Goal: Information Seeking & Learning: Find specific fact

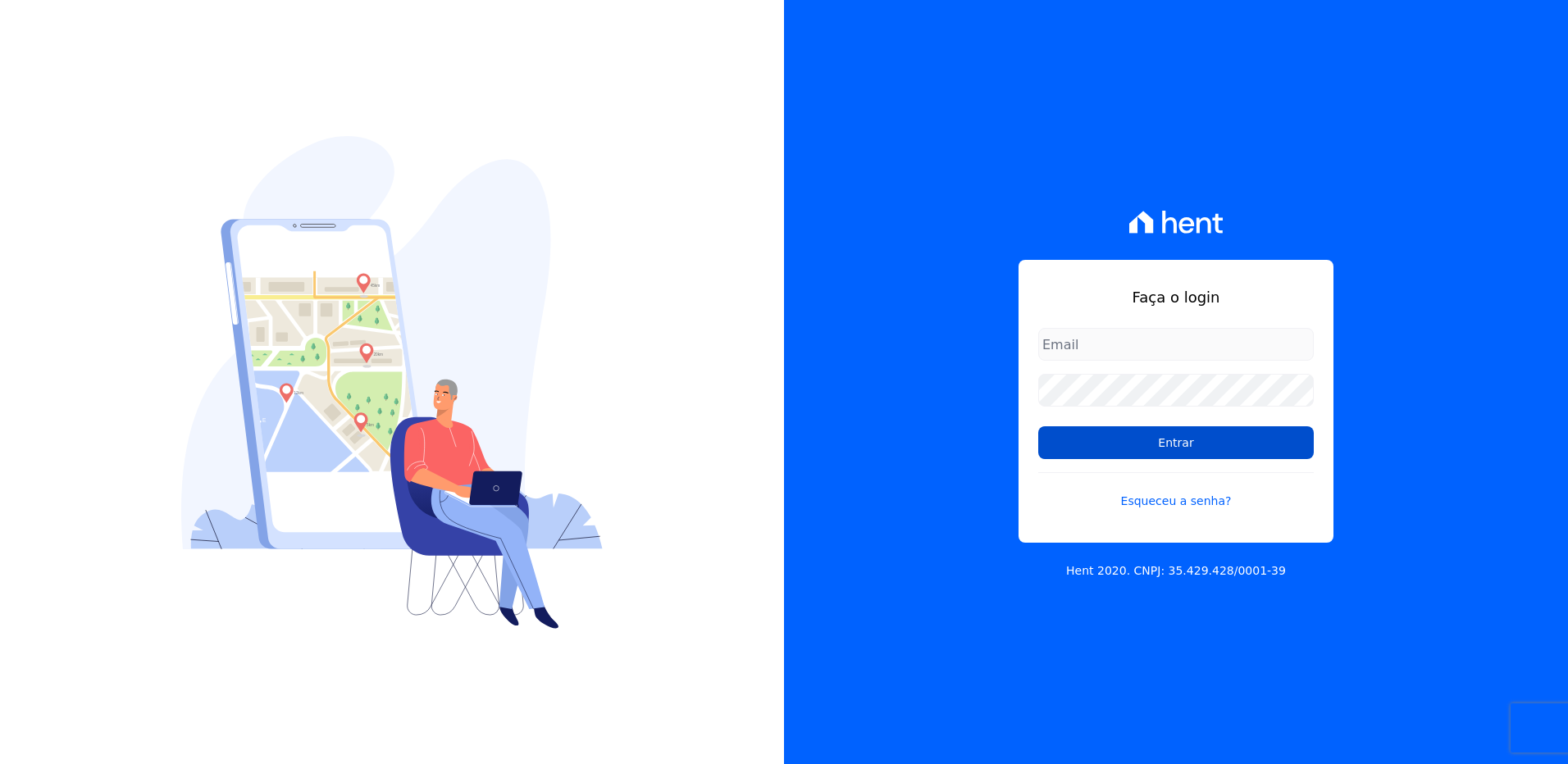
type input "suelem.almeida@e-arke.com"
click at [1183, 448] on input "Entrar" at bounding box center [1176, 443] width 275 height 33
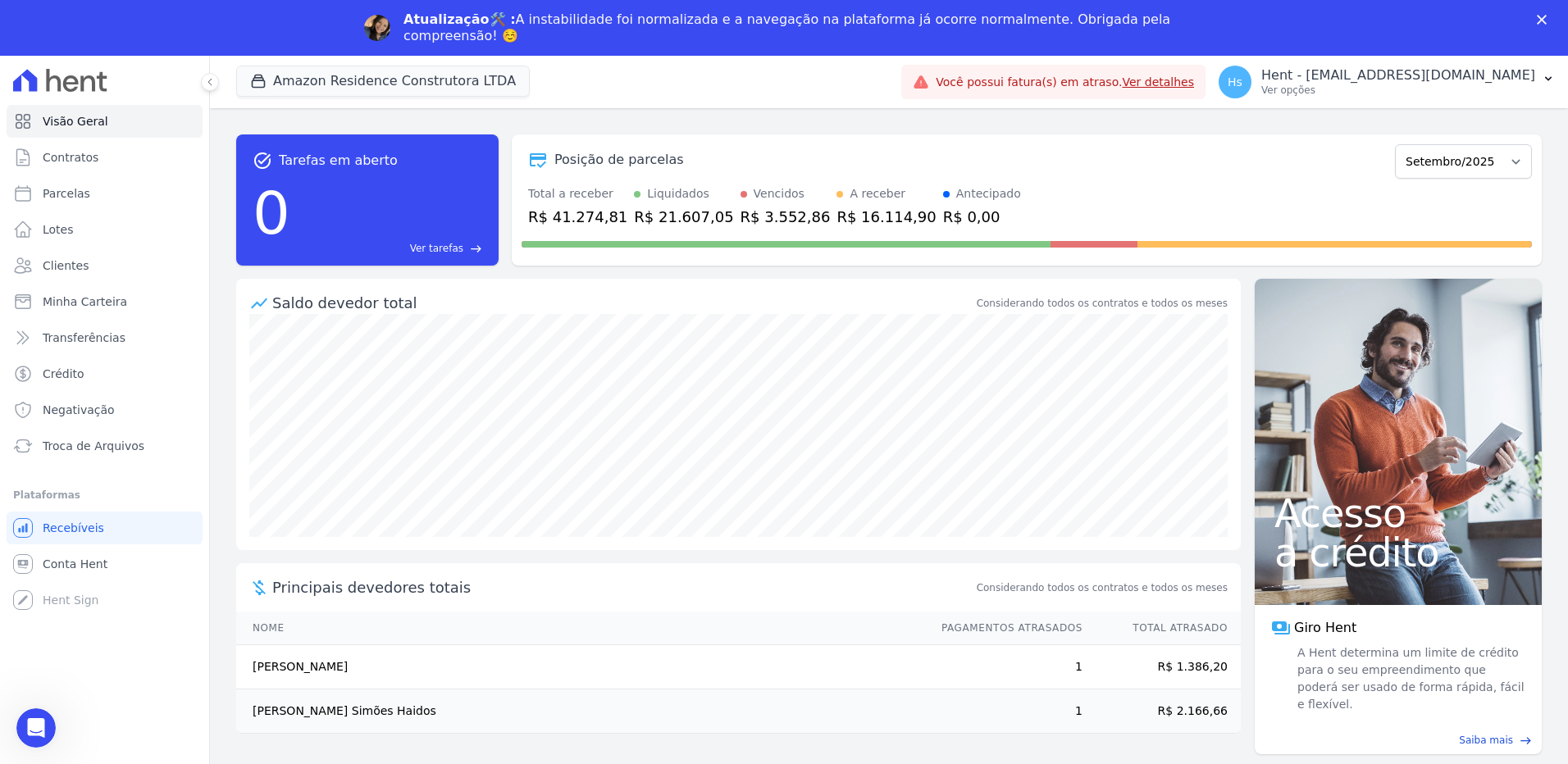
click at [1548, 21] on div "Fechar" at bounding box center [1545, 19] width 16 height 10
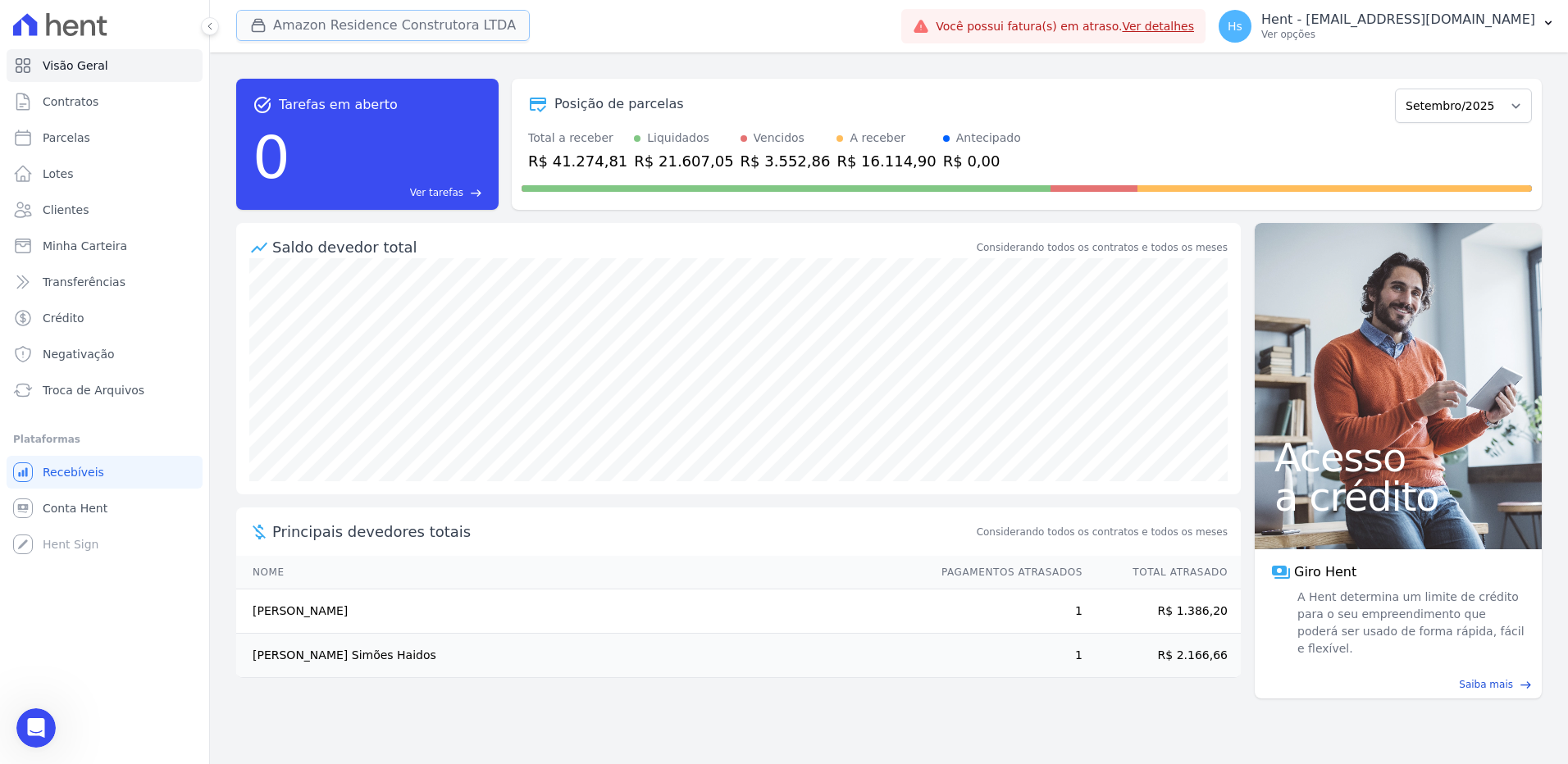
click at [460, 22] on button "Amazon Residence Construtora LTDA" at bounding box center [382, 25] width 293 height 31
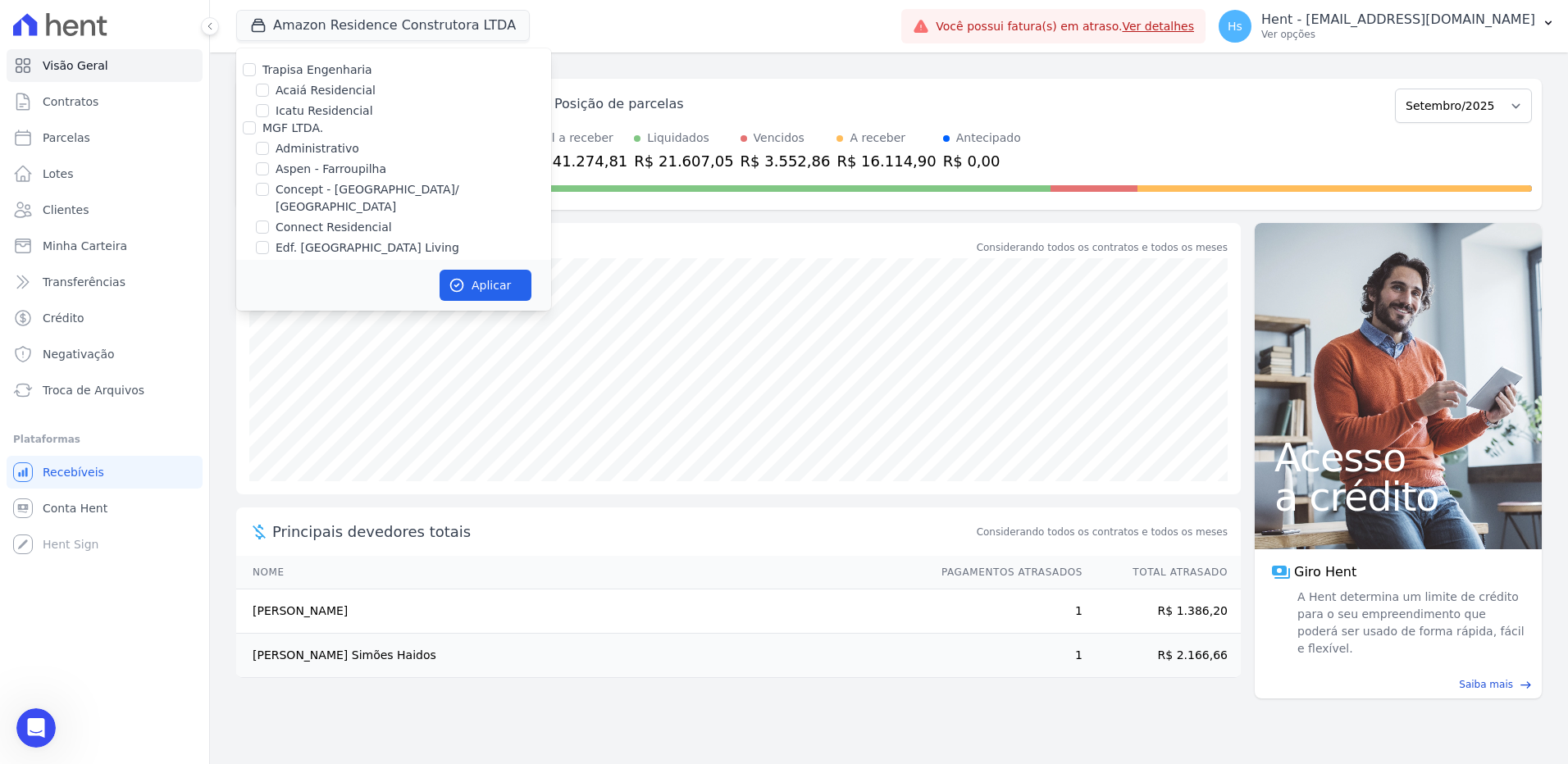
scroll to position [4027, 0]
click at [247, 198] on input "HARAS ROYAL URBANISMO" at bounding box center [248, 204] width 13 height 13
checkbox input "true"
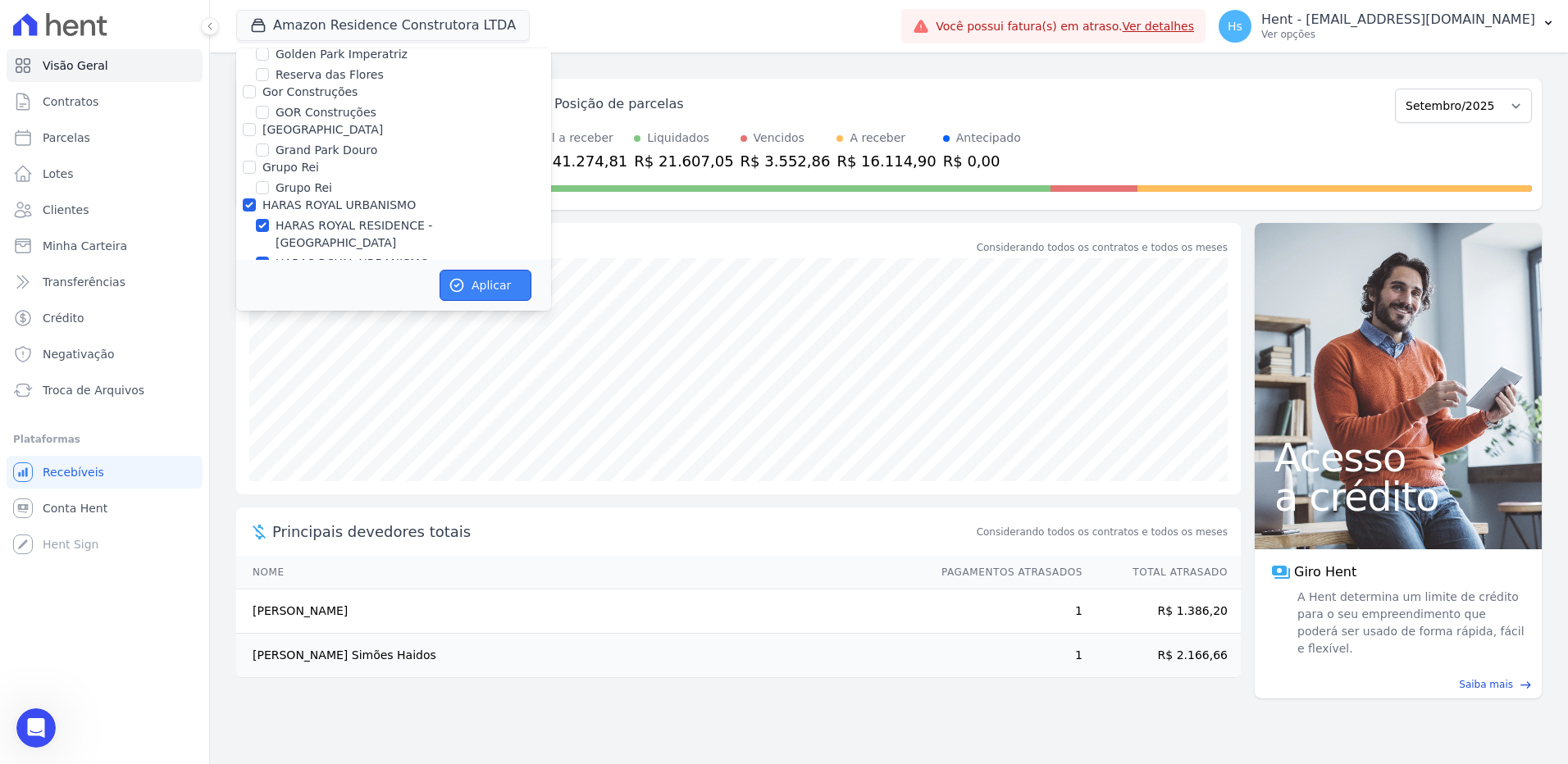
click at [483, 293] on button "Aplicar" at bounding box center [485, 286] width 92 height 31
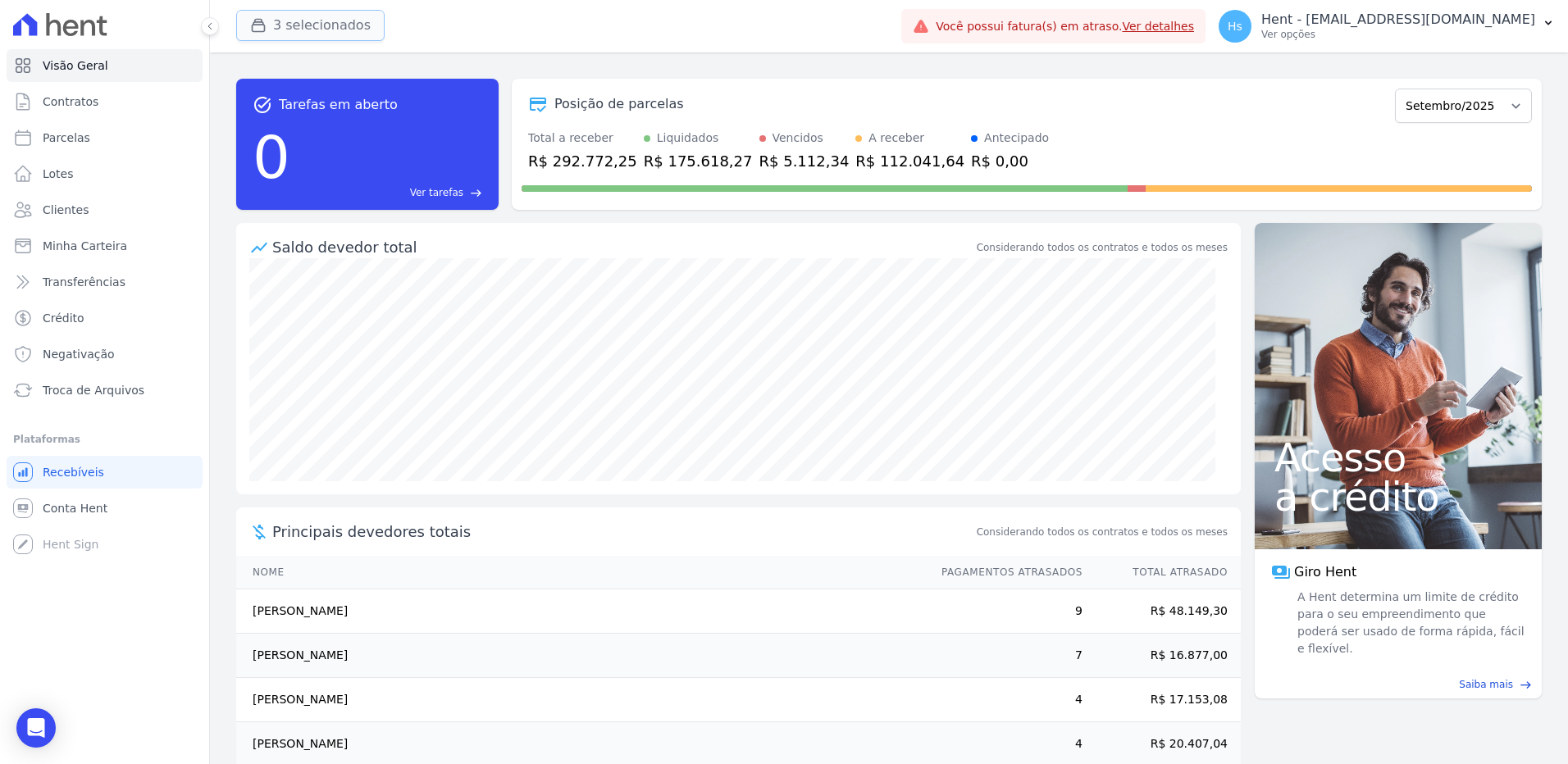
click at [332, 26] on button "3 selecionados" at bounding box center [311, 25] width 149 height 31
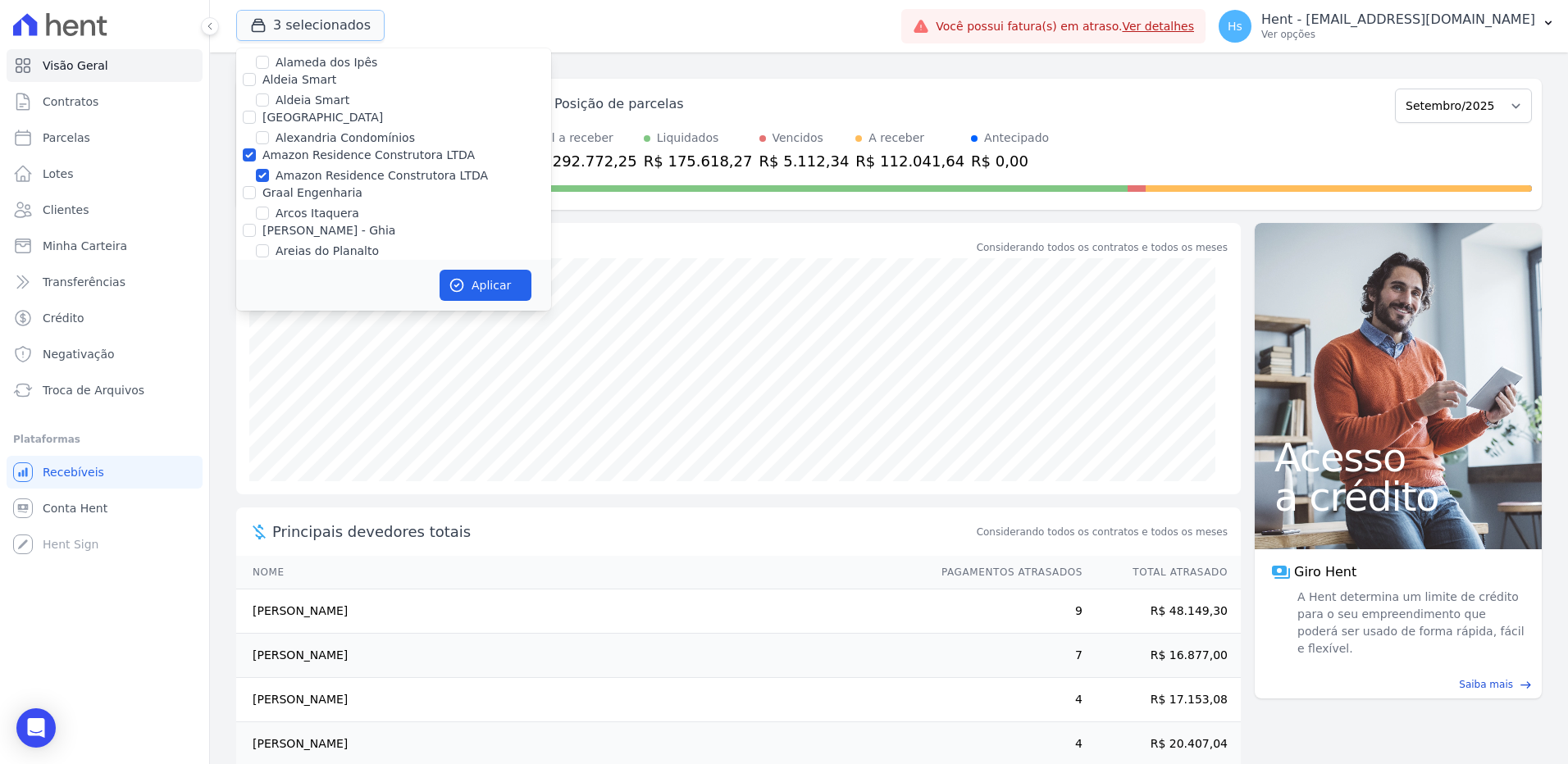
scroll to position [738, 0]
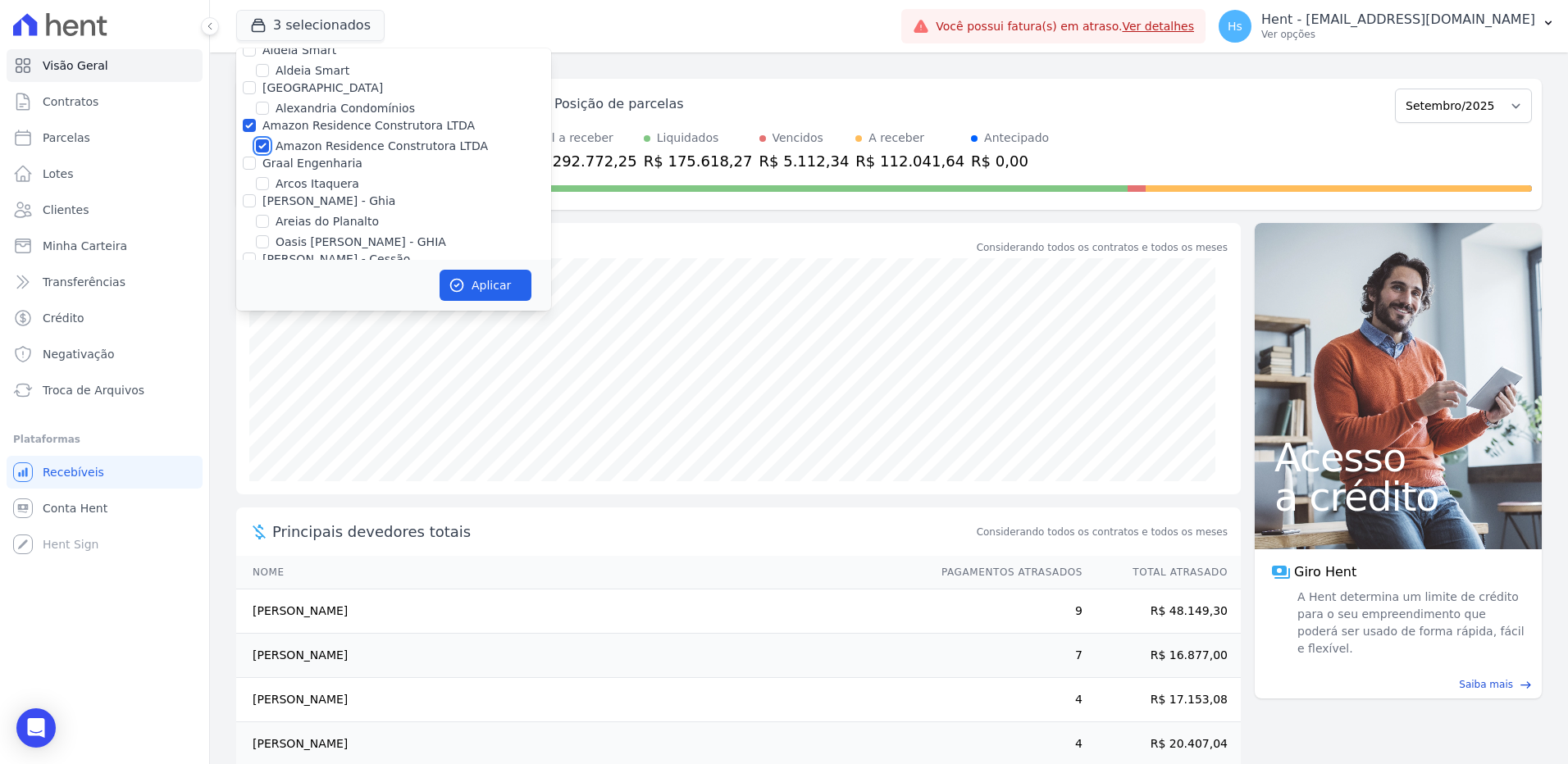
click at [261, 139] on input "Amazon Residence Construtora LTDA" at bounding box center [262, 145] width 13 height 13
checkbox input "false"
click at [485, 279] on button "Aplicar" at bounding box center [485, 286] width 92 height 31
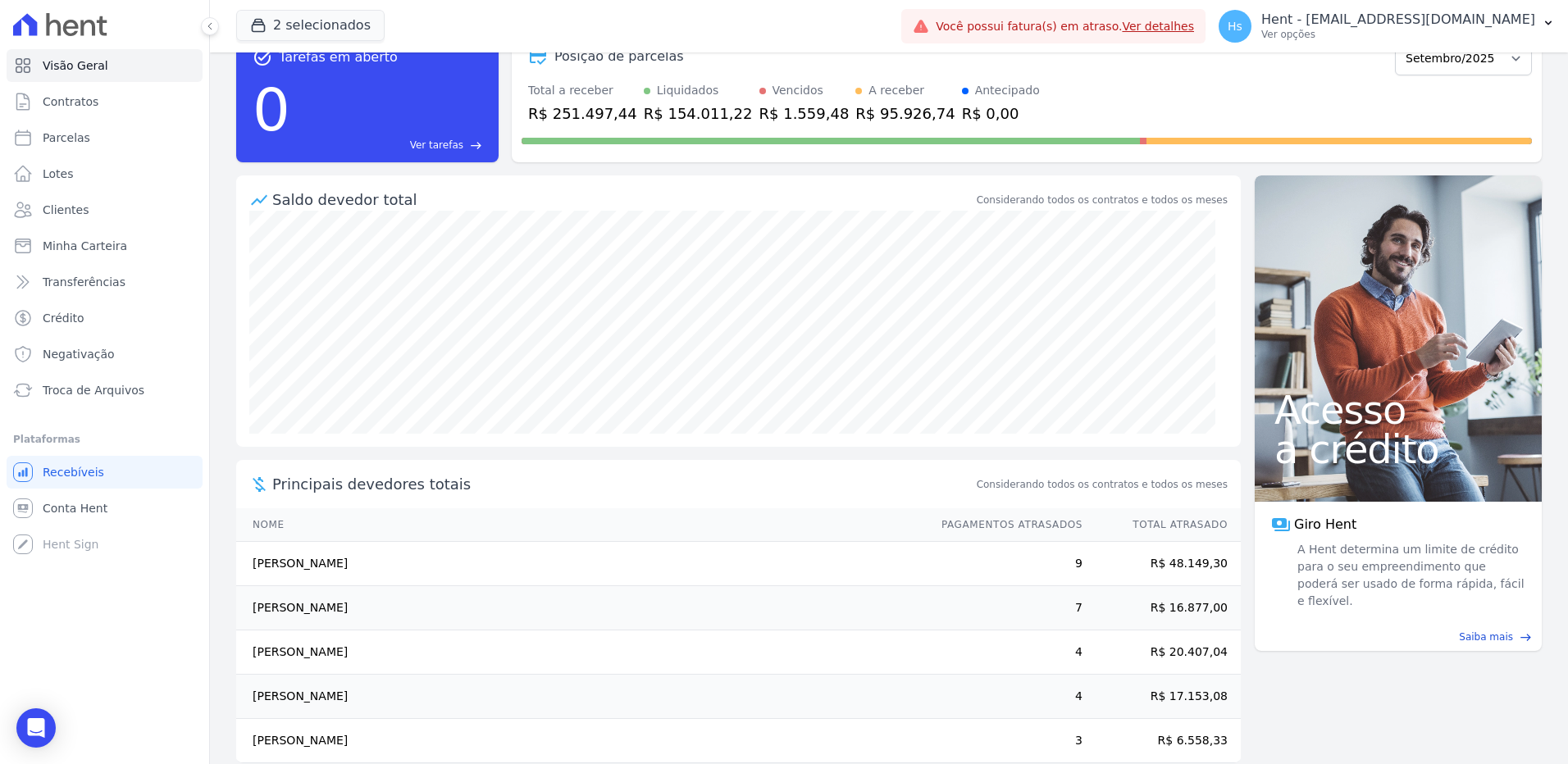
scroll to position [73, 0]
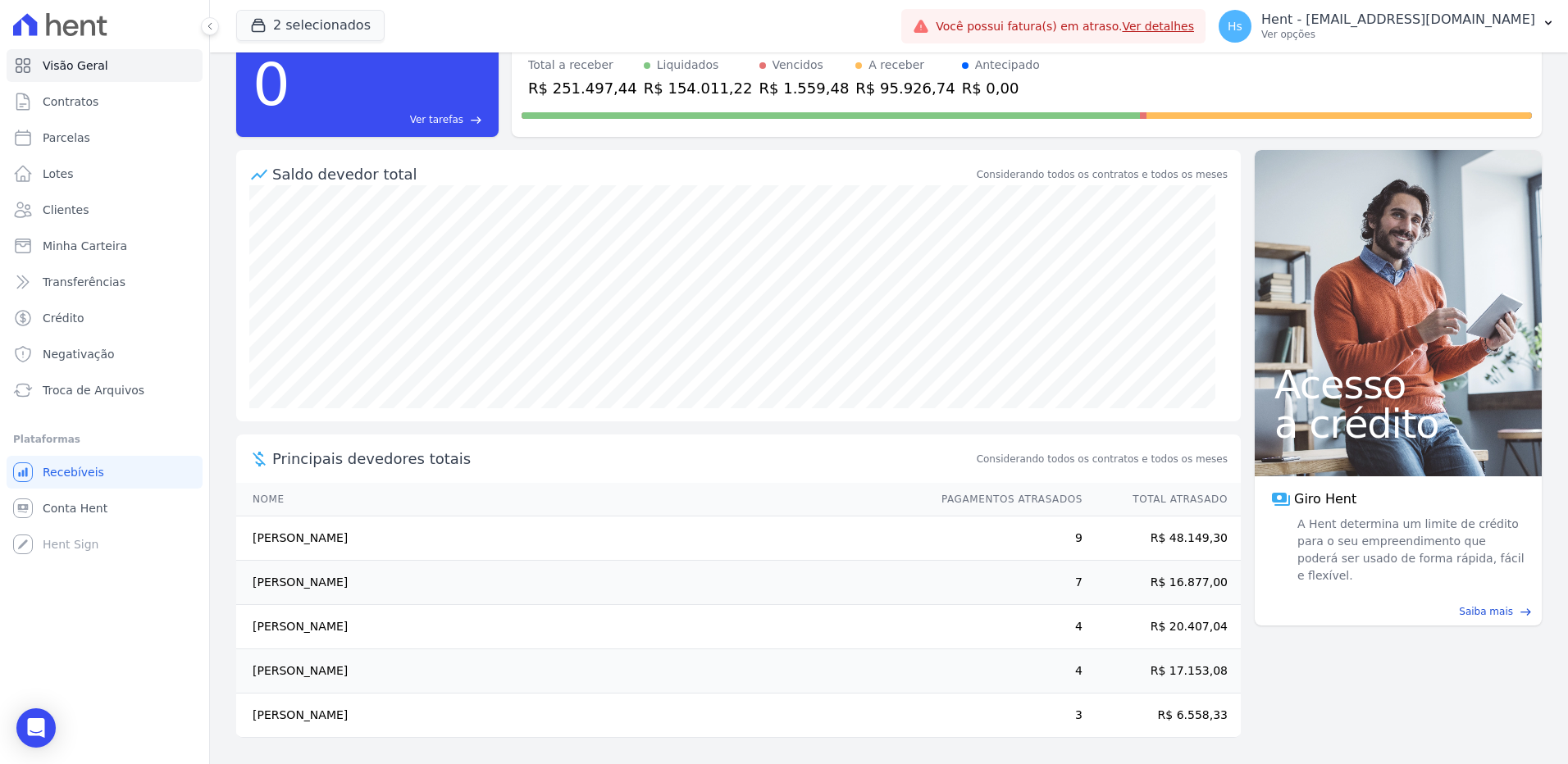
drag, startPoint x: 308, startPoint y: 540, endPoint x: 172, endPoint y: 544, distance: 136.1
click at [172, 544] on div "Visão Geral Contratos Parcelas Lotes Clientes Minha Carteira Transferências Cré…" at bounding box center [784, 382] width 1568 height 764
drag, startPoint x: 172, startPoint y: 544, endPoint x: 517, endPoint y: 545, distance: 345.0
click at [528, 546] on td "[PERSON_NAME]" at bounding box center [581, 538] width 690 height 44
drag, startPoint x: 425, startPoint y: 541, endPoint x: 289, endPoint y: 542, distance: 136.0
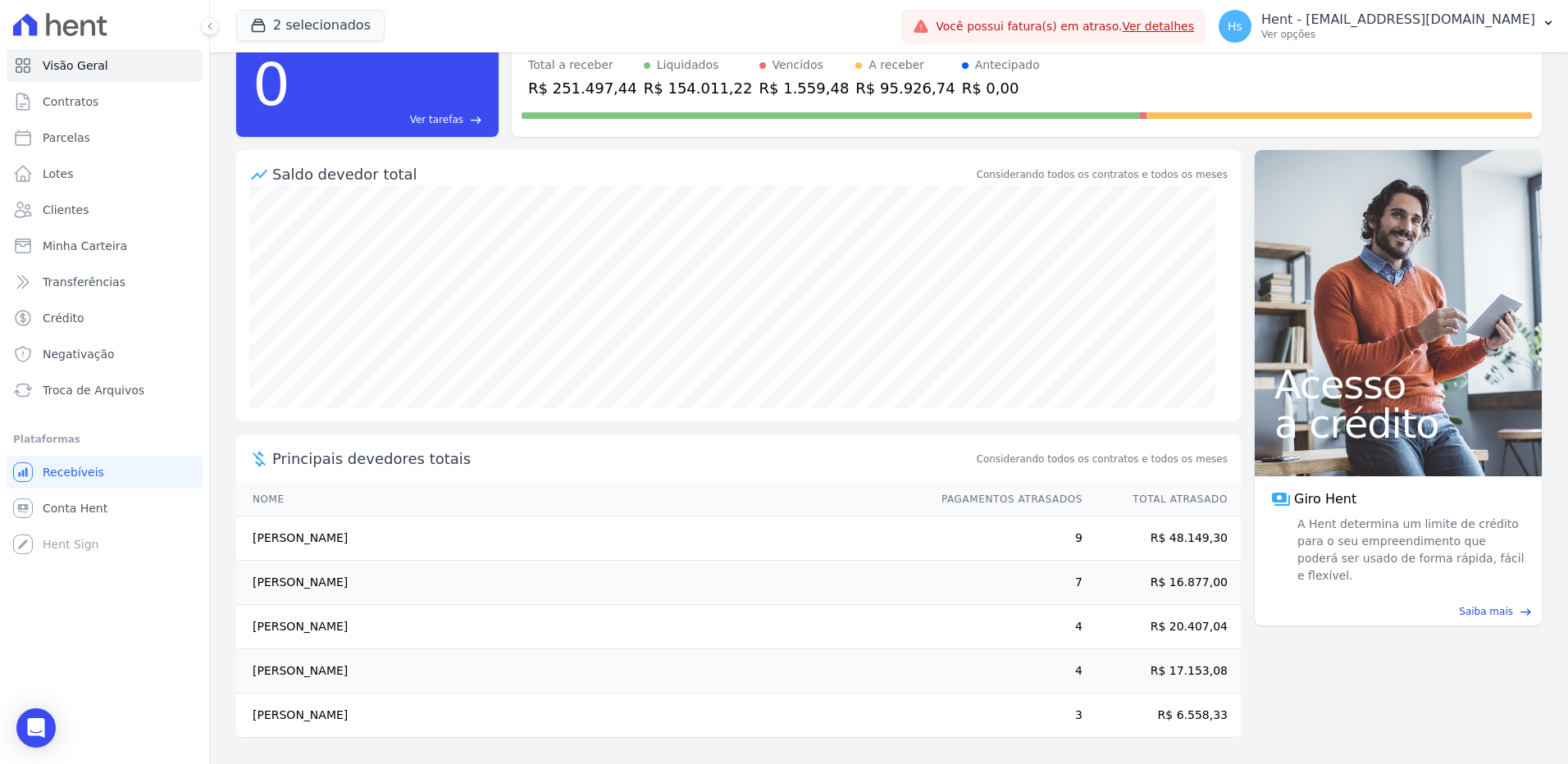
click at [289, 542] on td "[PERSON_NAME]" at bounding box center [581, 538] width 690 height 44
click at [470, 540] on td "[PERSON_NAME]" at bounding box center [581, 538] width 690 height 44
drag, startPoint x: 395, startPoint y: 540, endPoint x: 228, endPoint y: 543, distance: 167.0
click at [228, 543] on div "task_alt Tarefas em aberto 0 Ver tarefas east Posição de parcelas Julho/2024 Ag…" at bounding box center [889, 335] width 1358 height 712
drag, startPoint x: 228, startPoint y: 543, endPoint x: 548, endPoint y: 533, distance: 320.2
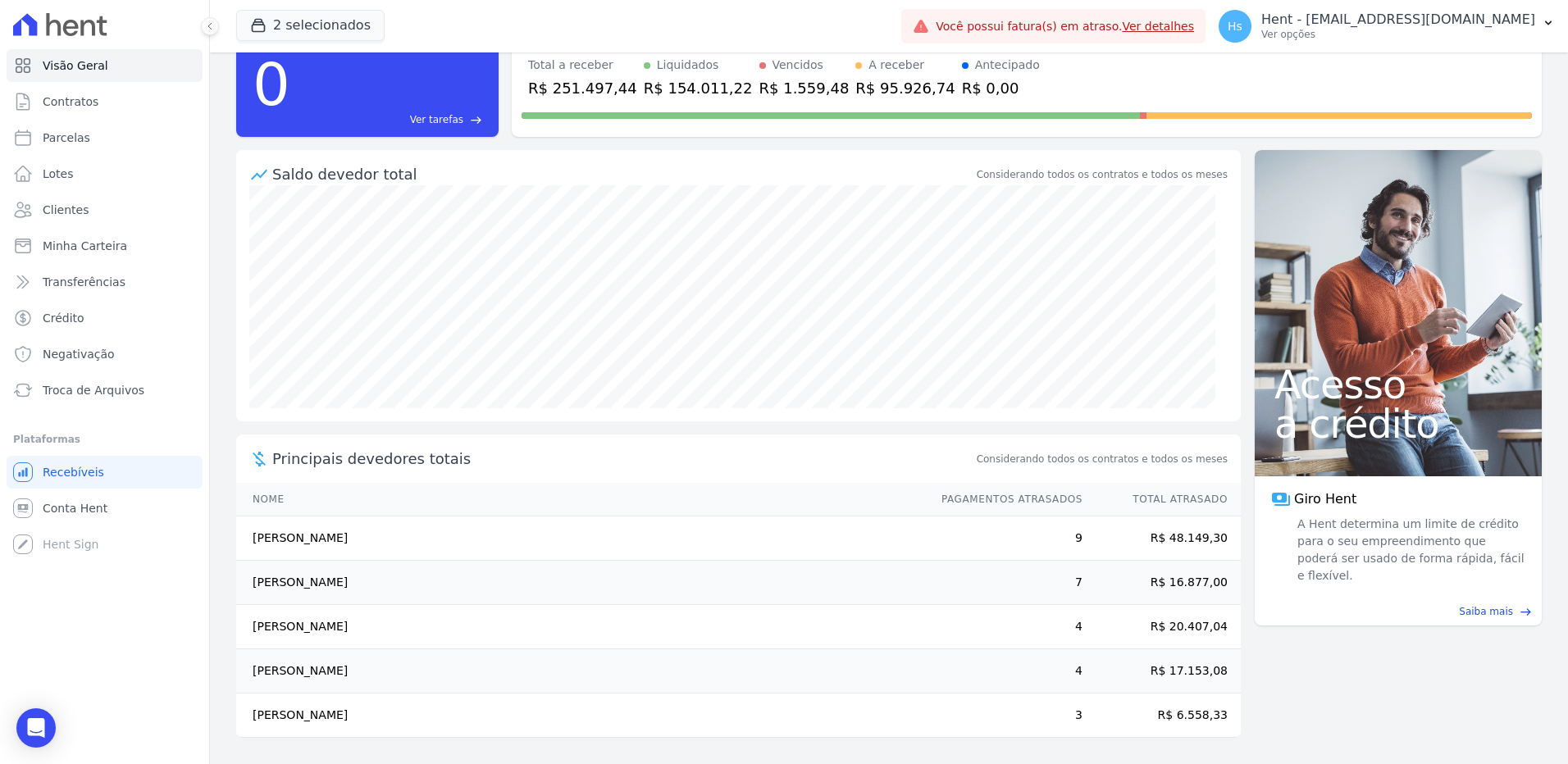
click at [548, 533] on td "[PERSON_NAME]" at bounding box center [581, 538] width 690 height 44
drag, startPoint x: 412, startPoint y: 536, endPoint x: 253, endPoint y: 540, distance: 159.1
click at [253, 540] on td "[PERSON_NAME]" at bounding box center [581, 538] width 690 height 44
drag, startPoint x: 253, startPoint y: 540, endPoint x: 273, endPoint y: 540, distance: 20.0
copy td "[PERSON_NAME]"
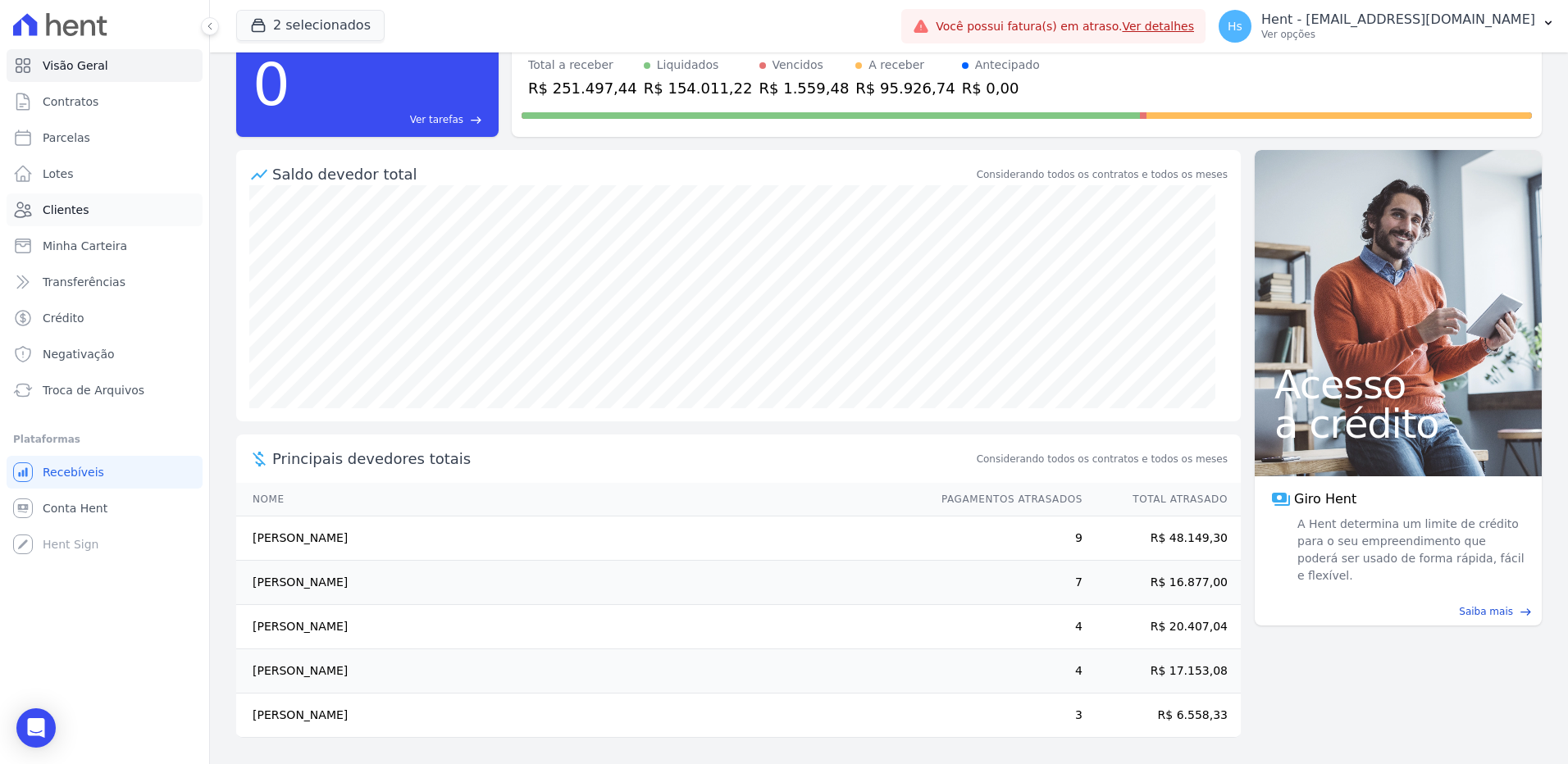
click at [74, 219] on link "Clientes" at bounding box center [105, 210] width 196 height 33
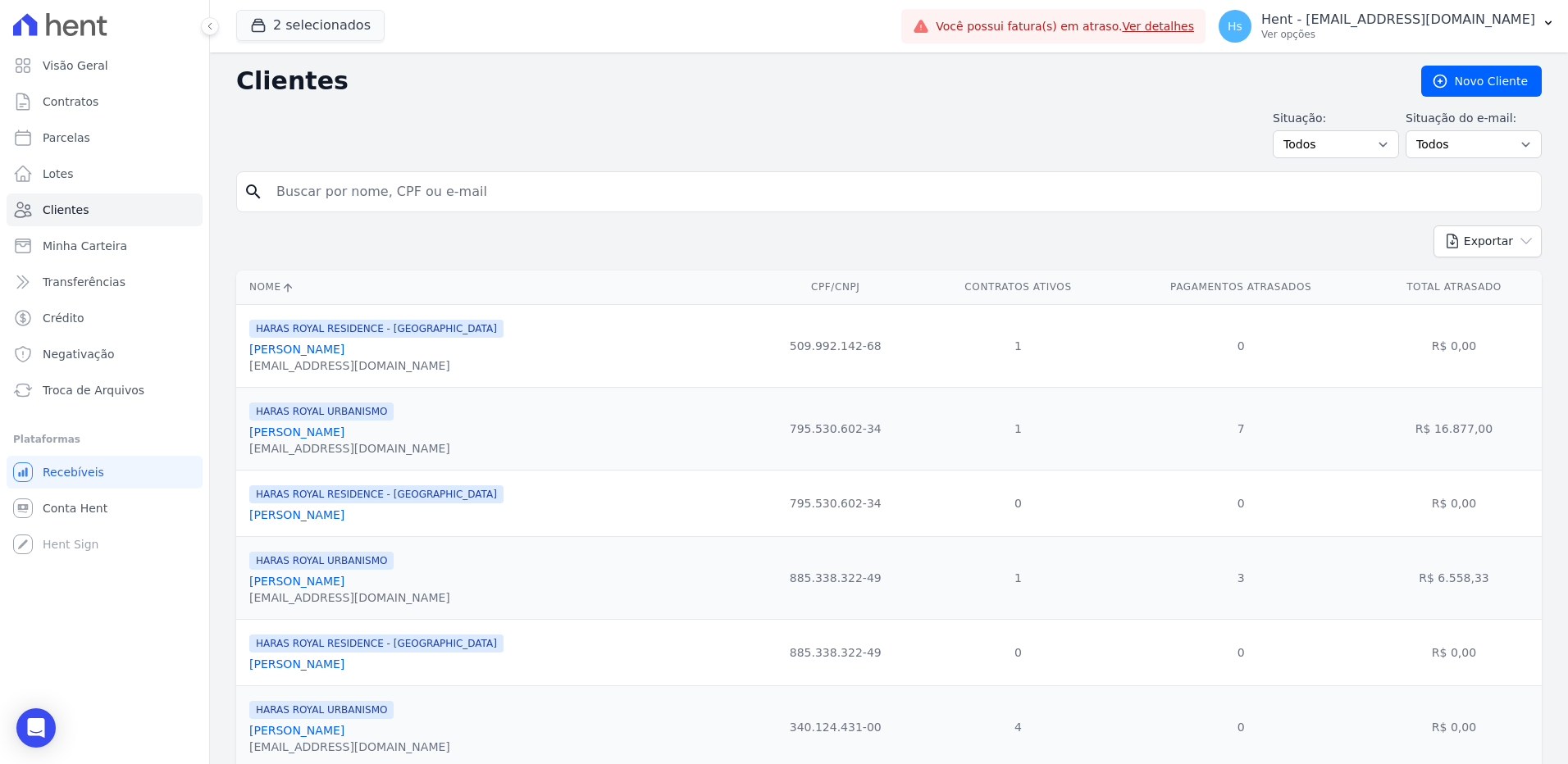
click at [383, 196] on input "search" at bounding box center [900, 192] width 1268 height 33
paste input "[PERSON_NAME]"
type input "[PERSON_NAME]"
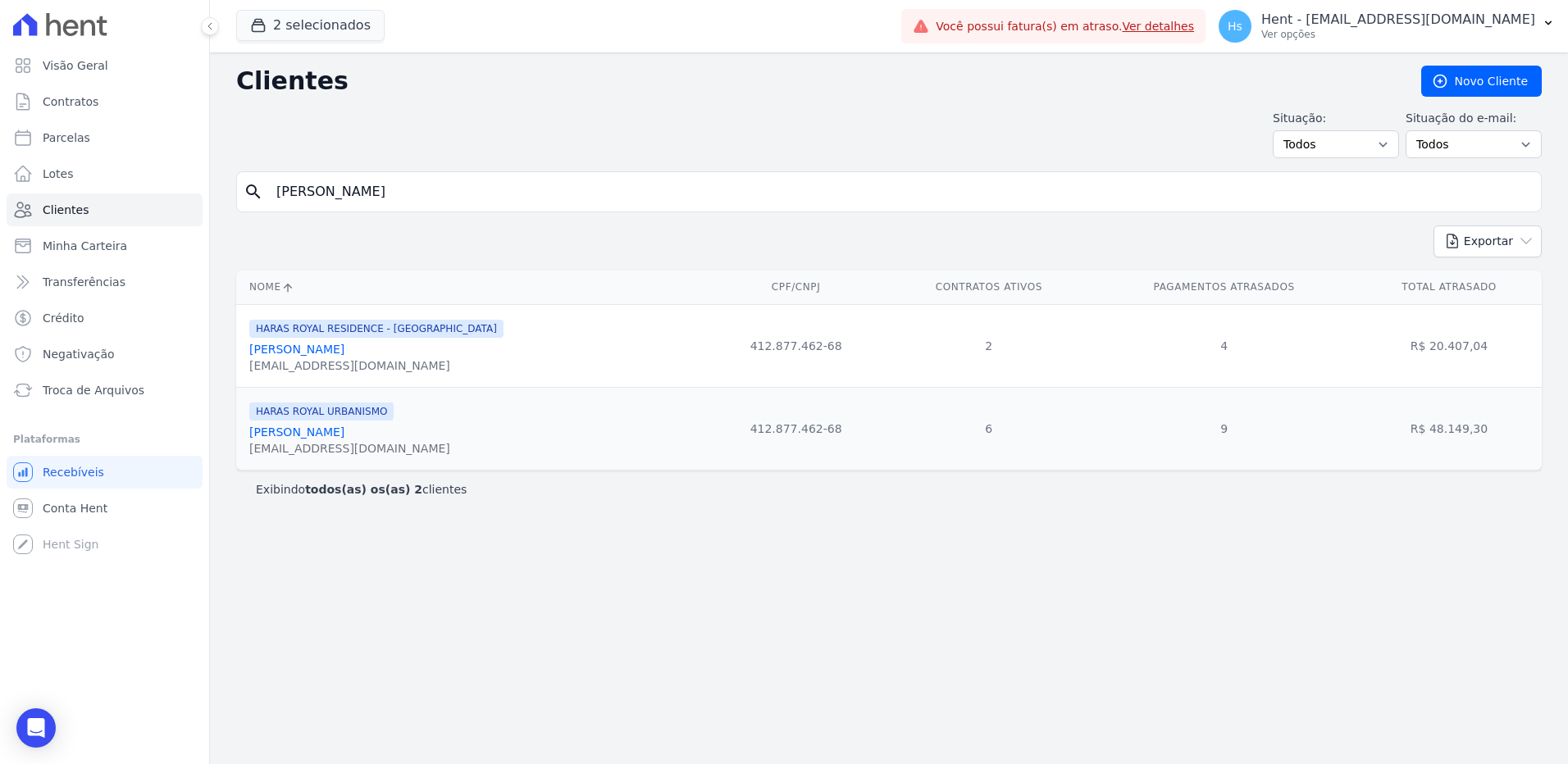
click at [383, 196] on input "[PERSON_NAME]" at bounding box center [900, 192] width 1268 height 33
click at [328, 351] on link "[PERSON_NAME]" at bounding box center [297, 349] width 95 height 13
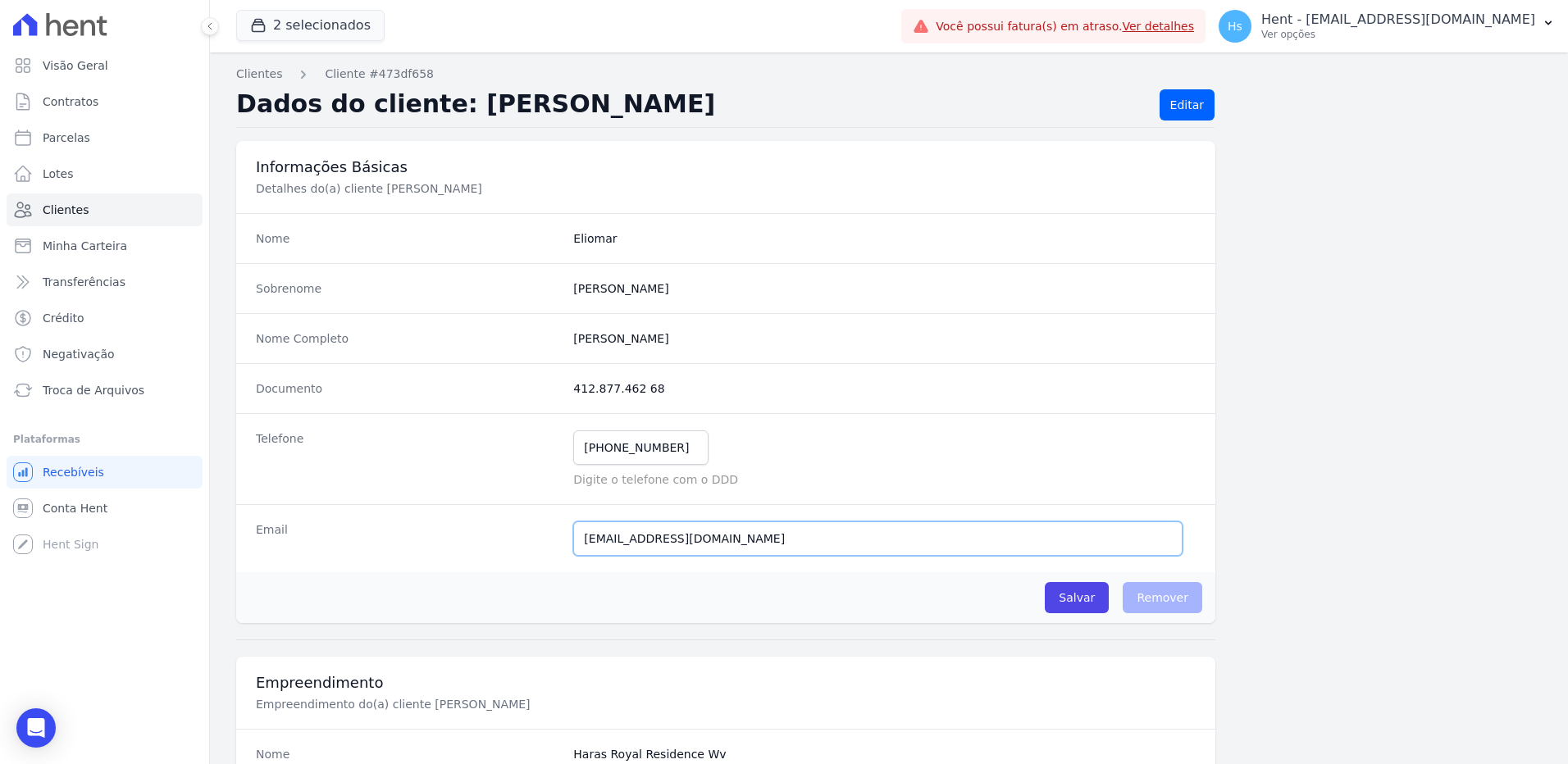
drag, startPoint x: 731, startPoint y: 543, endPoint x: 508, endPoint y: 544, distance: 223.0
click at [509, 544] on div "Email paulaecesar02@gmail.com Email confirmado." at bounding box center [725, 538] width 979 height 68
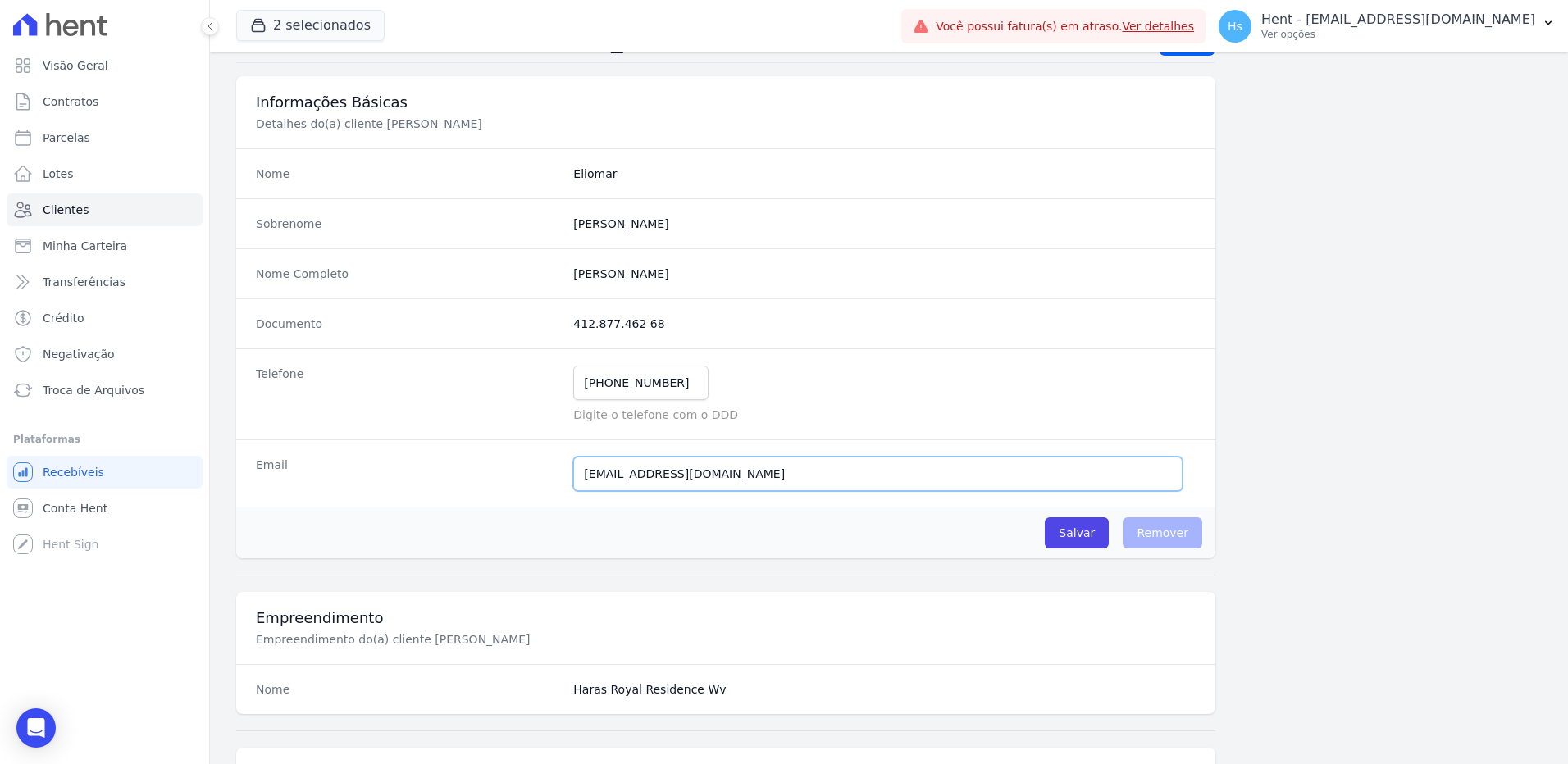
scroll to position [25, 0]
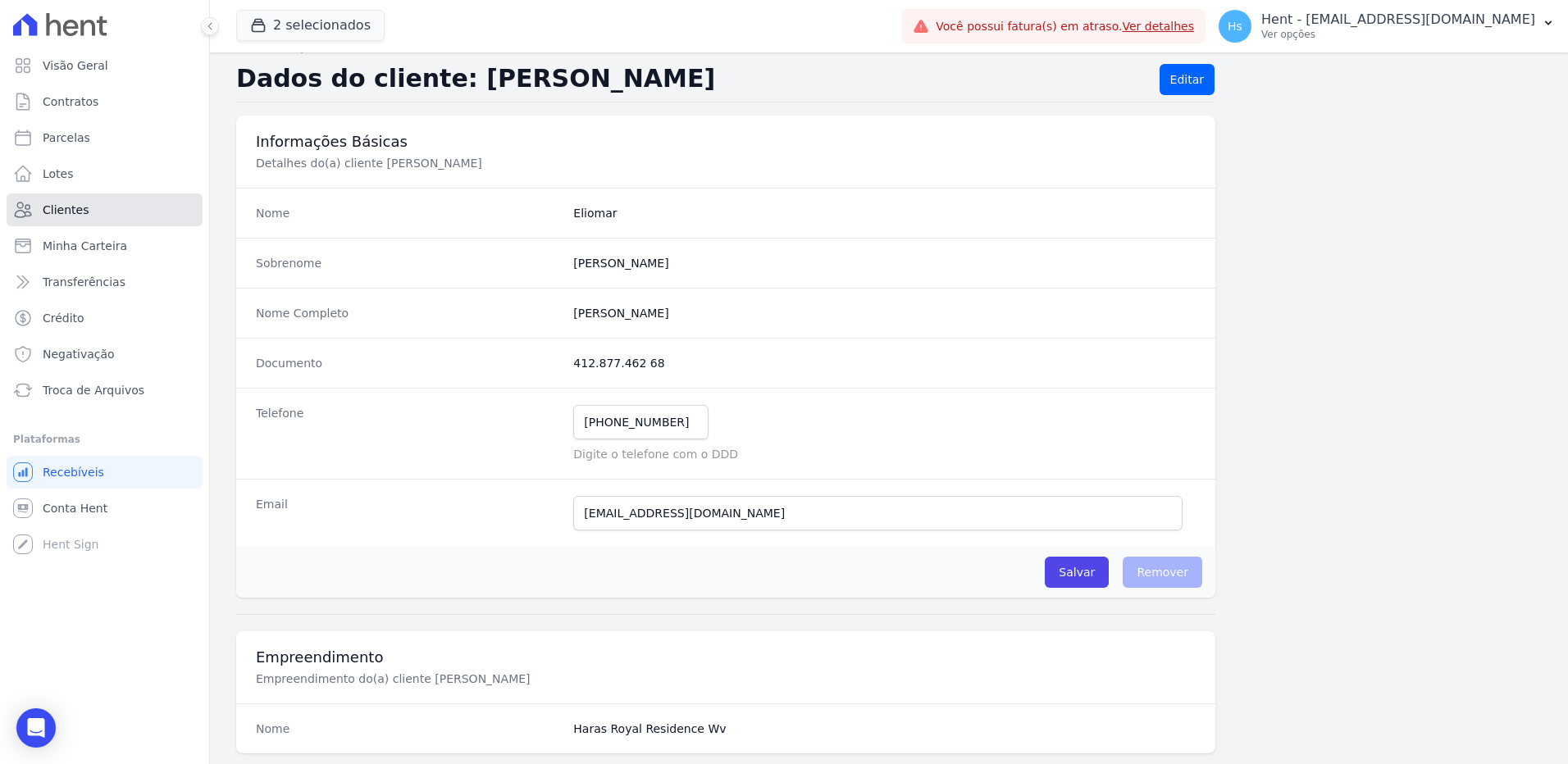
click at [87, 214] on link "Clientes" at bounding box center [105, 210] width 196 height 33
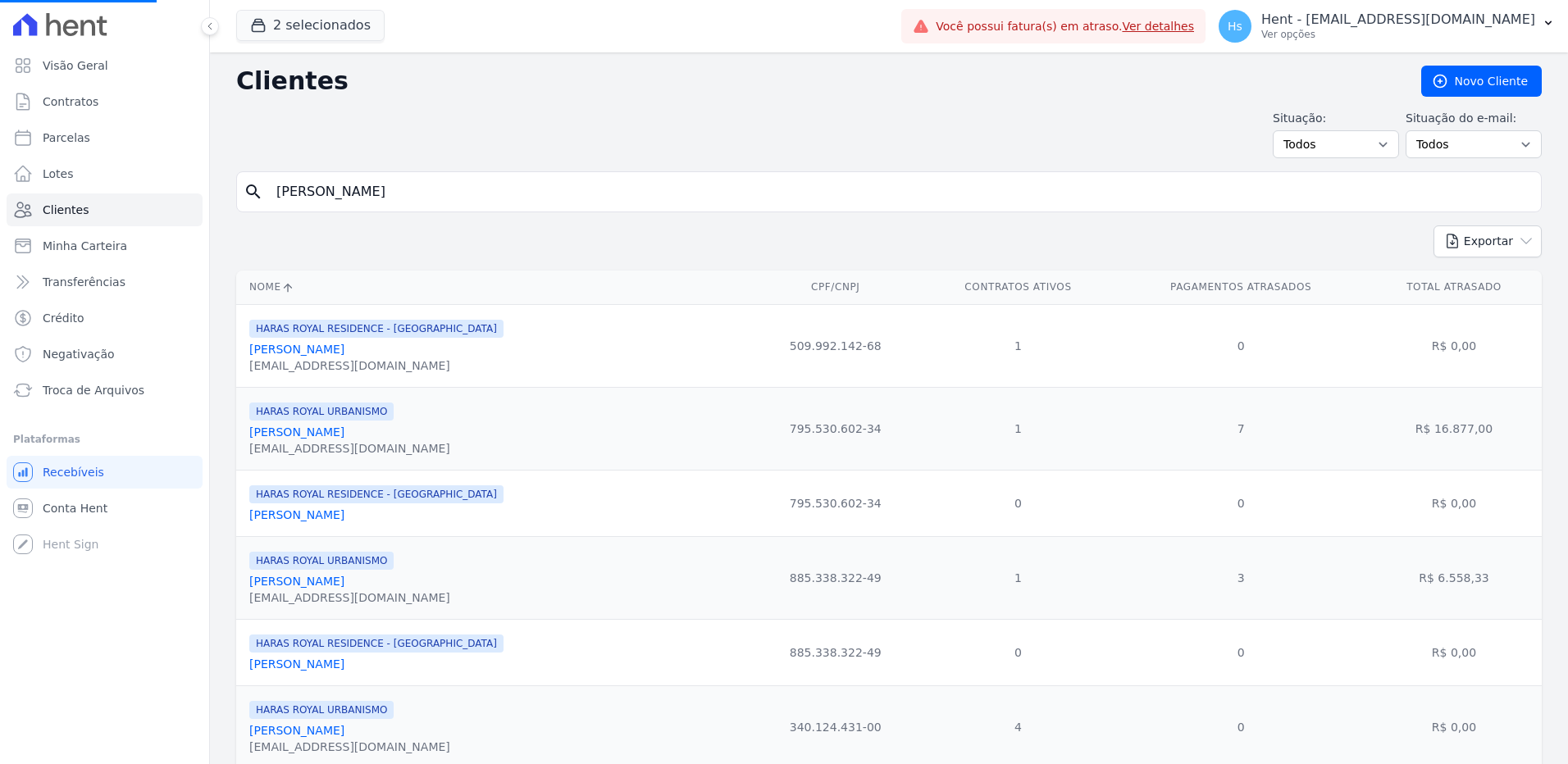
click at [361, 199] on input "[PERSON_NAME]" at bounding box center [900, 192] width 1268 height 33
click at [361, 199] on input "search" at bounding box center [900, 192] width 1268 height 33
type input "Paula"
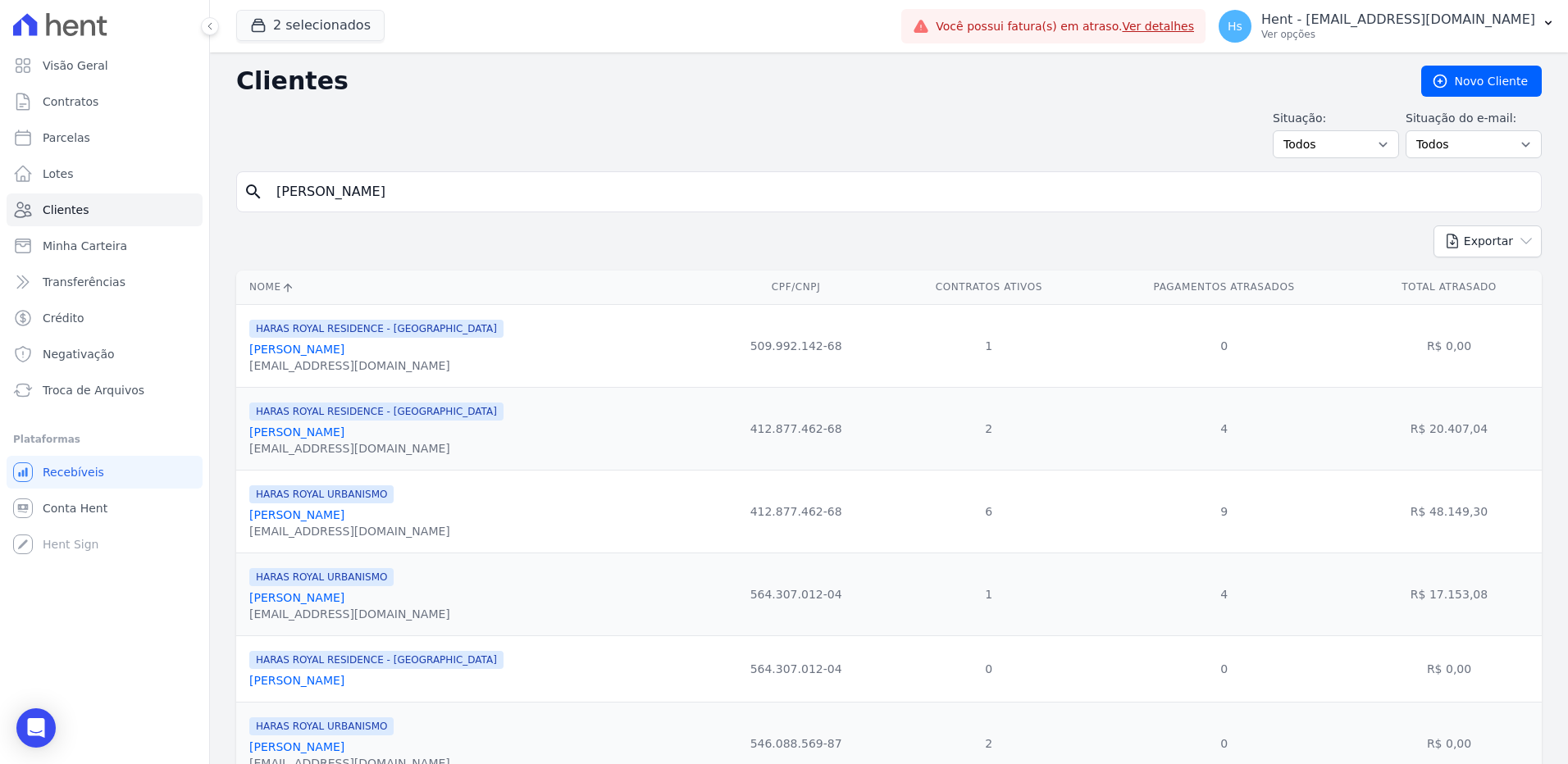
click at [272, 190] on input "Paula" at bounding box center [900, 192] width 1268 height 33
type input "Ana Paula"
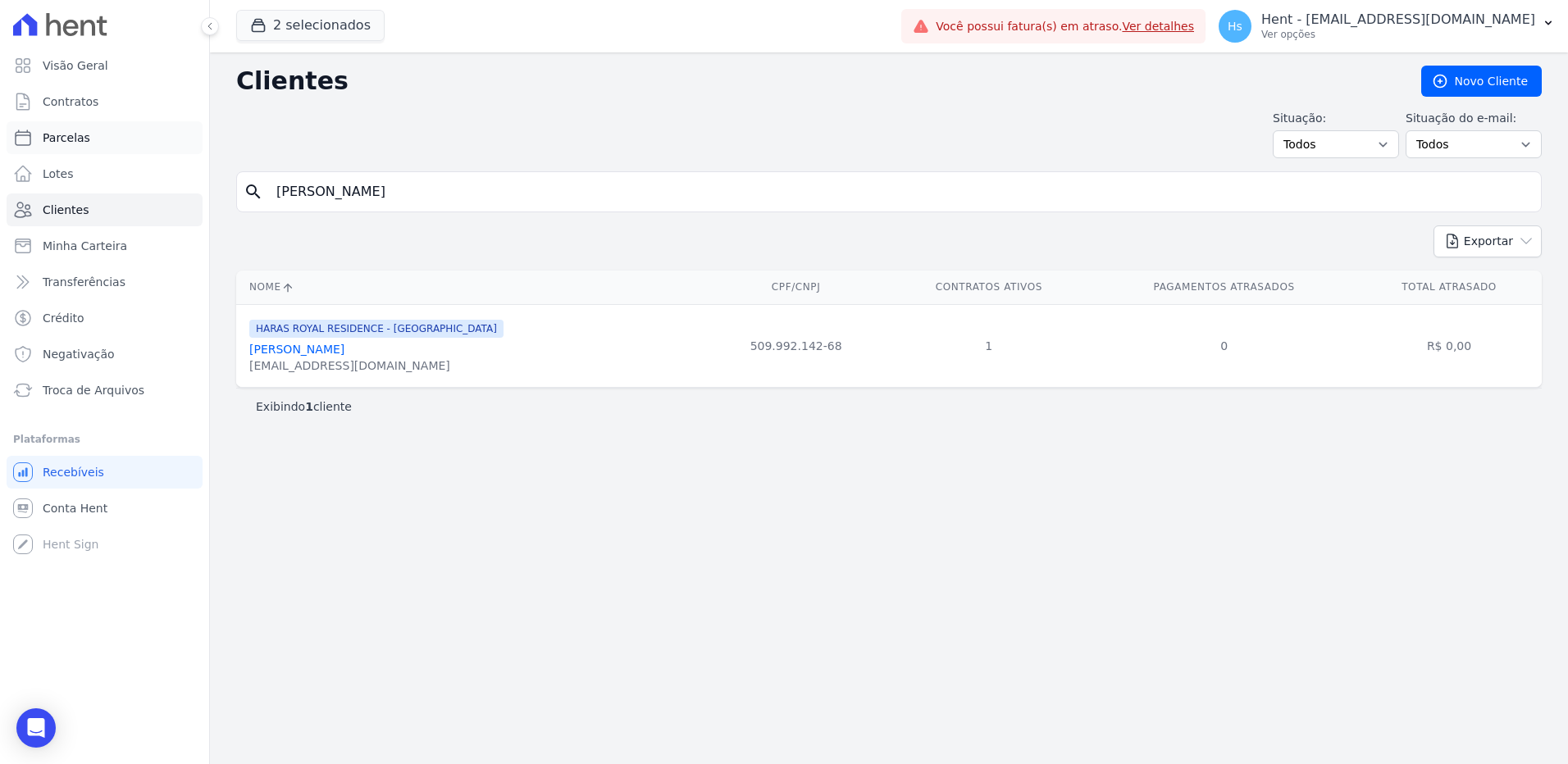
click at [83, 142] on span "Parcelas" at bounding box center [66, 138] width 48 height 16
select select
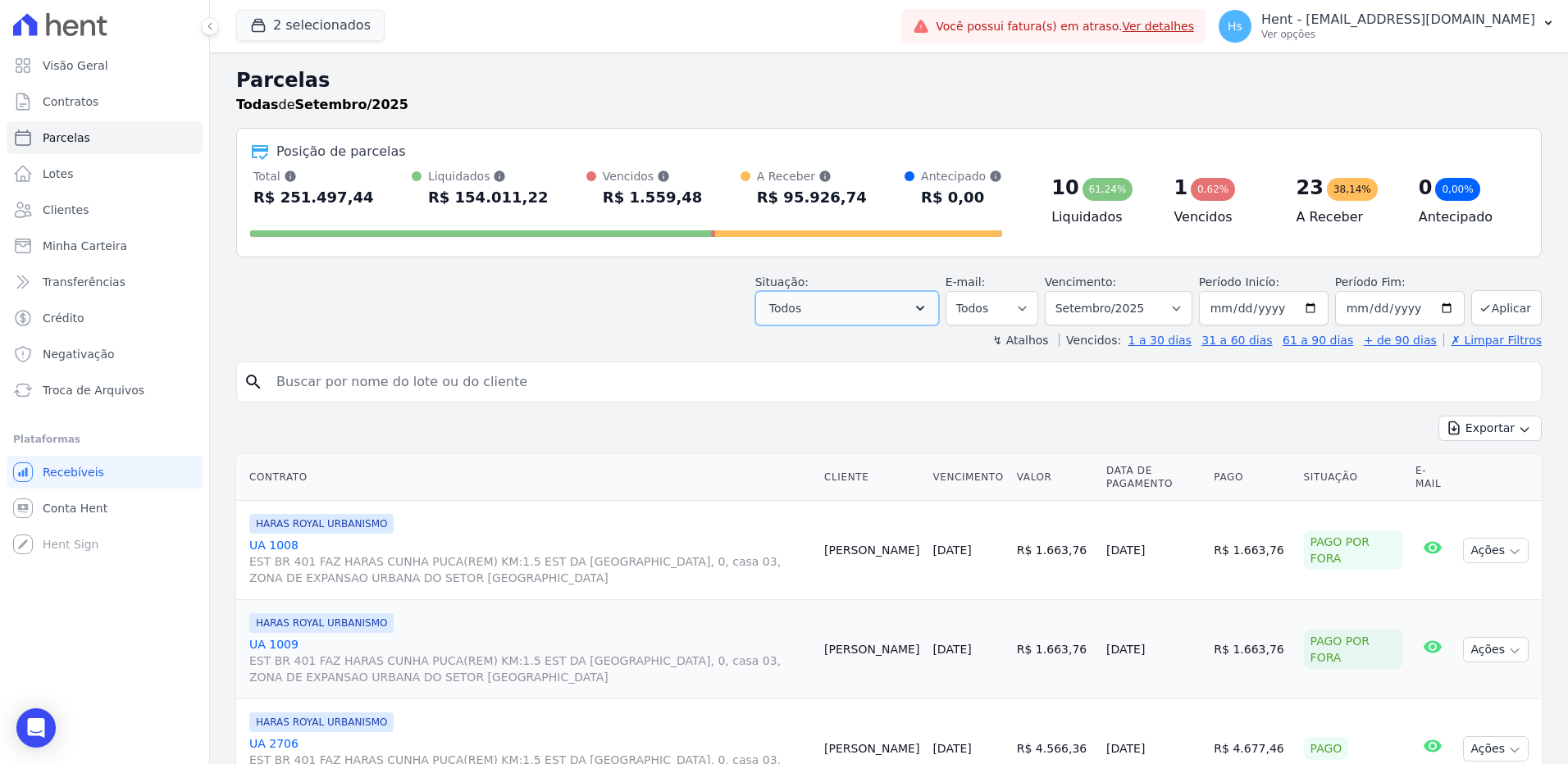
click at [906, 299] on button "Todos" at bounding box center [847, 308] width 183 height 35
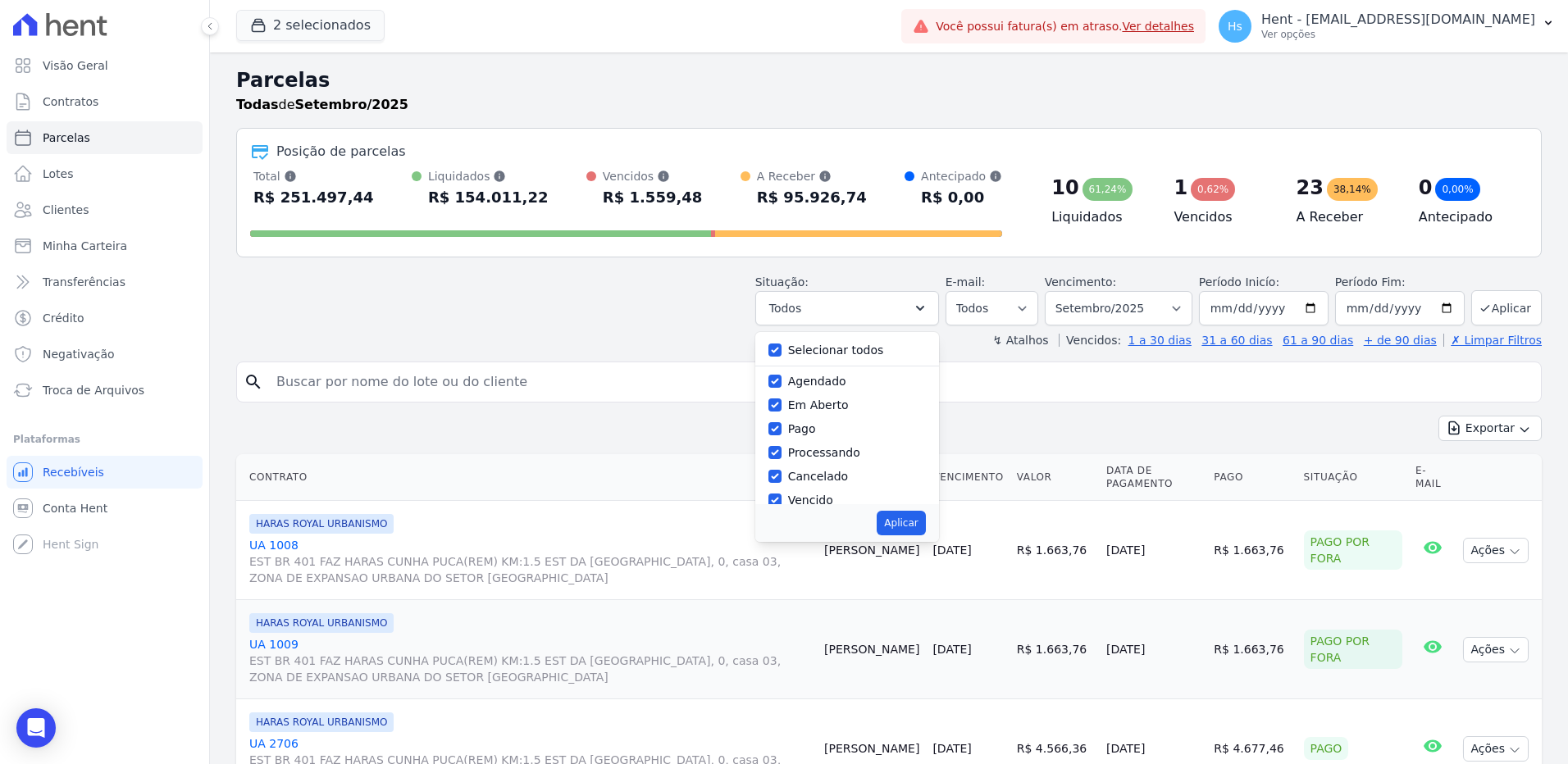
click at [856, 341] on div "Selecionar todos" at bounding box center [847, 350] width 157 height 23
click at [856, 350] on label "Selecionar todos" at bounding box center [836, 350] width 96 height 13
click at [781, 350] on input "Selecionar todos" at bounding box center [774, 350] width 13 height 13
checkbox input "false"
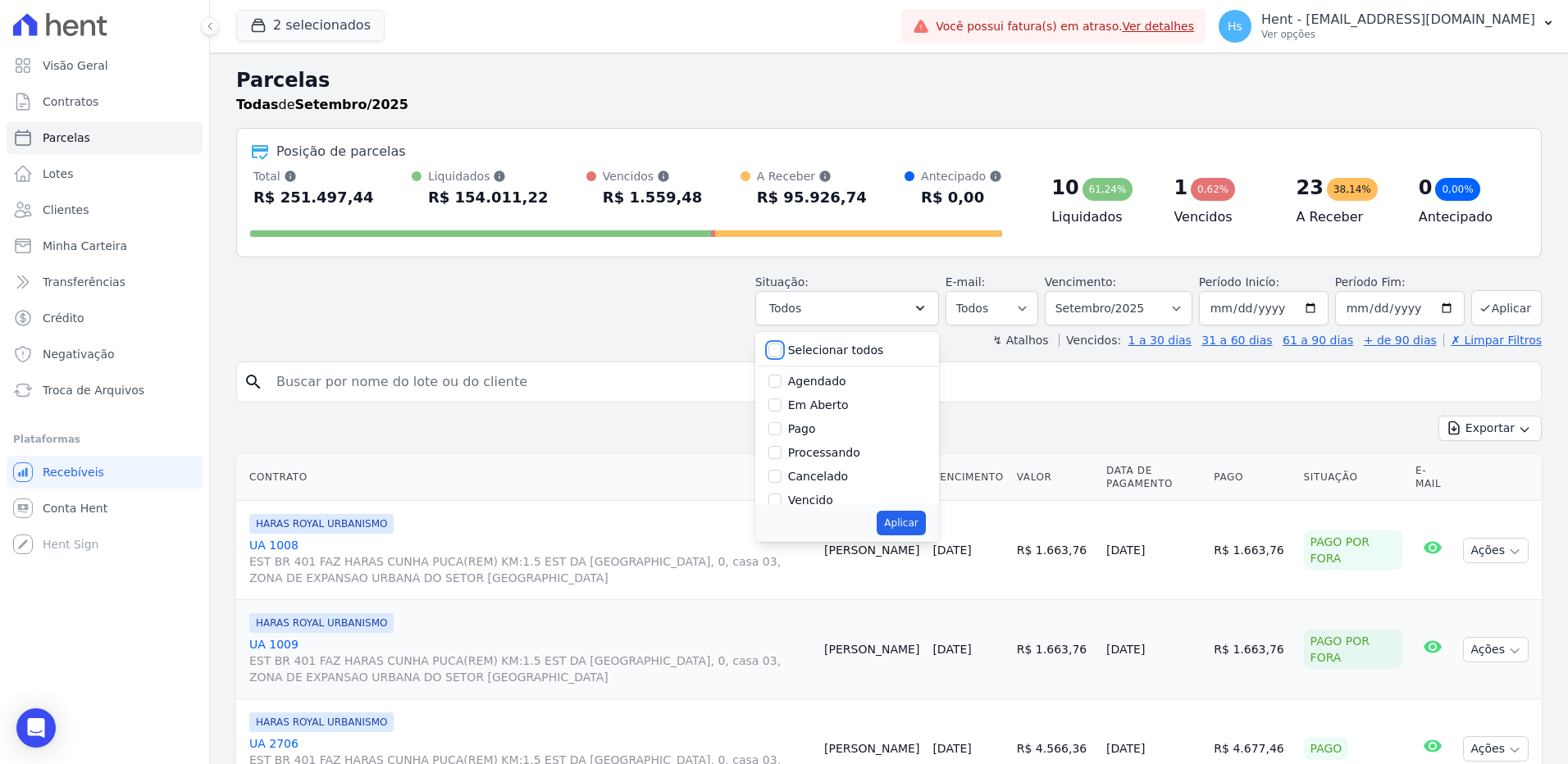
checkbox input "false"
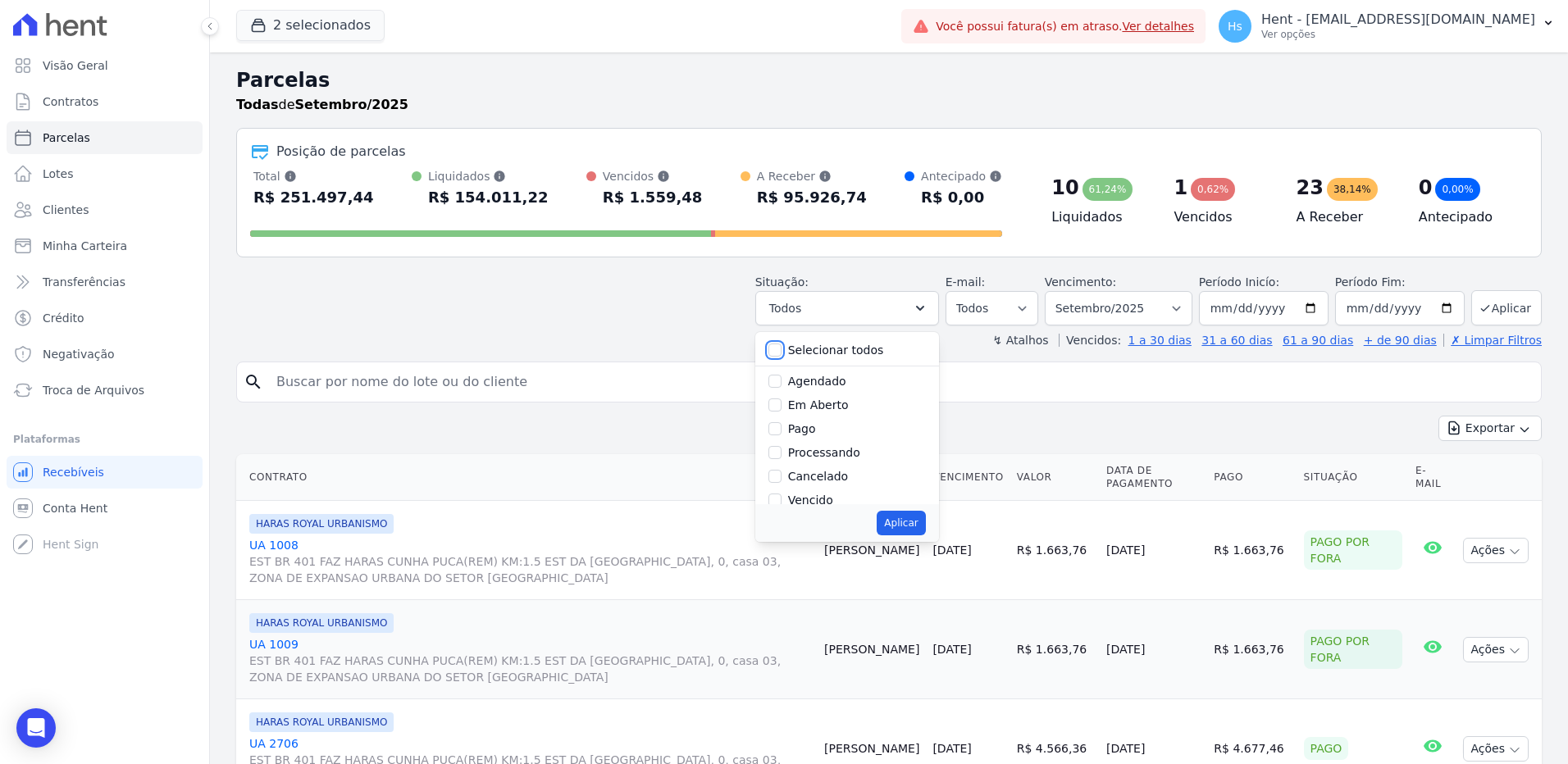
checkbox input "false"
click at [833, 493] on label "Vencido" at bounding box center [811, 499] width 45 height 13
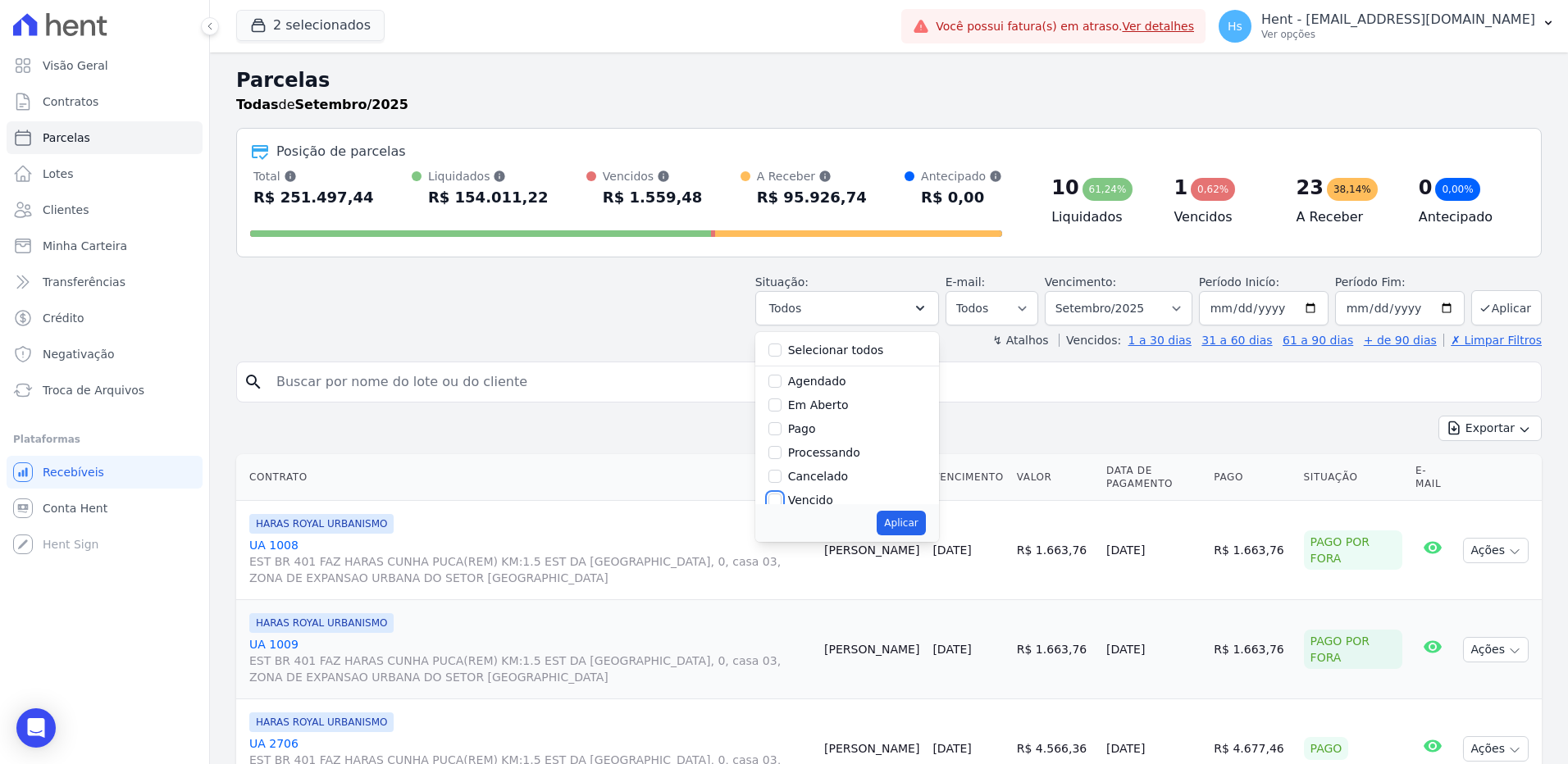
click at [781, 493] on input "Vencido" at bounding box center [774, 499] width 13 height 13
checkbox input "true"
click at [916, 524] on button "Aplicar" at bounding box center [901, 523] width 48 height 24
select select "overdue"
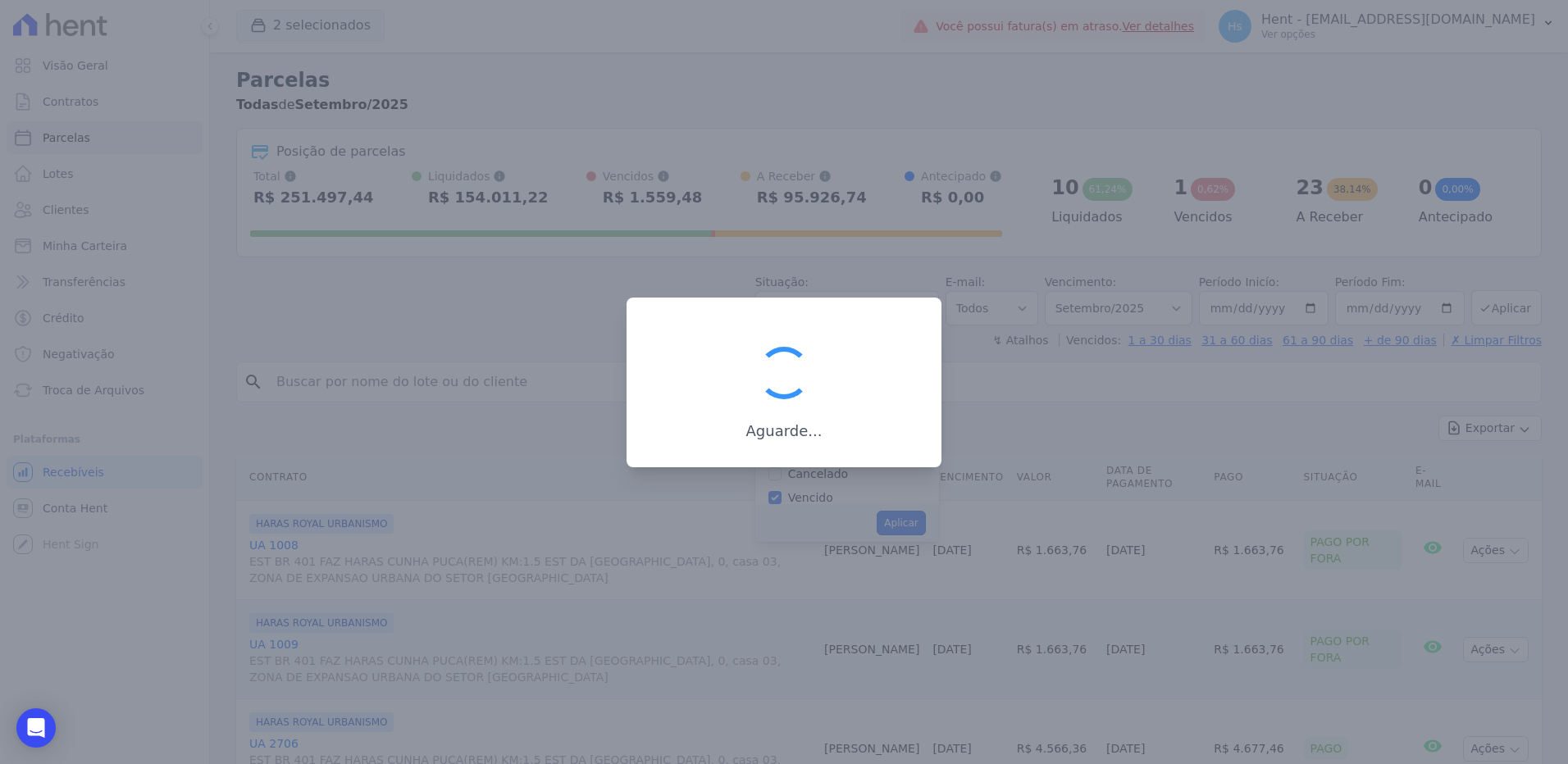
scroll to position [29, 0]
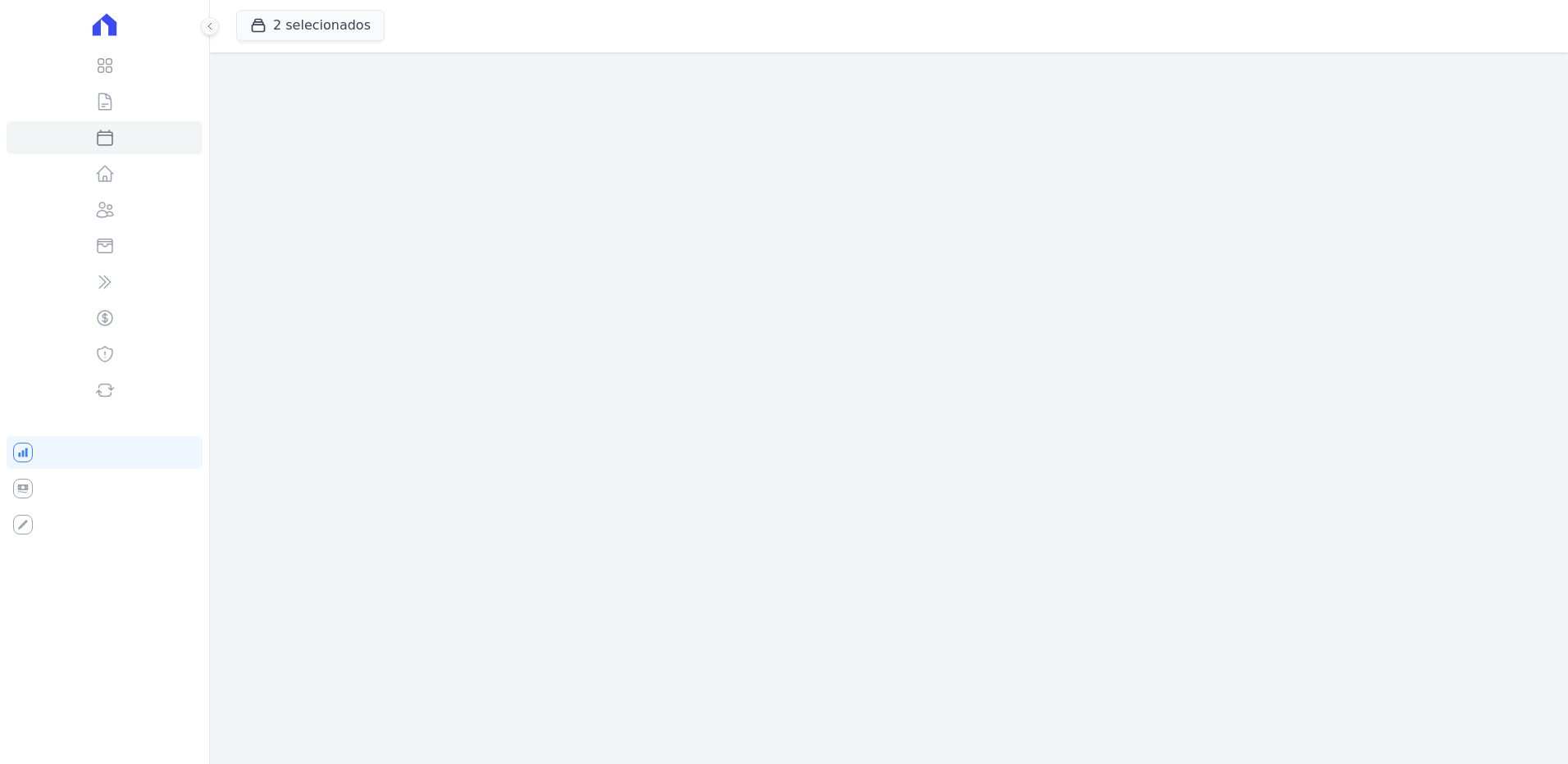
select select
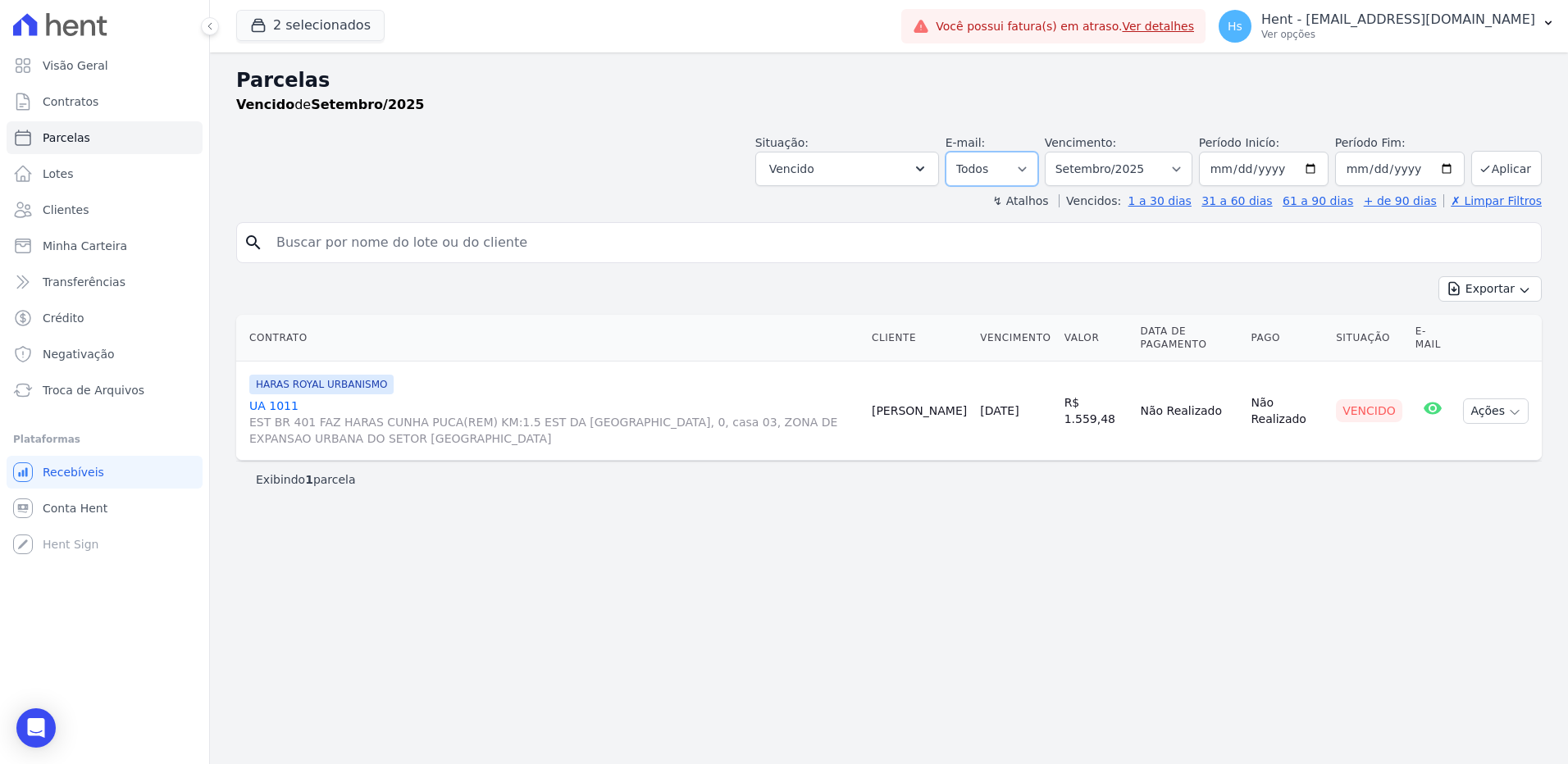
click at [1038, 164] on select "Todos Lido Não-lido" at bounding box center [992, 169] width 93 height 35
click at [1191, 169] on select "Filtrar por período ──────── Todos os meses Julho/2024 Agosto/2024 Setembro/202…" at bounding box center [1118, 169] width 148 height 35
select select "date_range_filter"
click at [1068, 151] on select "Filtrar por período ──────── Todos os meses Julho/2024 Agosto/2024 Setembro/202…" at bounding box center [1118, 169] width 148 height 35
click at [1229, 167] on input "[DATE]" at bounding box center [1263, 169] width 130 height 35
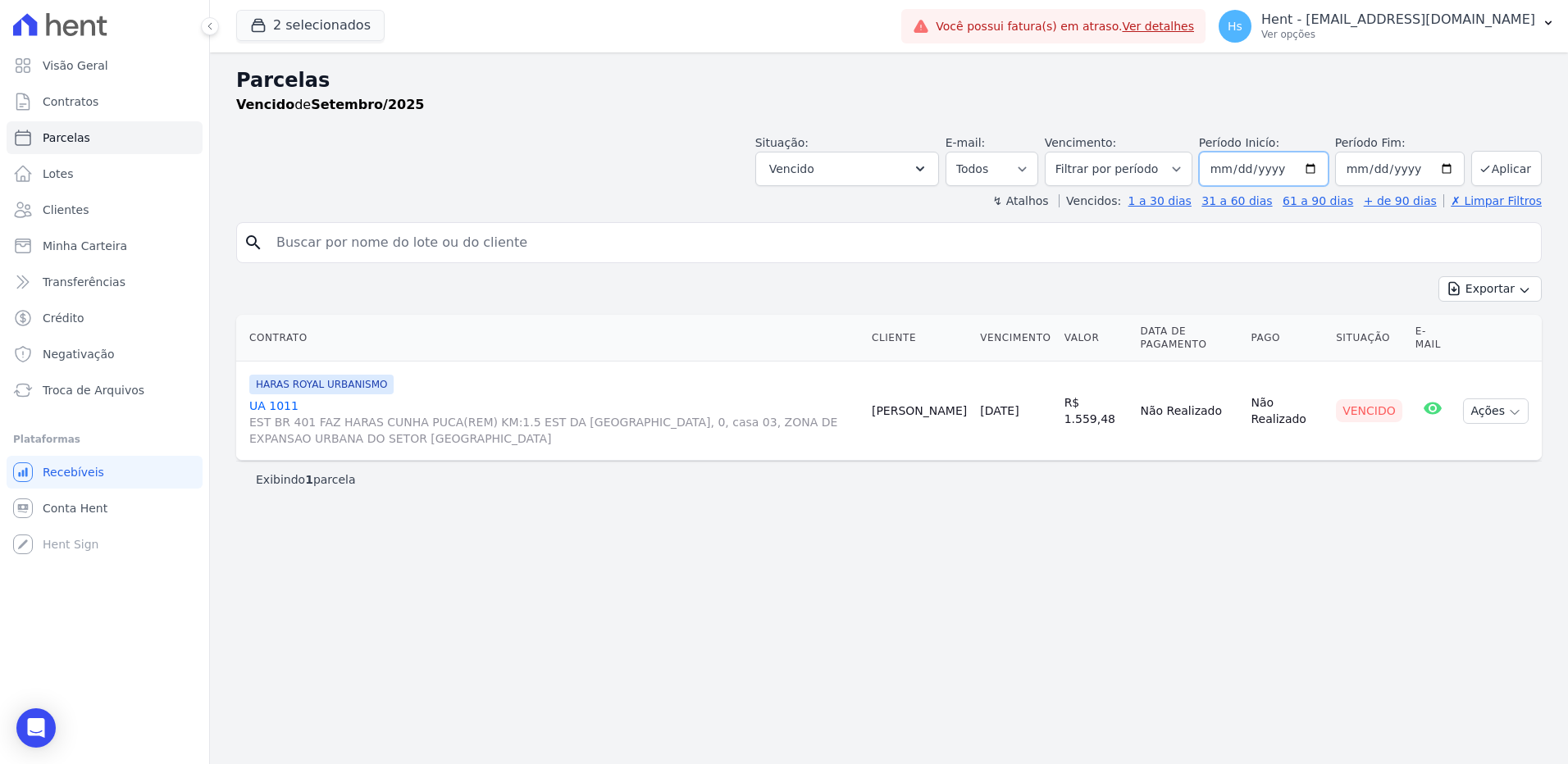
click at [1328, 168] on input "[DATE]" at bounding box center [1263, 169] width 130 height 35
type input "[DATE]"
type input "2025-04-01"
click at [1369, 175] on input "[DATE]" at bounding box center [1400, 169] width 130 height 35
type input "[DATE]"
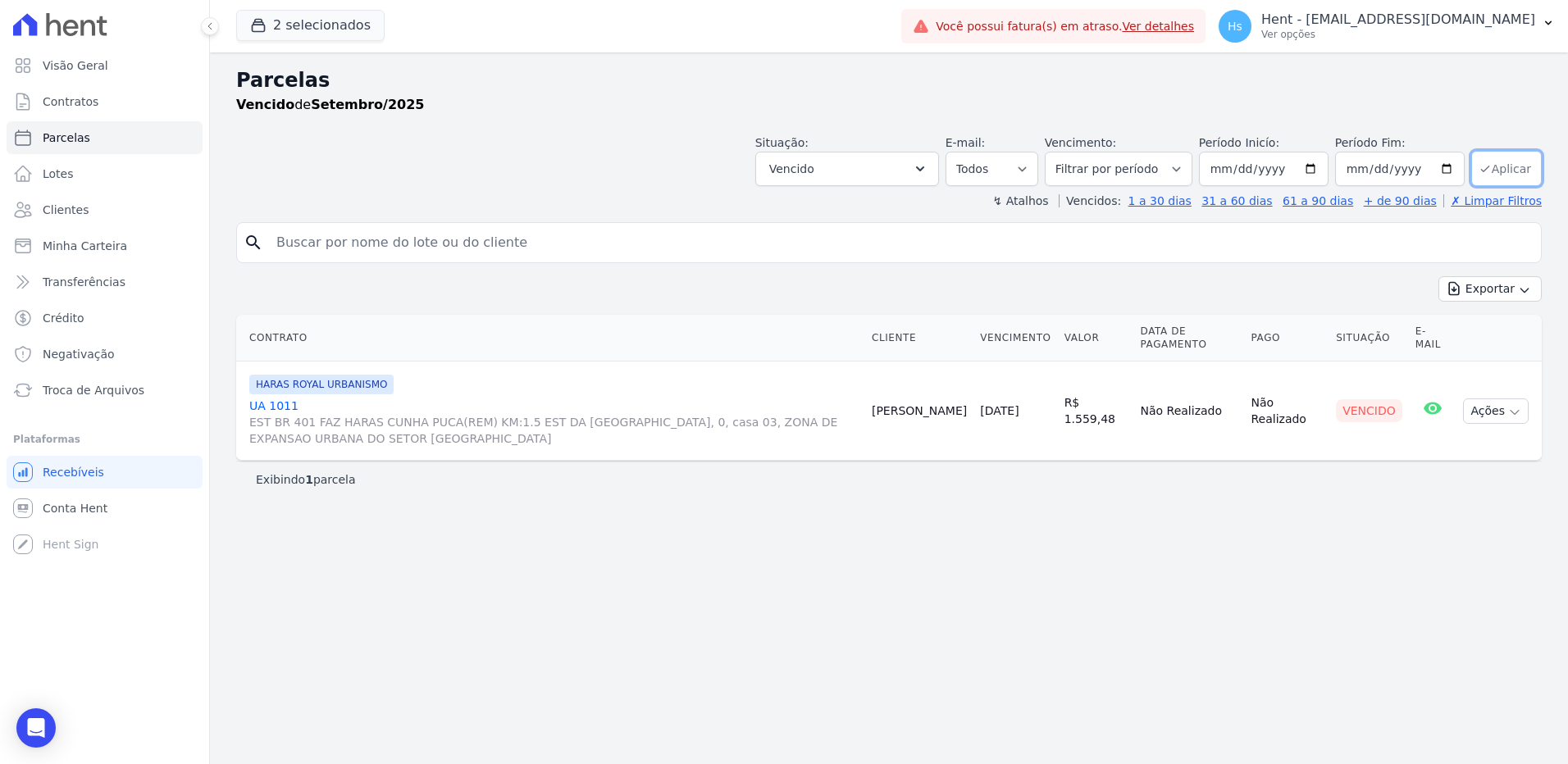
click at [1513, 169] on button "Aplicar" at bounding box center [1506, 168] width 70 height 35
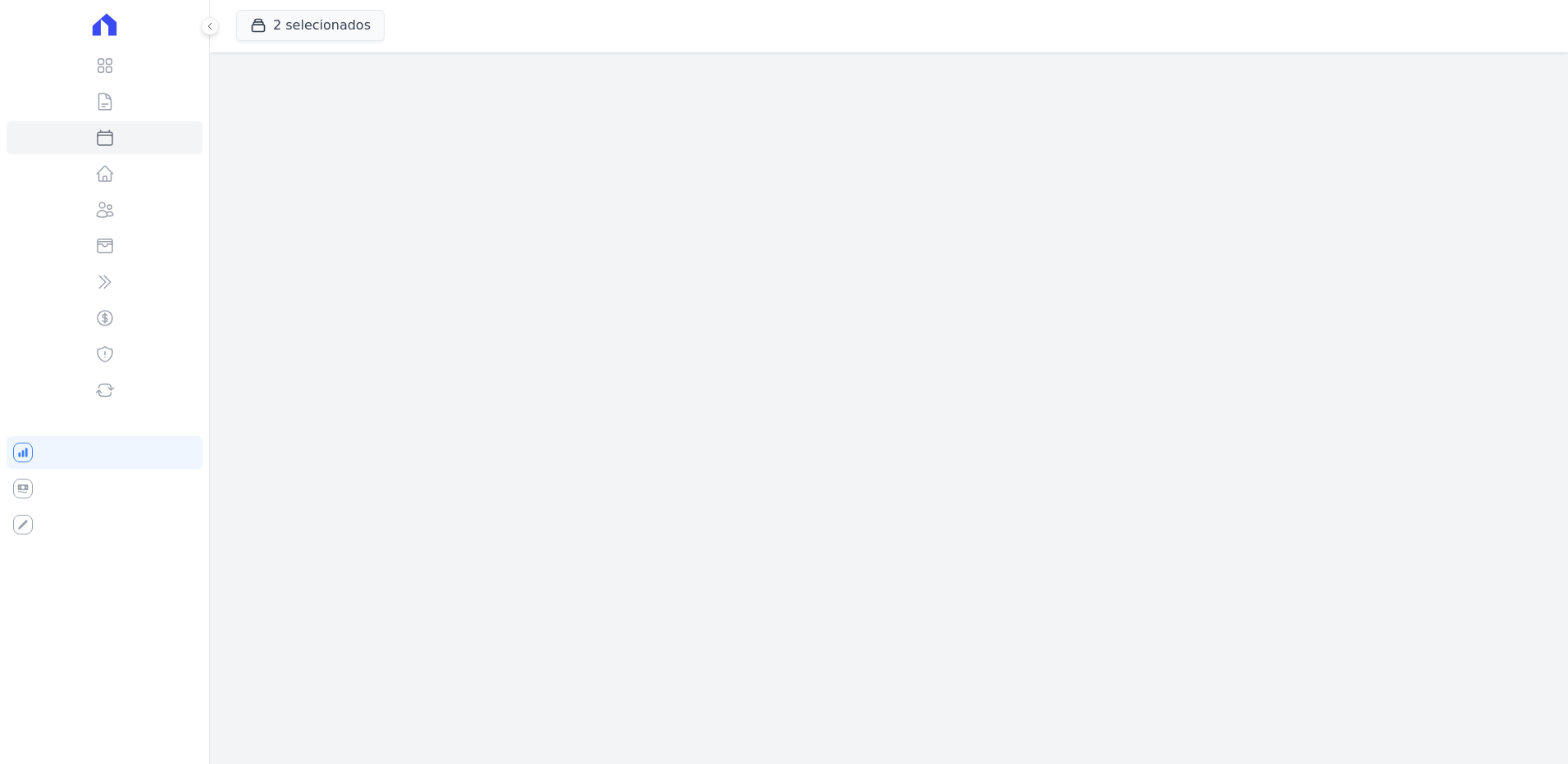
select select
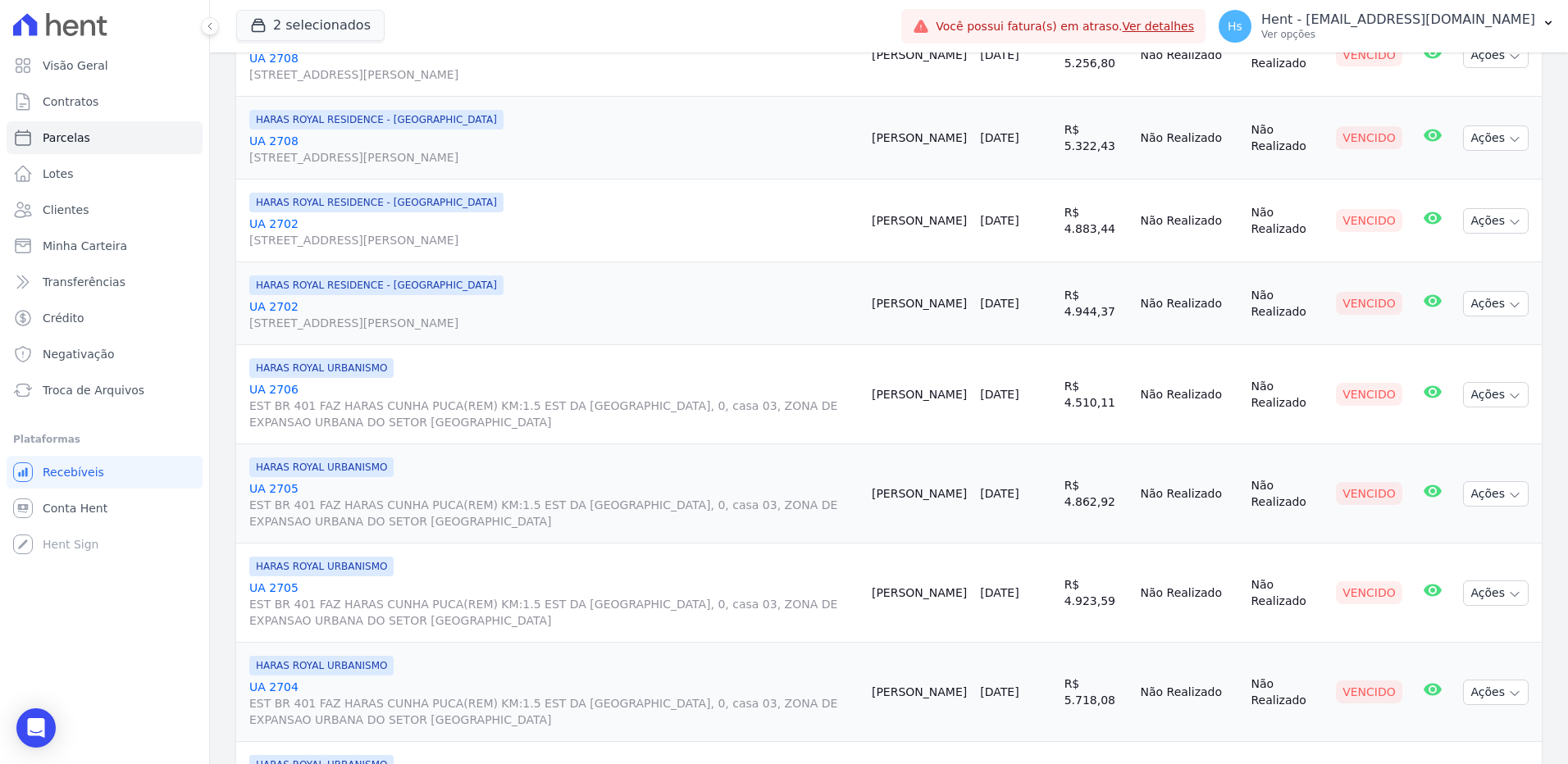
scroll to position [1343, 0]
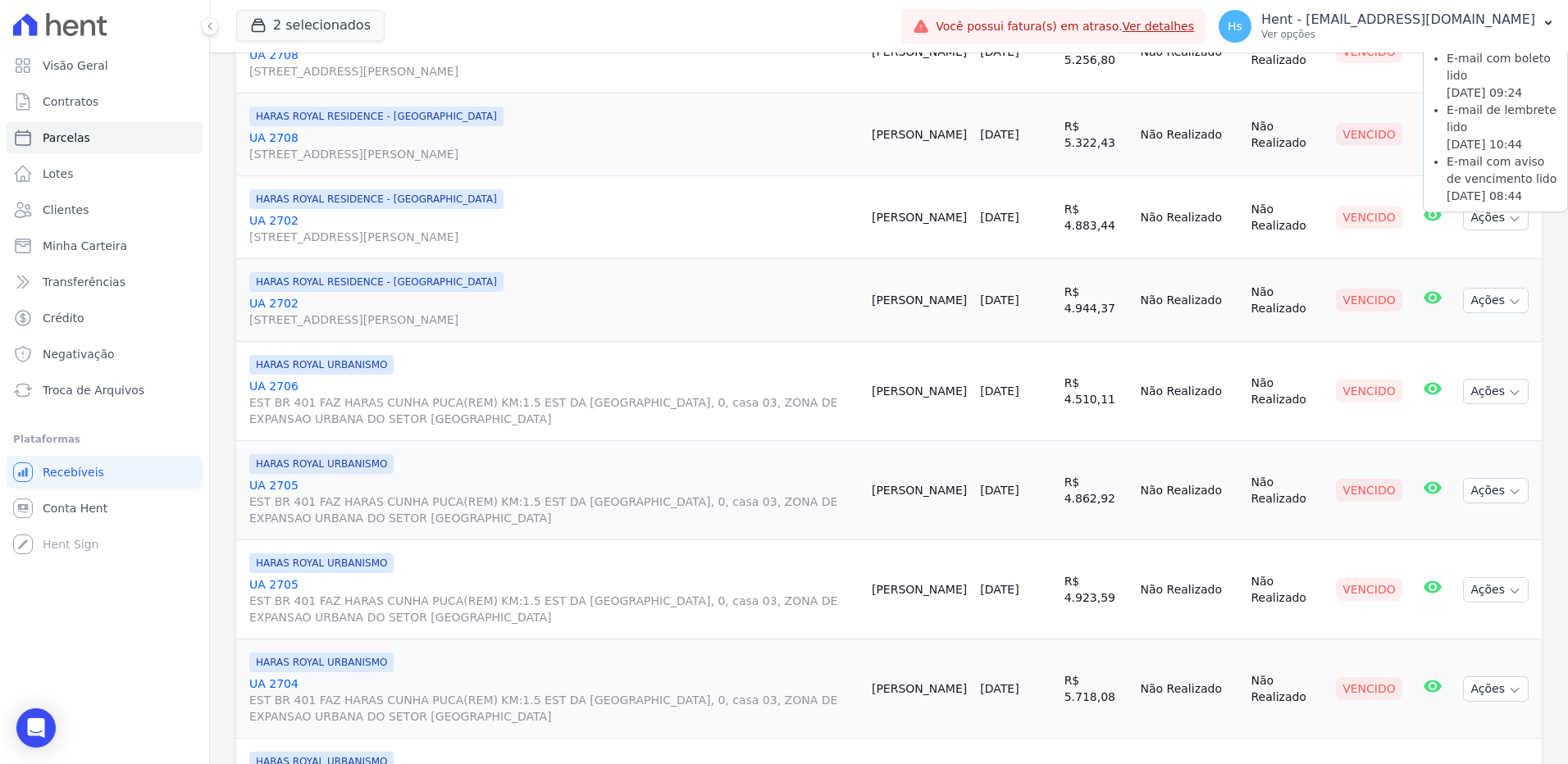
click at [1428, 300] on icon at bounding box center [1432, 297] width 18 height 12
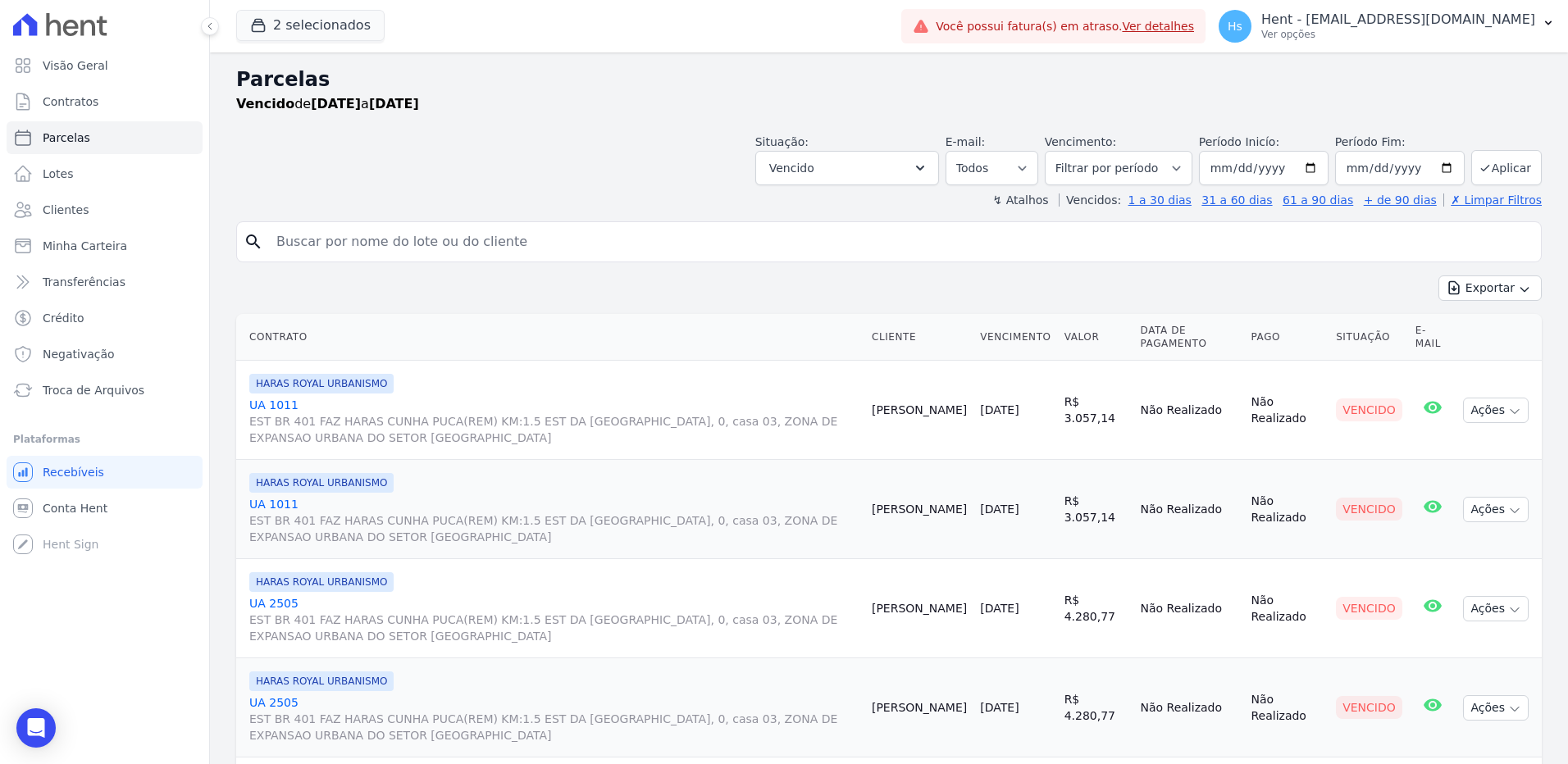
scroll to position [0, 0]
click at [1237, 164] on input "2025-04-01" at bounding box center [1263, 169] width 130 height 35
type input "[DATE]"
click at [1503, 169] on button "Aplicar" at bounding box center [1506, 168] width 70 height 35
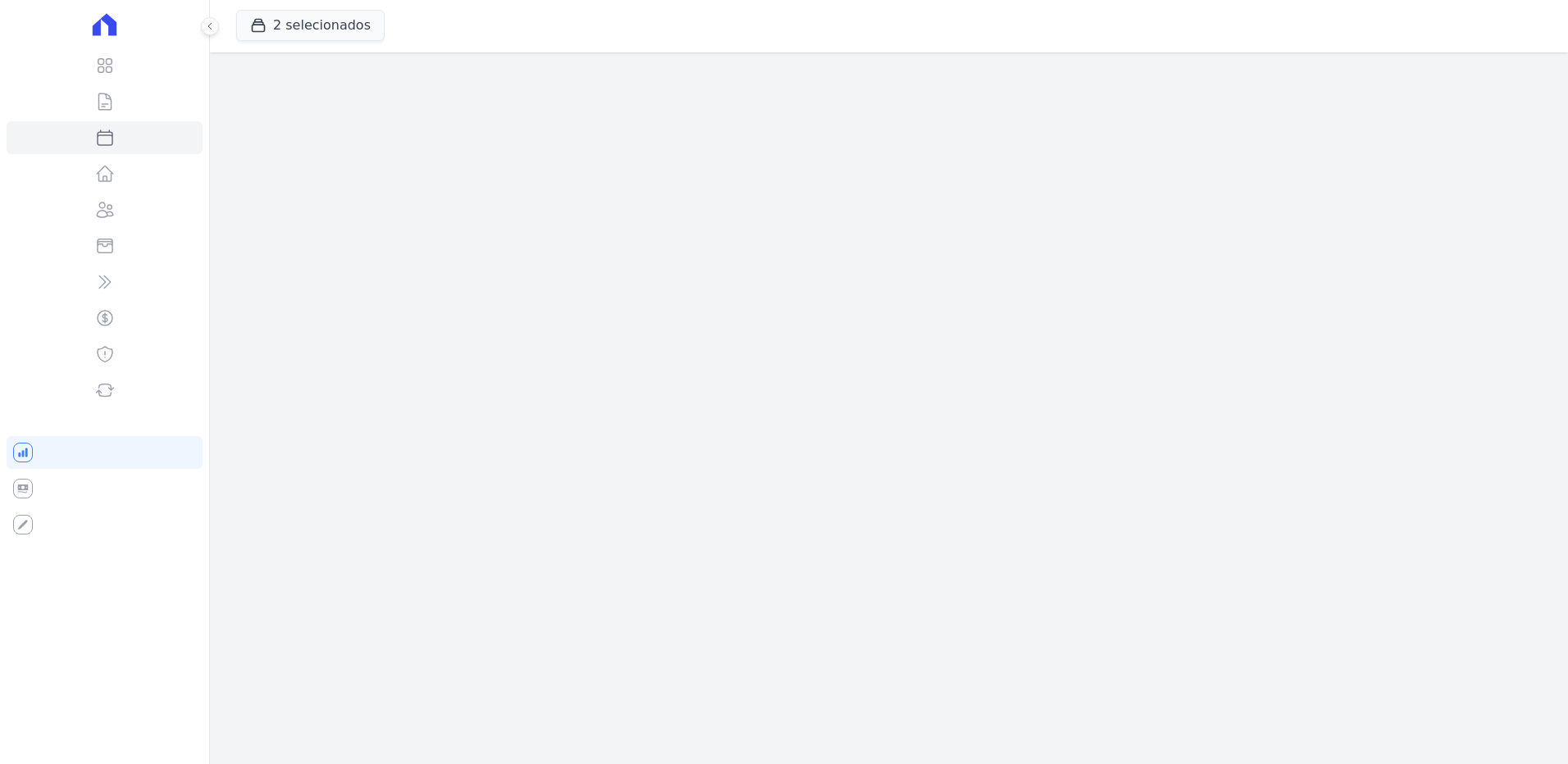
select select
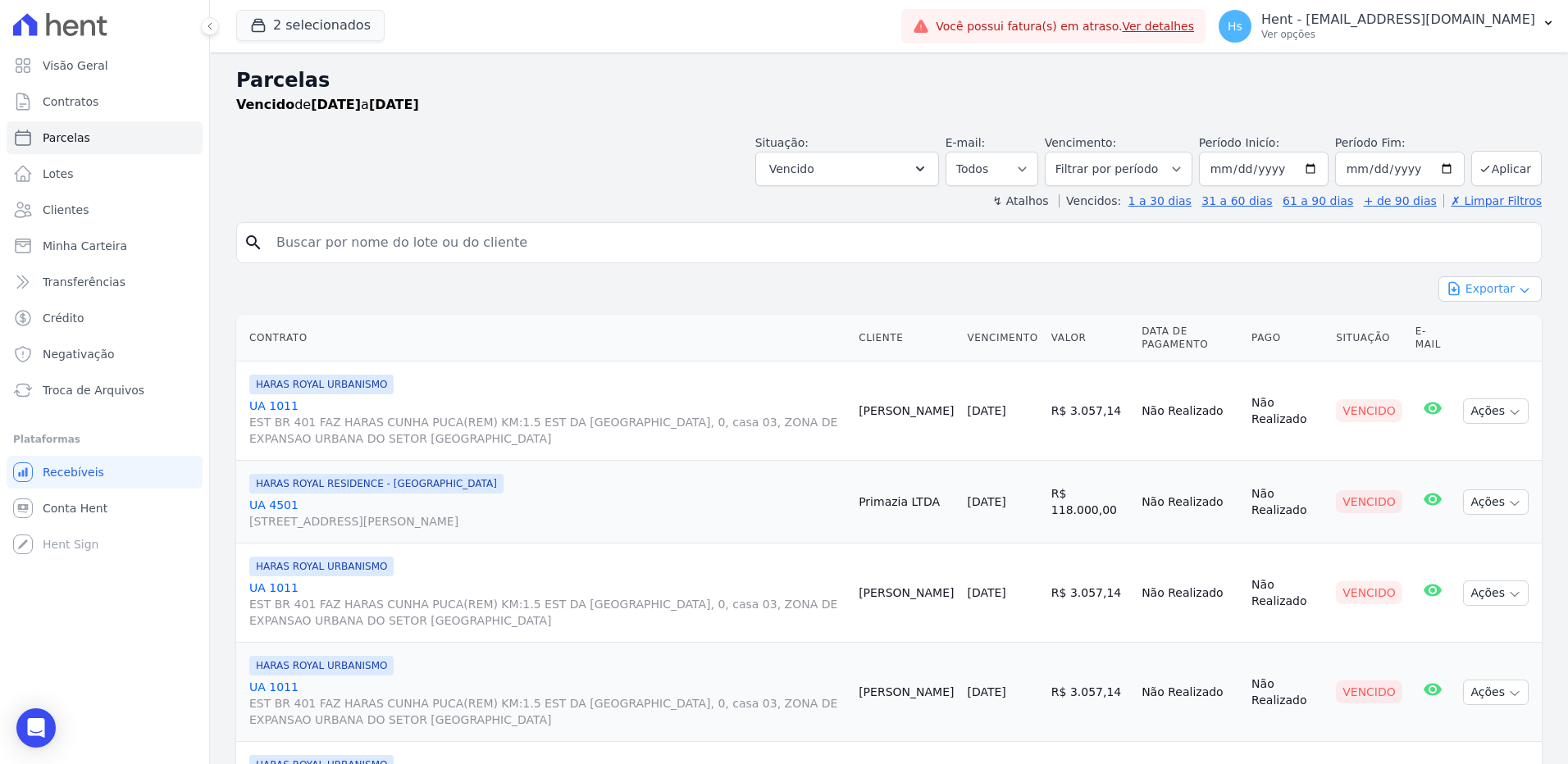
click at [1513, 279] on button "Exportar" at bounding box center [1489, 288] width 103 height 25
click at [1501, 360] on span "Exportar CSV" at bounding box center [1488, 356] width 87 height 16
click at [518, 246] on input "search" at bounding box center [900, 243] width 1268 height 33
paste input "[PERSON_NAME]"
type input "[PERSON_NAME]"
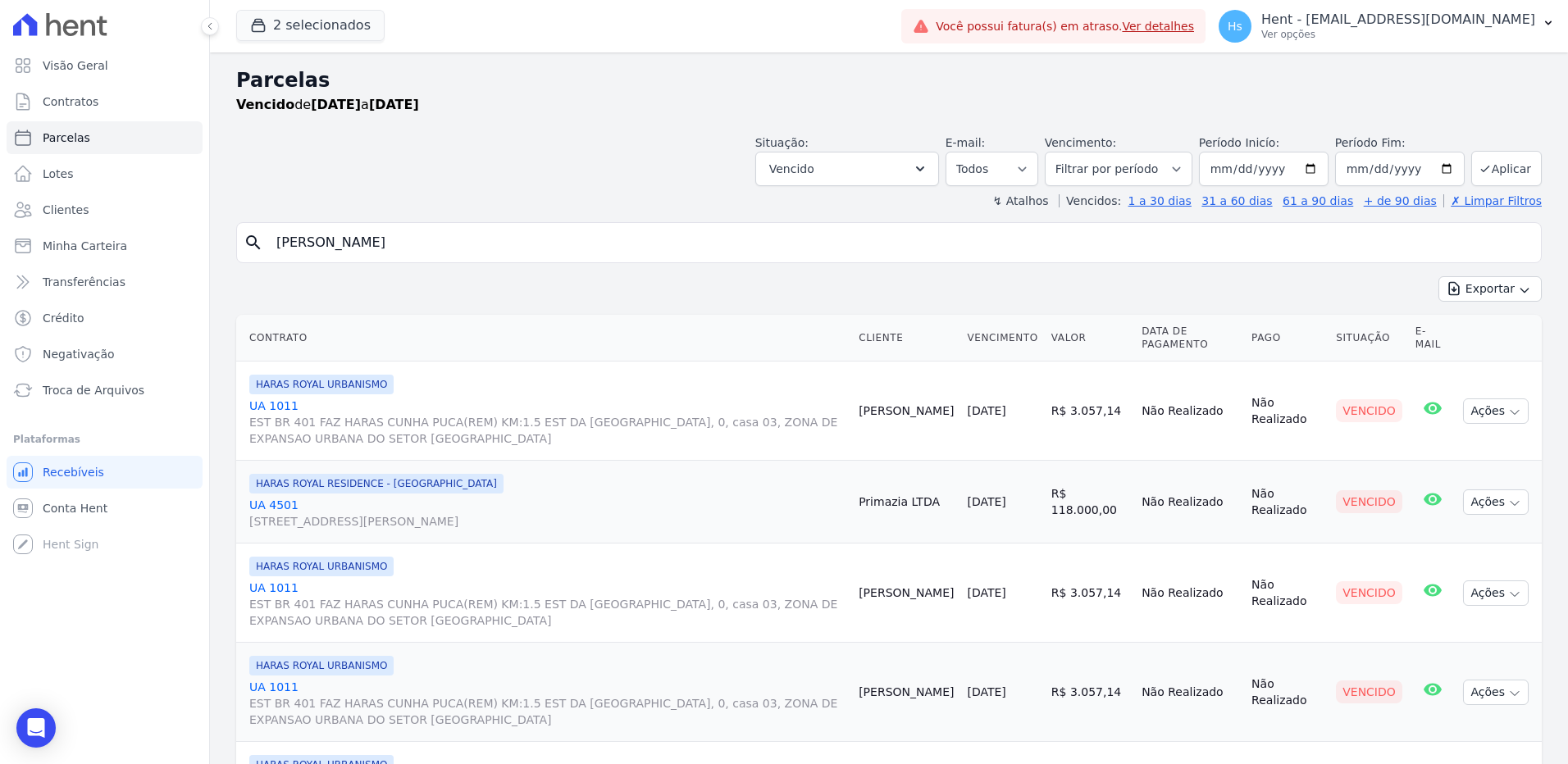
select select
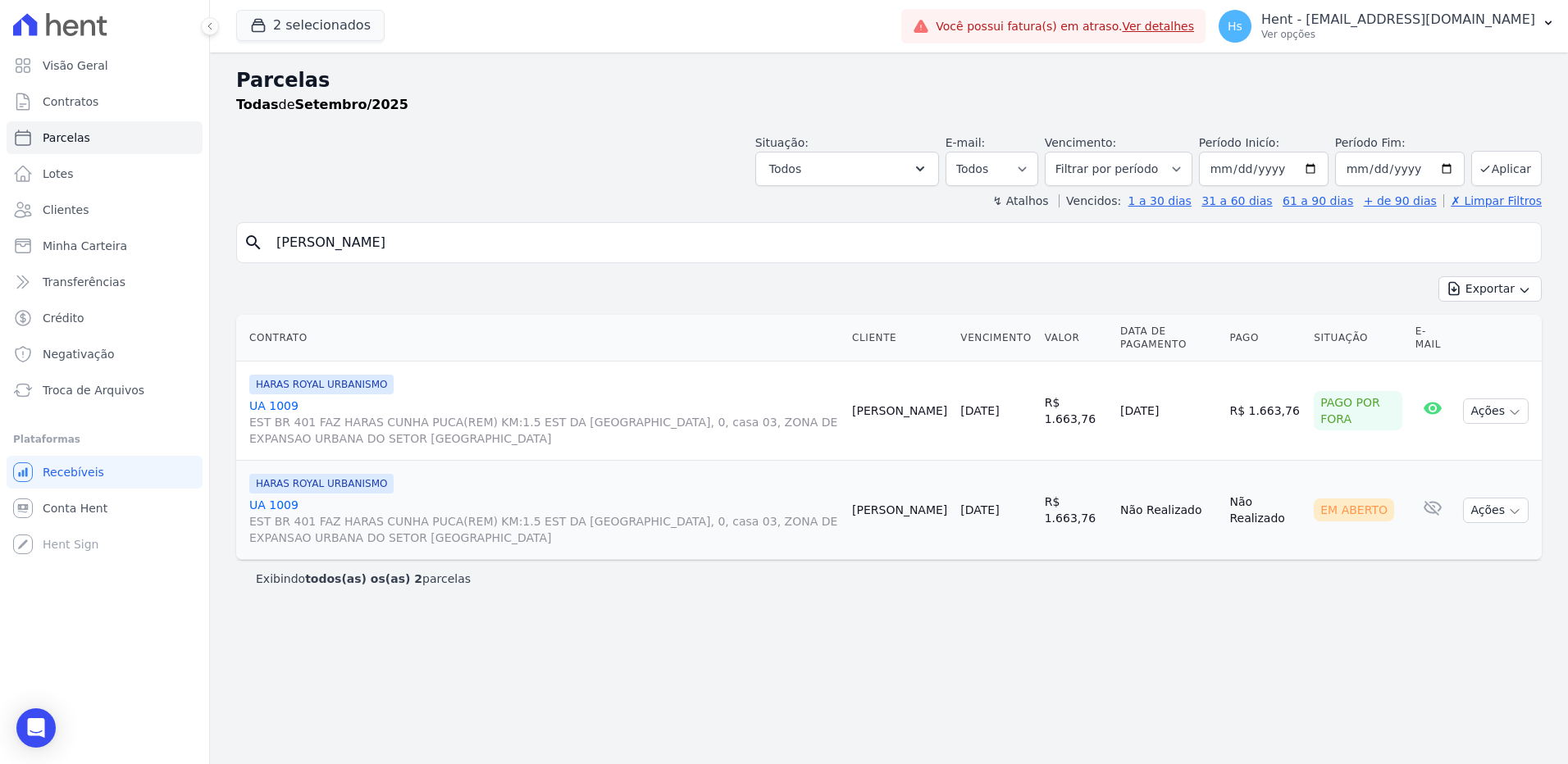
click at [291, 411] on link "UA 1009 EST BR 401 FAZ HARAS CUNHA PUCA(REM) KM:1.5 EST DA [GEOGRAPHIC_DATA], 0…" at bounding box center [543, 422] width 589 height 49
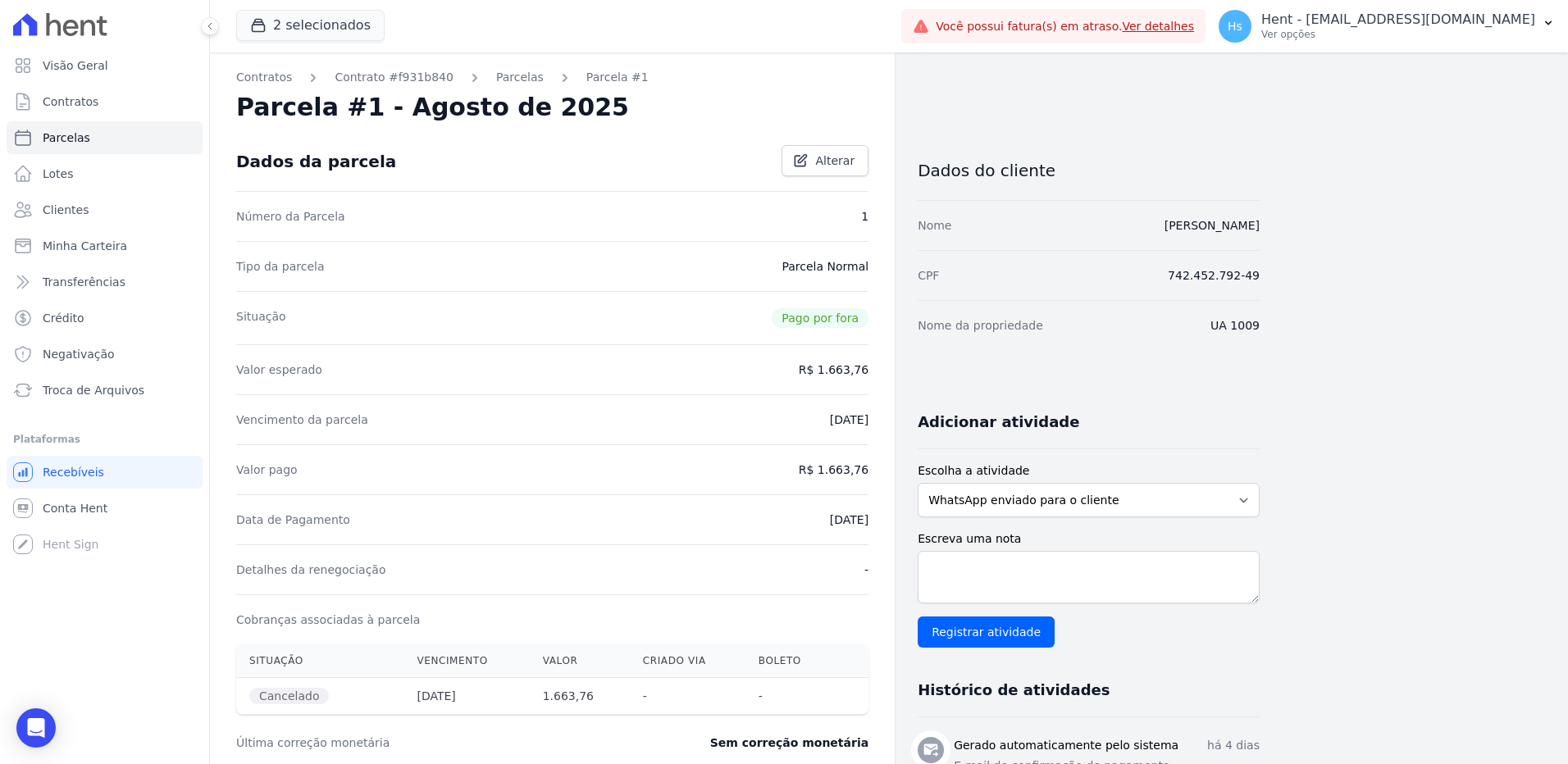
click at [494, 87] on div "Contratos Contrato #f931b840 [GEOGRAPHIC_DATA] Parcela #1 Parcela #1 - Agosto d…" at bounding box center [552, 677] width 684 height 1250
click at [494, 86] on div "Contratos Contrato #f931b840 [GEOGRAPHIC_DATA] Parcela #1 Parcela #1 - Agosto d…" at bounding box center [552, 677] width 684 height 1250
drag, startPoint x: 494, startPoint y: 86, endPoint x: 489, endPoint y: 74, distance: 13.0
click at [496, 74] on link "Parcelas" at bounding box center [519, 78] width 48 height 17
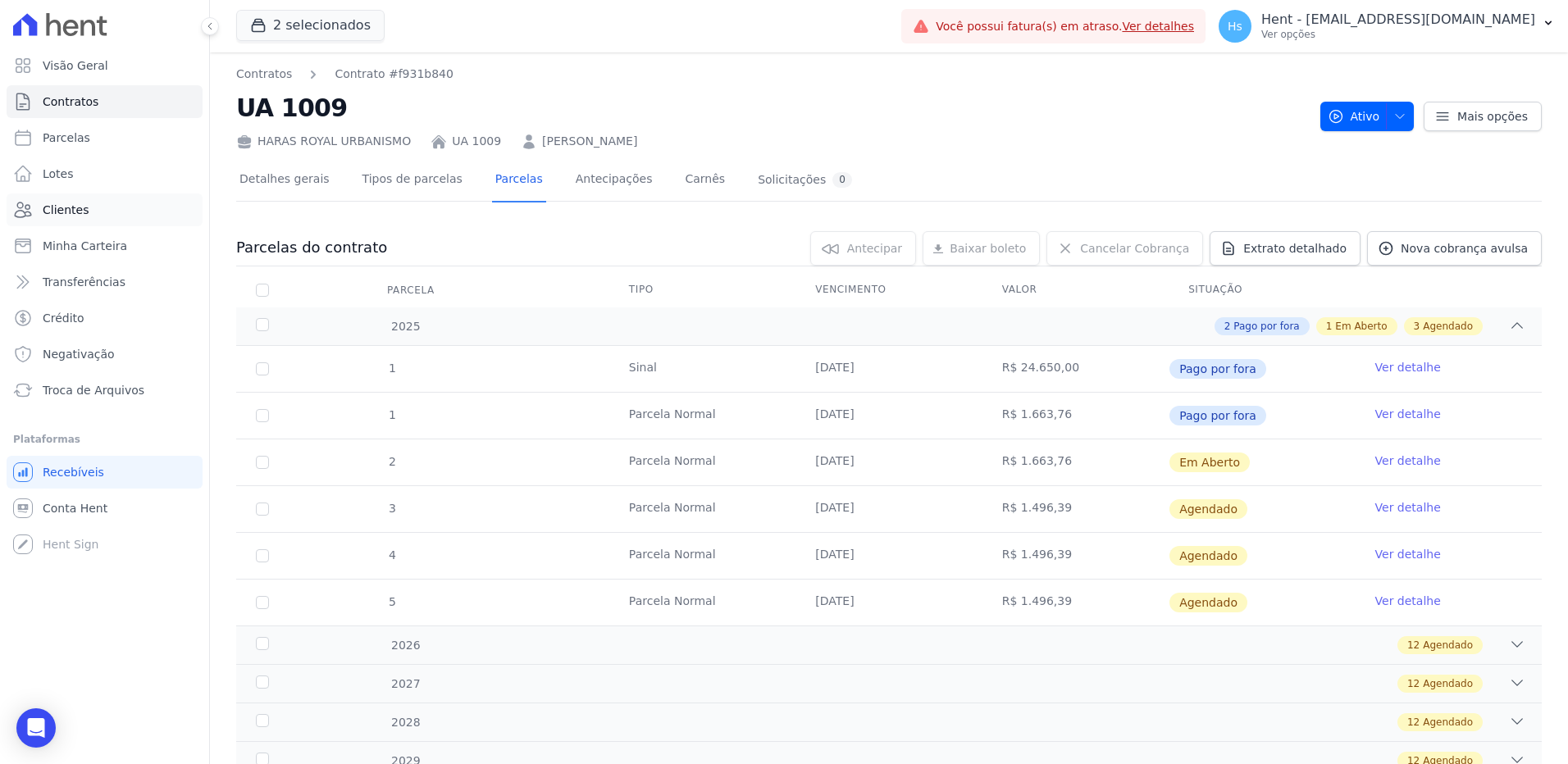
click at [78, 211] on span "Clientes" at bounding box center [65, 209] width 46 height 16
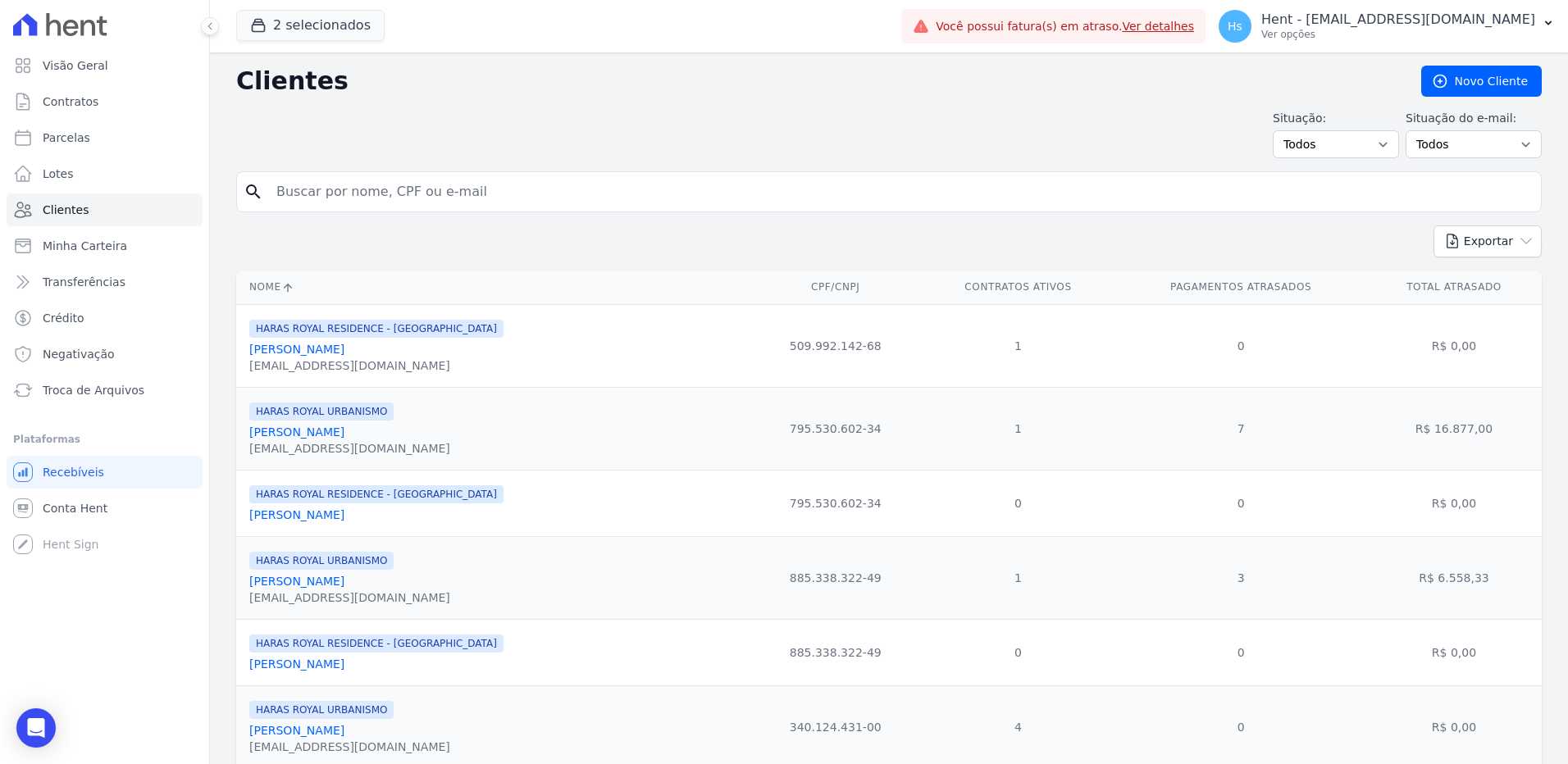
click at [376, 193] on input "search" at bounding box center [900, 192] width 1268 height 33
paste input "[PERSON_NAME] DE ALCANTARA"
type input "[PERSON_NAME] DE ALCANTARA"
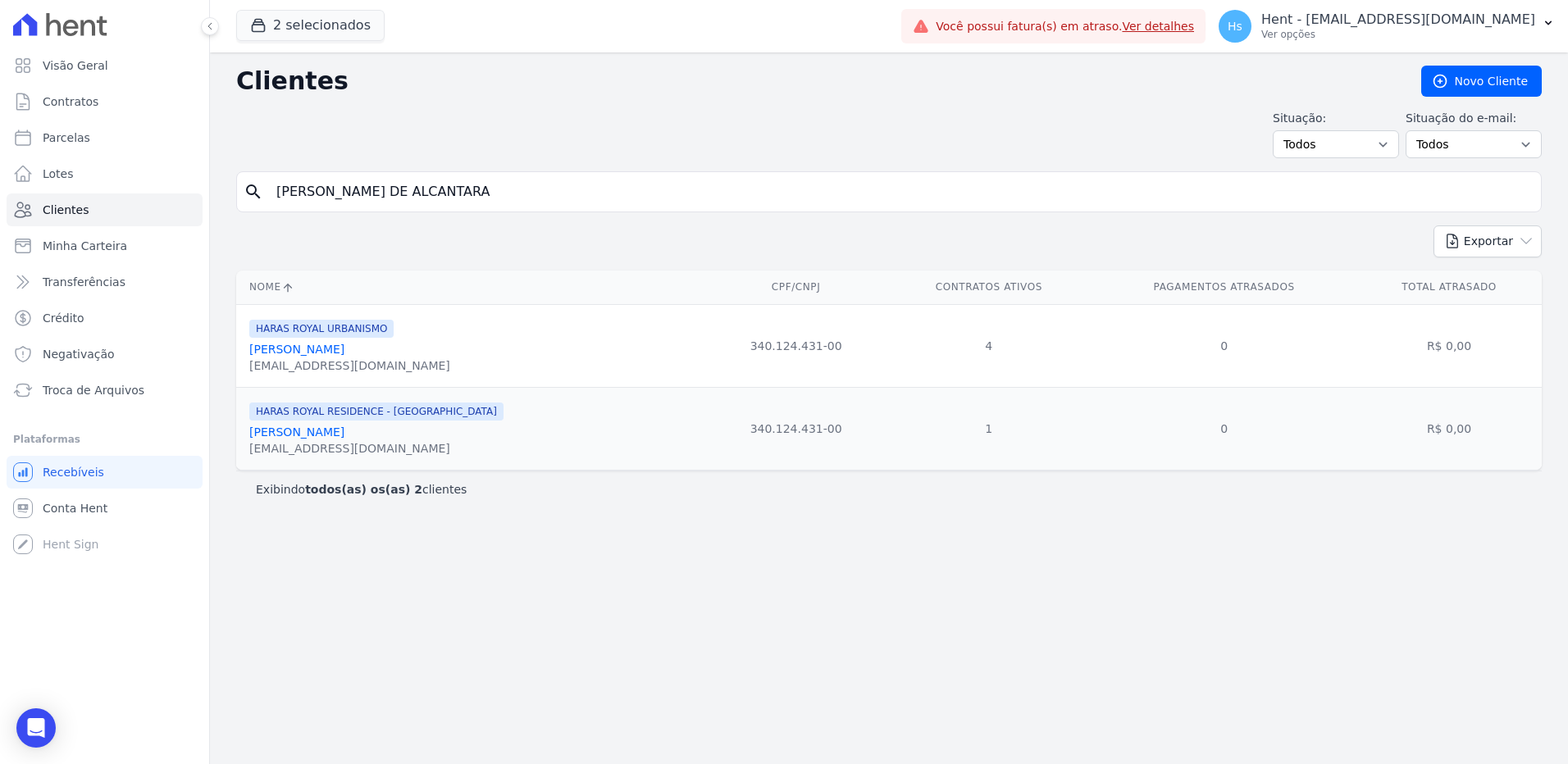
click at [276, 356] on link "[PERSON_NAME]" at bounding box center [297, 349] width 95 height 13
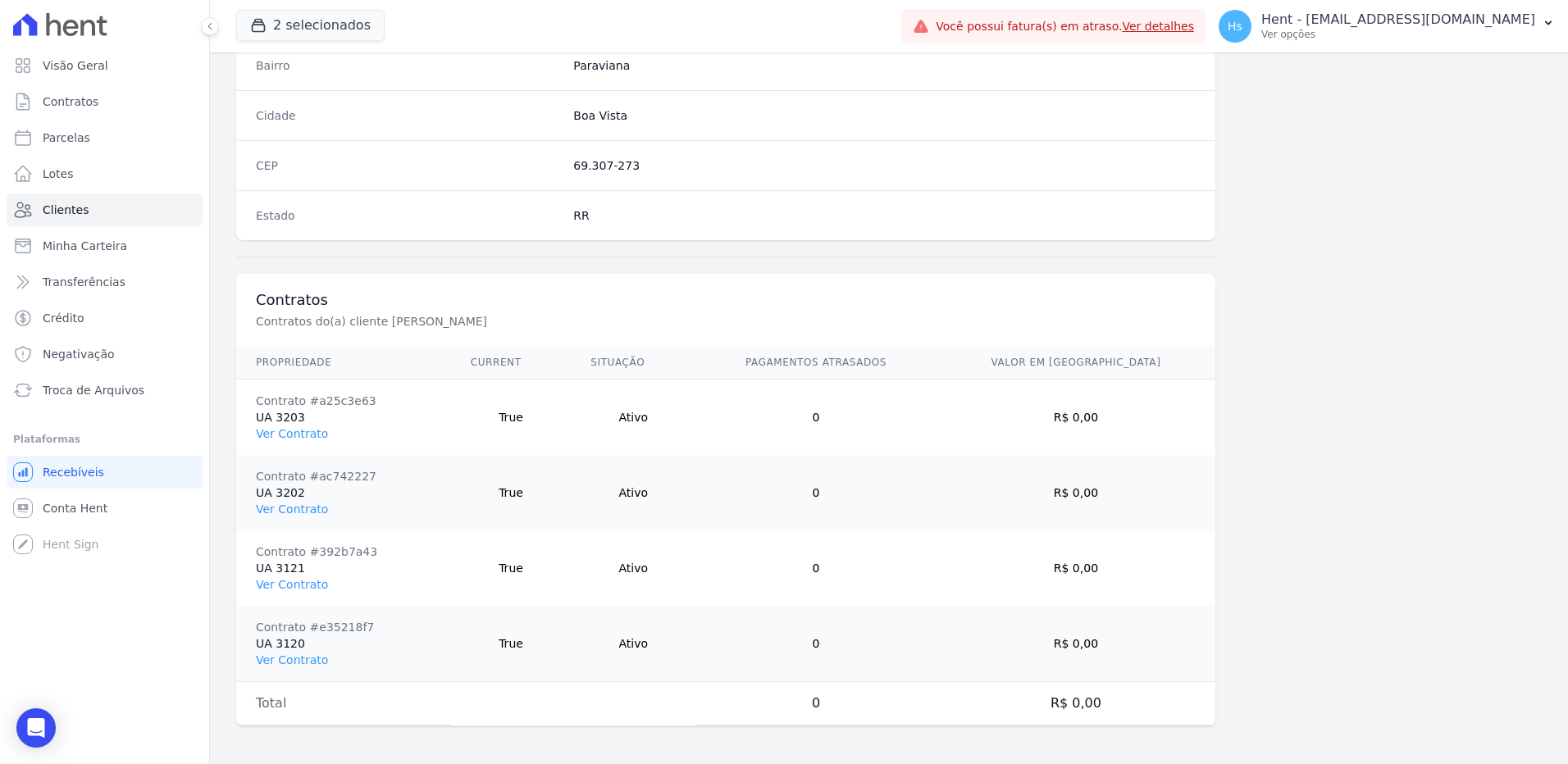
scroll to position [996, 0]
click at [266, 437] on link "Ver Contrato" at bounding box center [292, 432] width 72 height 13
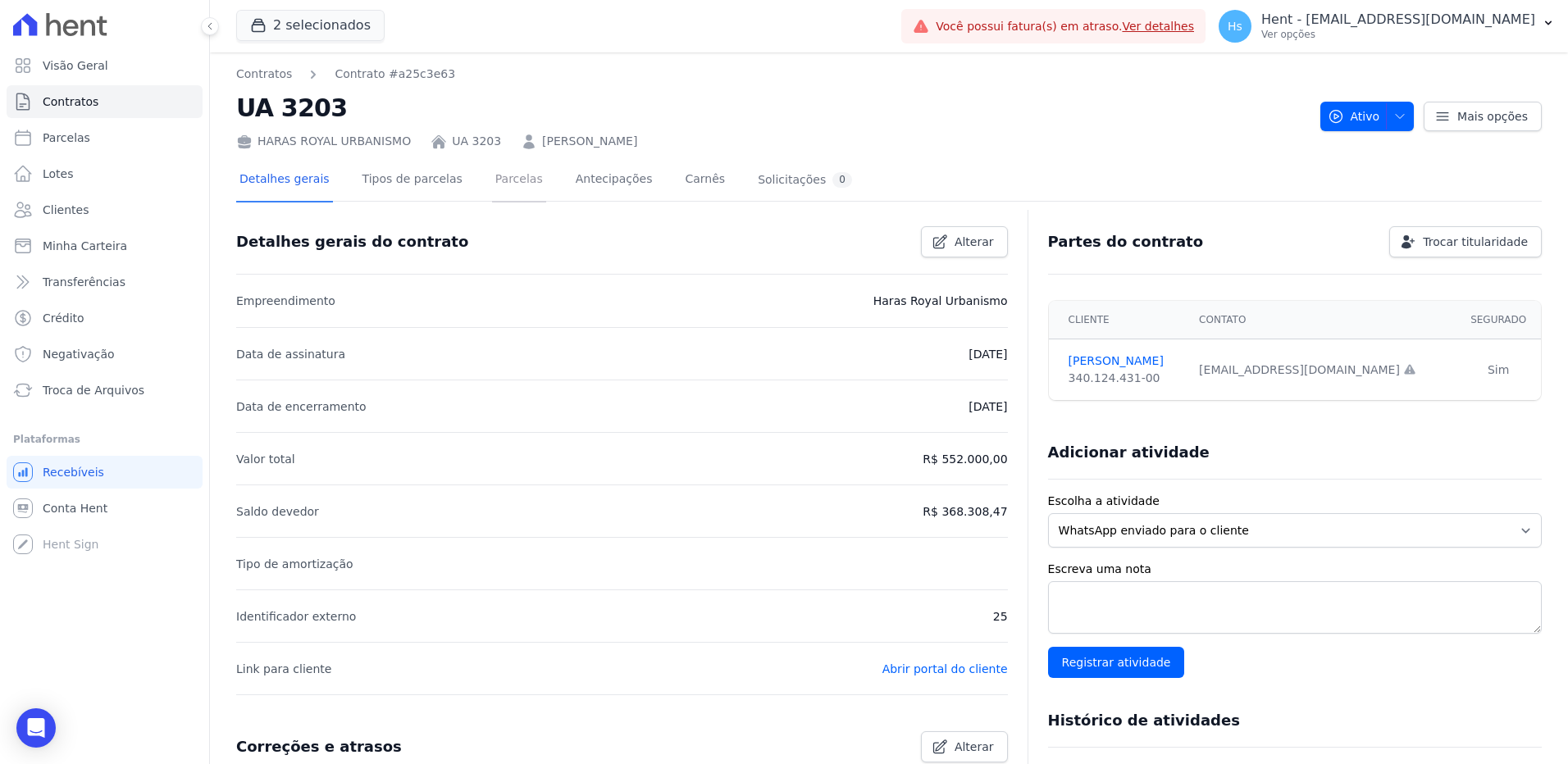
click at [492, 169] on link "Parcelas" at bounding box center [519, 181] width 55 height 43
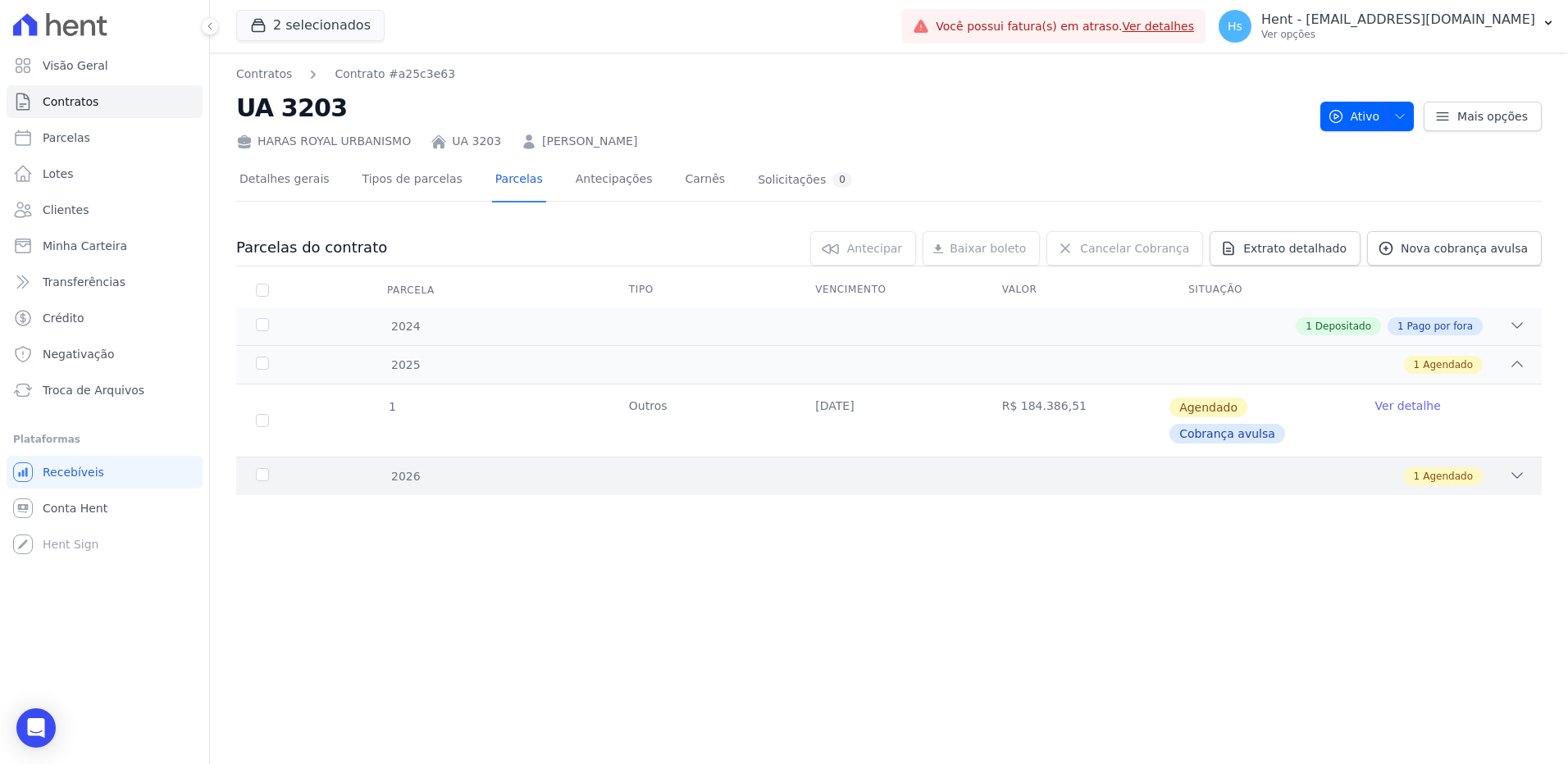
click at [1510, 473] on icon at bounding box center [1517, 475] width 16 height 16
click at [1520, 320] on icon at bounding box center [1517, 325] width 16 height 16
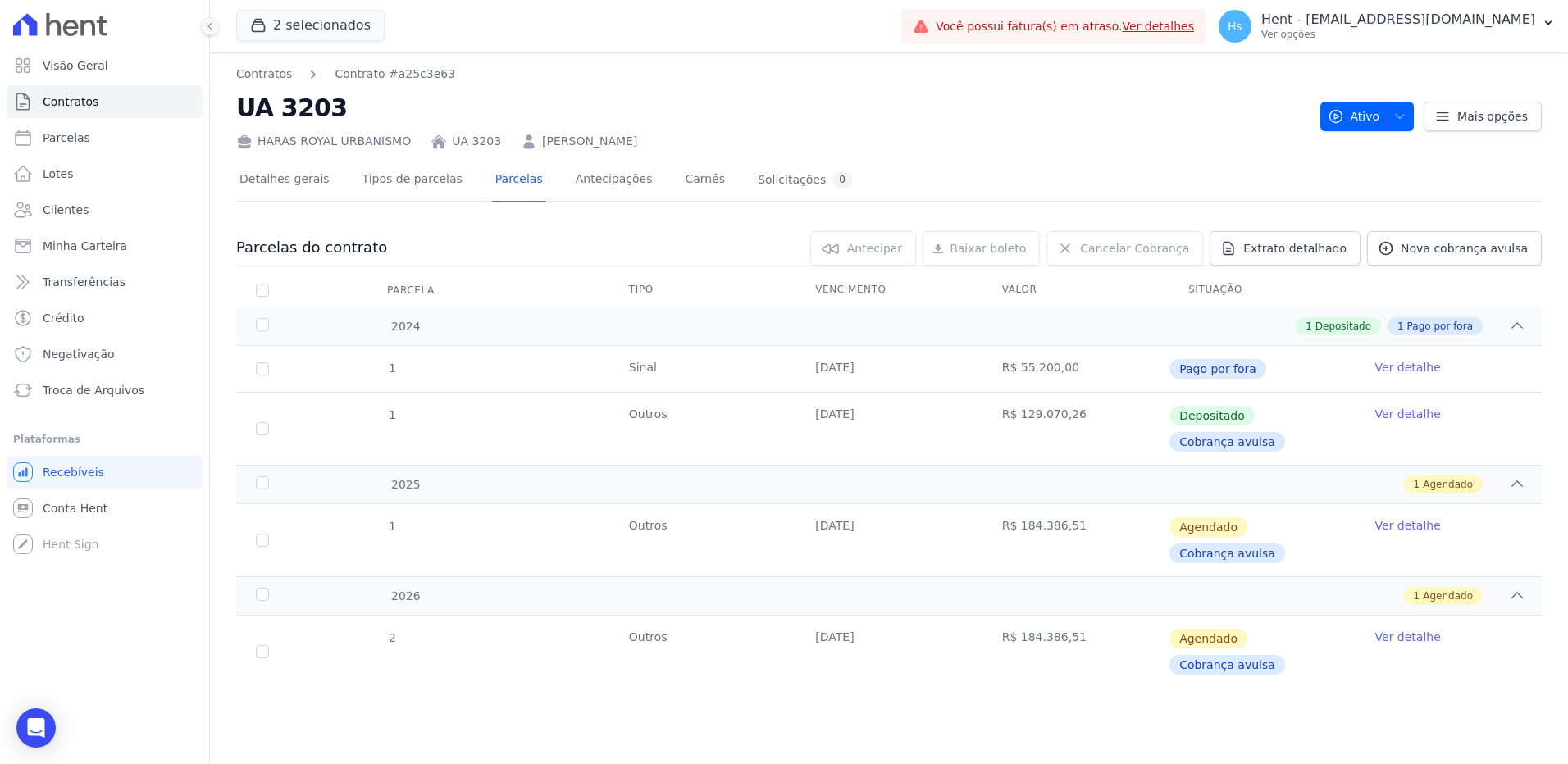
click at [1429, 371] on link "Ver detalhe" at bounding box center [1408, 367] width 66 height 16
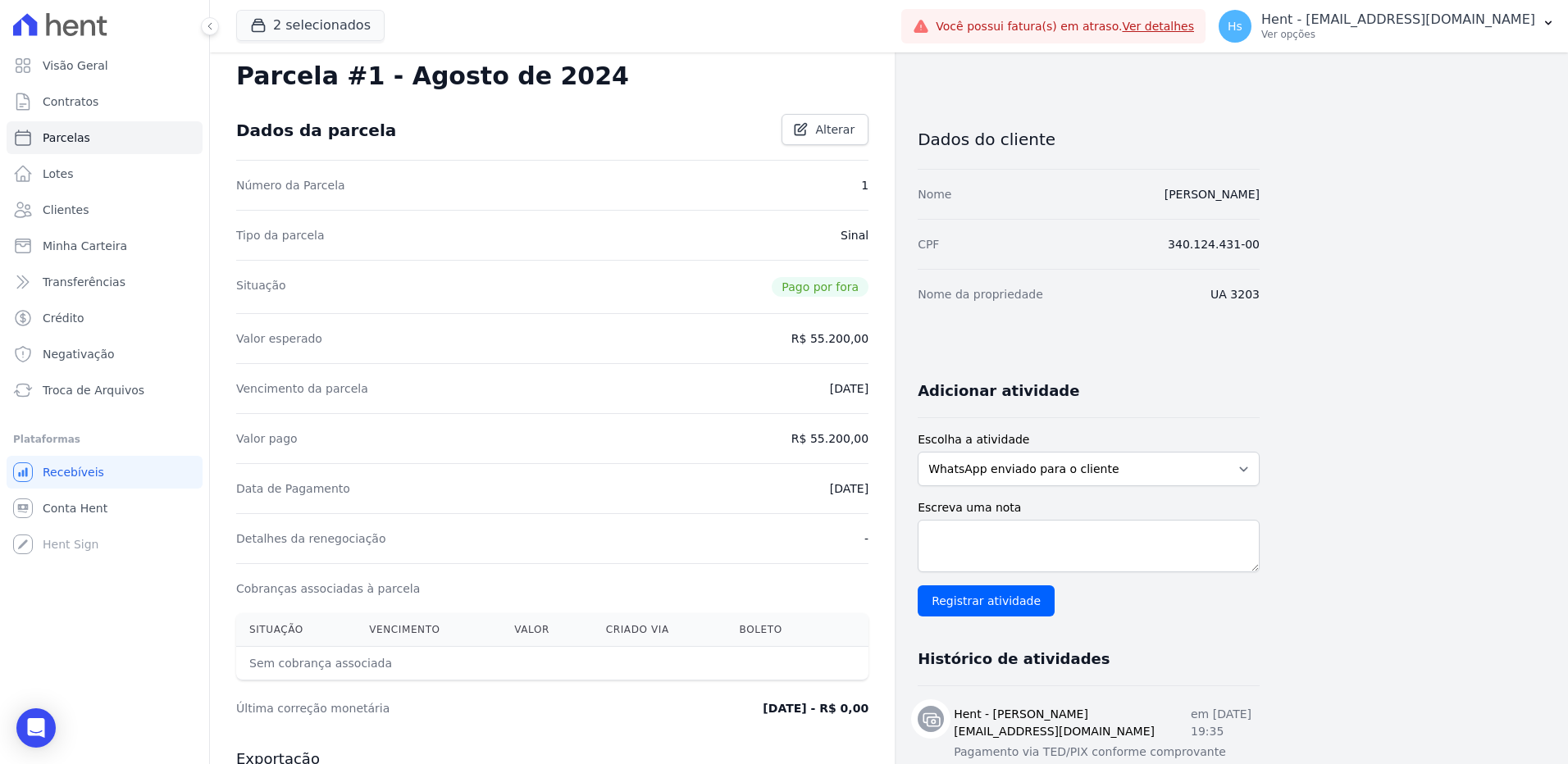
scroll to position [82, 0]
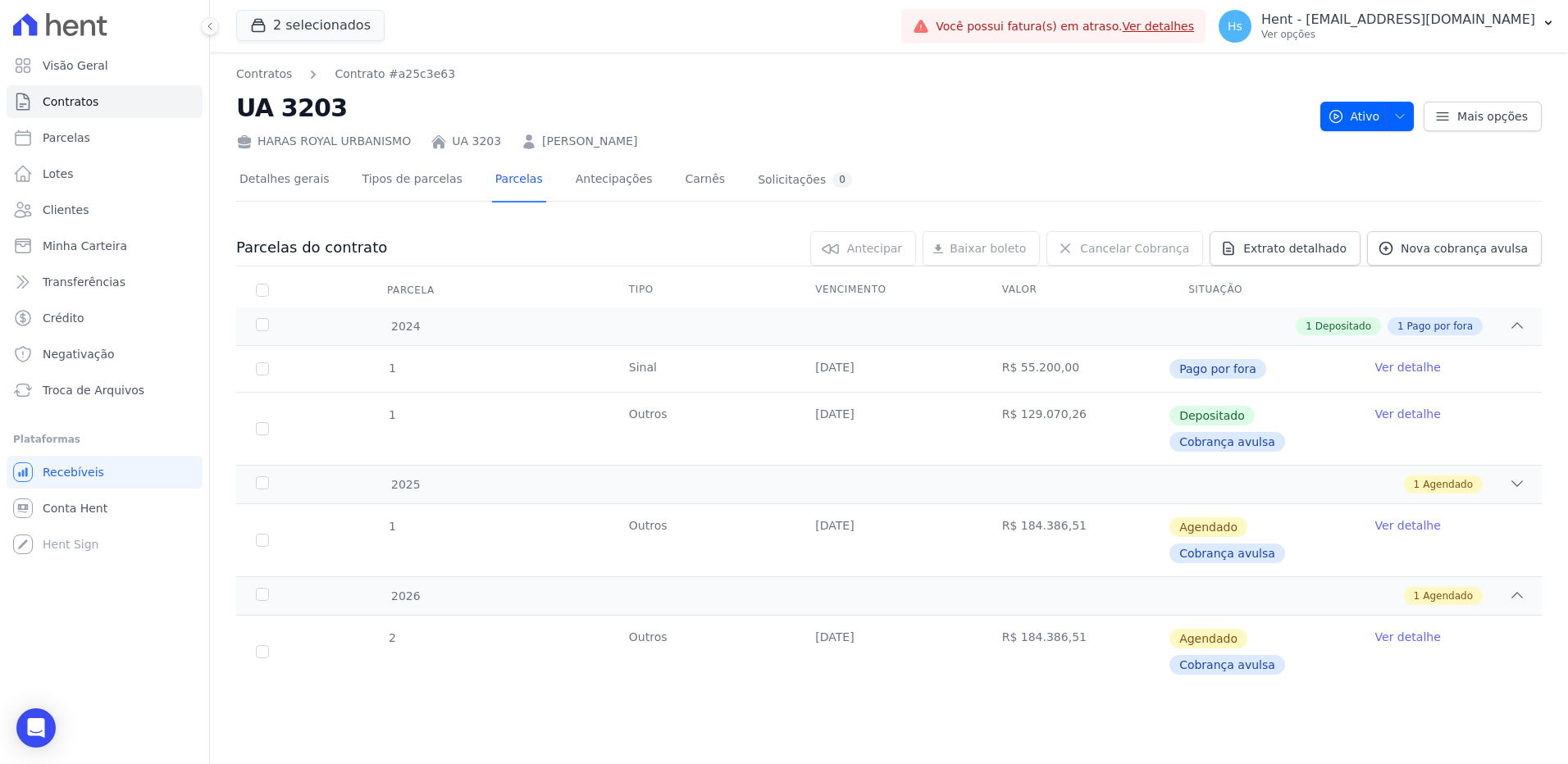
click at [545, 138] on link "[PERSON_NAME]" at bounding box center [589, 142] width 95 height 17
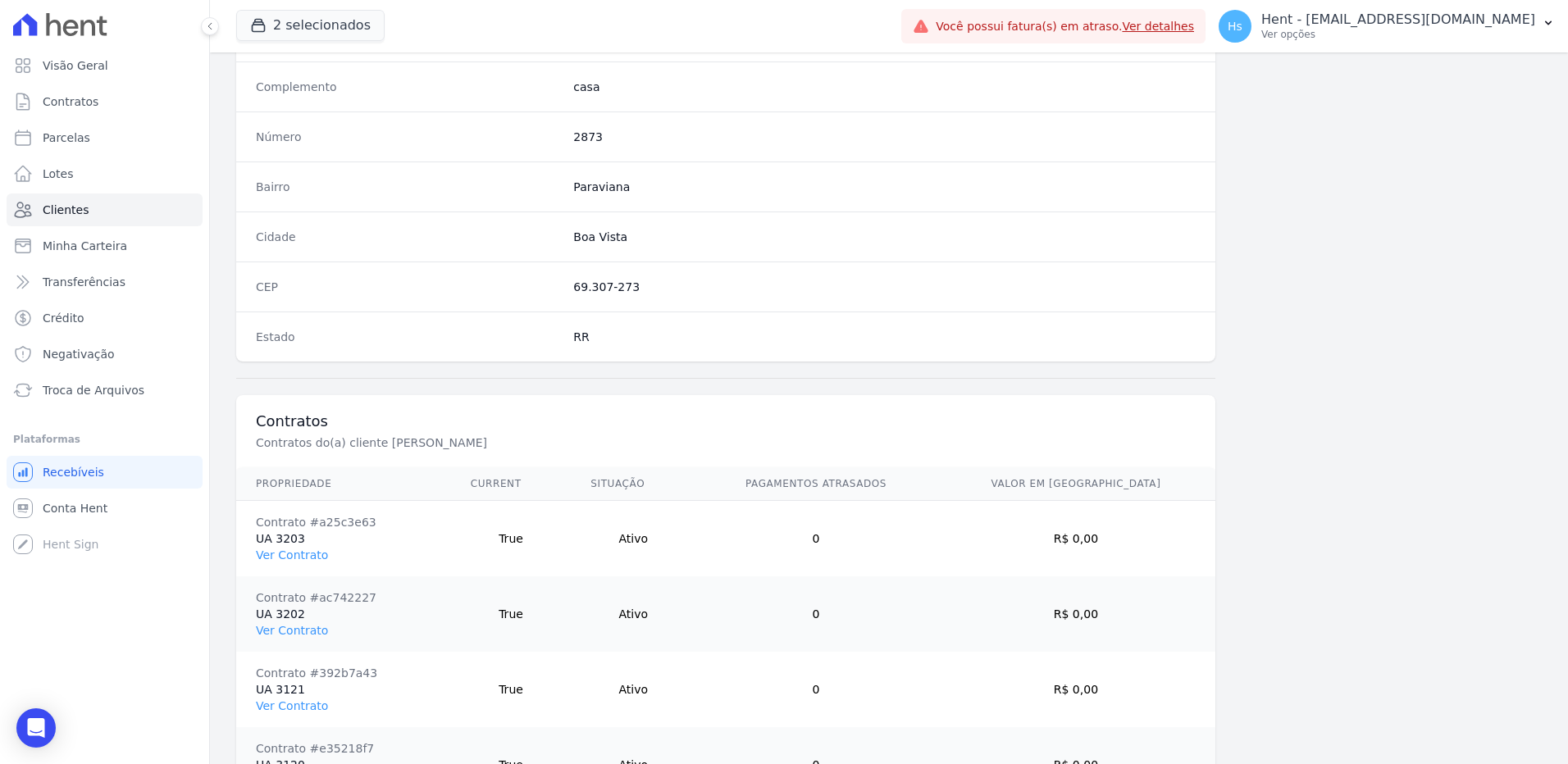
scroll to position [902, 0]
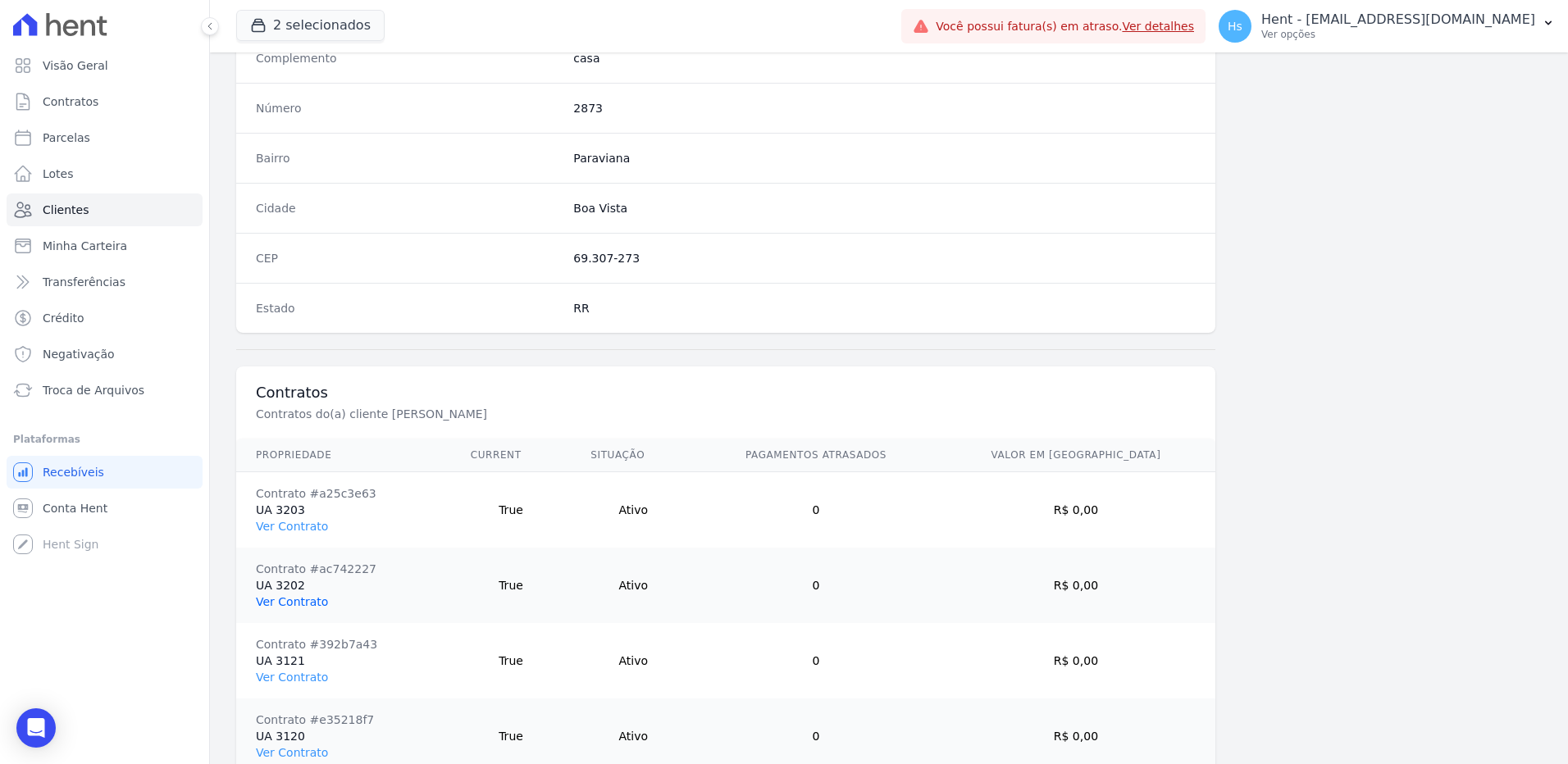
click at [291, 596] on link "Ver Contrato" at bounding box center [292, 601] width 72 height 13
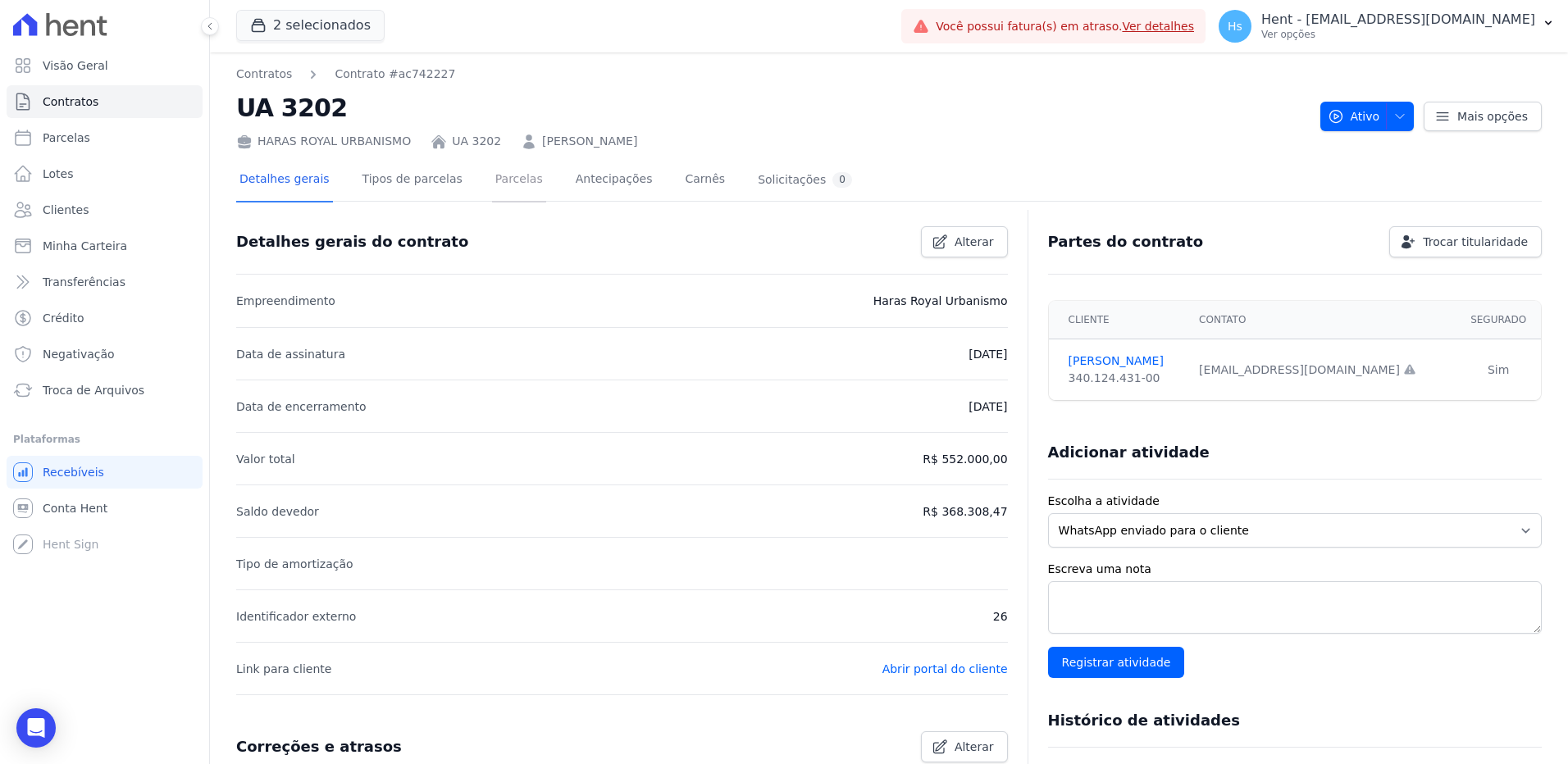
click at [506, 184] on link "Parcelas" at bounding box center [519, 181] width 55 height 43
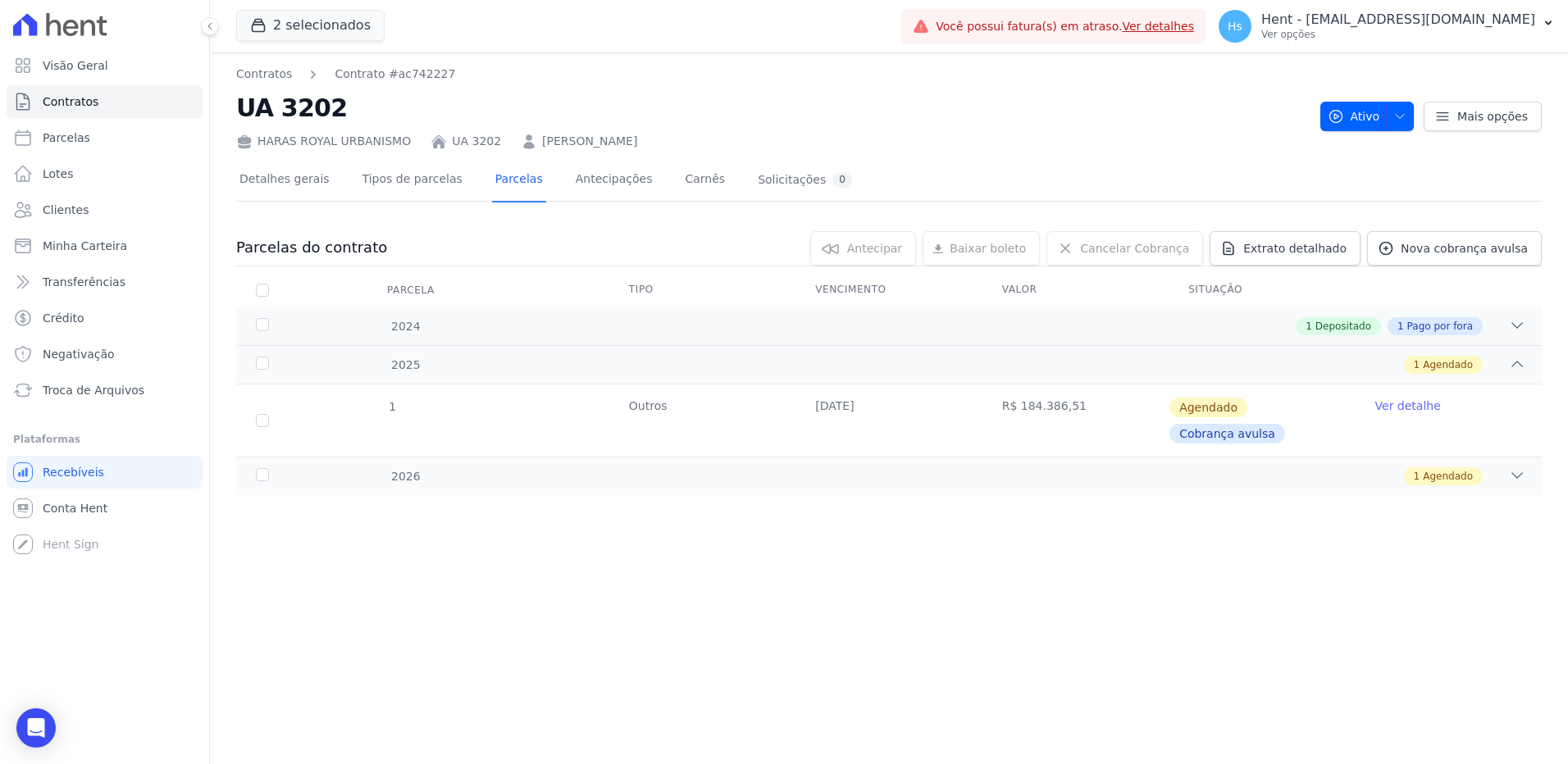
drag, startPoint x: 918, startPoint y: 698, endPoint x: 939, endPoint y: 697, distance: 21.0
click at [923, 697] on div "Contratos Contrato #ac742227 UA 3202 HARAS ROYAL URBANISMO UA 3202 [PERSON_NAME…" at bounding box center [889, 408] width 1358 height 712
click at [603, 144] on link "[PERSON_NAME]" at bounding box center [589, 142] width 95 height 17
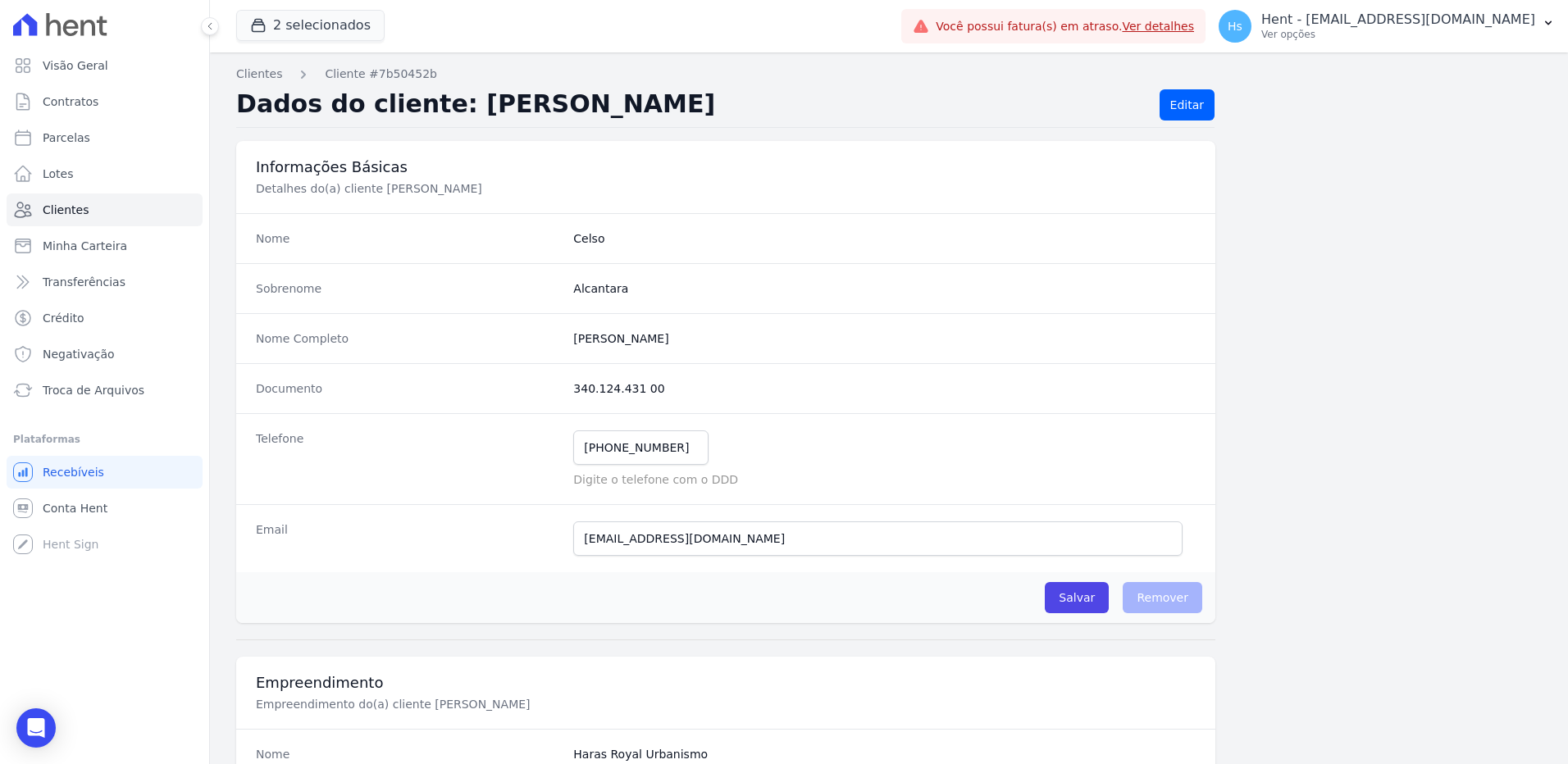
drag, startPoint x: 663, startPoint y: 390, endPoint x: 569, endPoint y: 390, distance: 94.0
click at [569, 390] on div "Documento 340.124.431 00" at bounding box center [725, 388] width 979 height 50
copy dd "340.124.431 00"
drag, startPoint x: 697, startPoint y: 538, endPoint x: 557, endPoint y: 539, distance: 140.0
click at [557, 539] on div "Email [EMAIL_ADDRESS][DOMAIN_NAME] Email confirmado." at bounding box center [725, 538] width 979 height 68
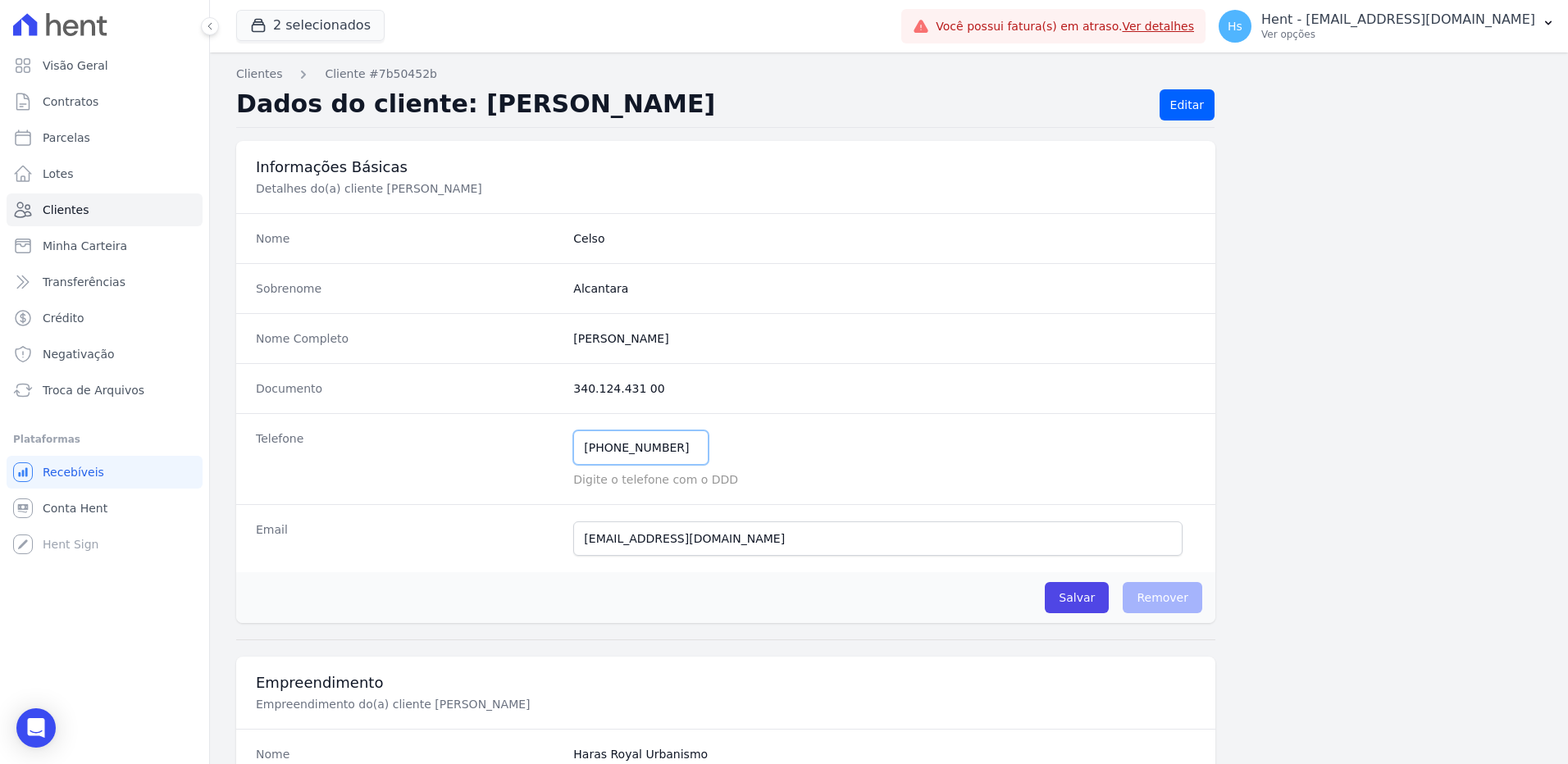
drag, startPoint x: 672, startPoint y: 452, endPoint x: 604, endPoint y: 454, distance: 68.0
click at [604, 454] on input "[PHONE_NUMBER]" at bounding box center [640, 447] width 135 height 35
click at [75, 201] on link "Clientes" at bounding box center [105, 210] width 196 height 33
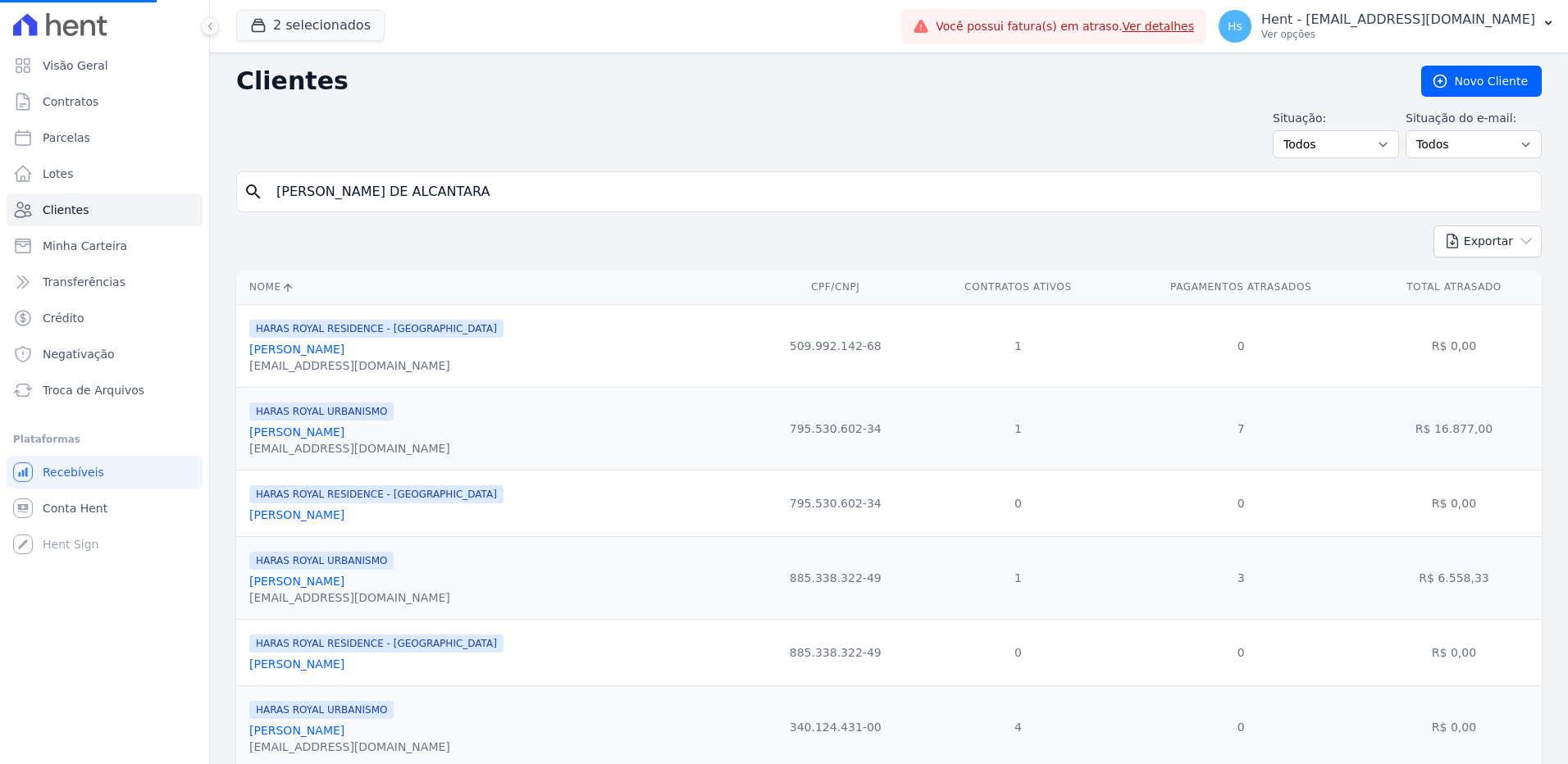
click at [445, 187] on input "[PERSON_NAME] DE ALCANTARA" at bounding box center [900, 192] width 1268 height 33
paste input "[PERSON_NAME] ASSUNÇÃO DE [PERSON_NAME]"
type input "[PERSON_NAME] ASSUNÇÃO DE [PERSON_NAME]"
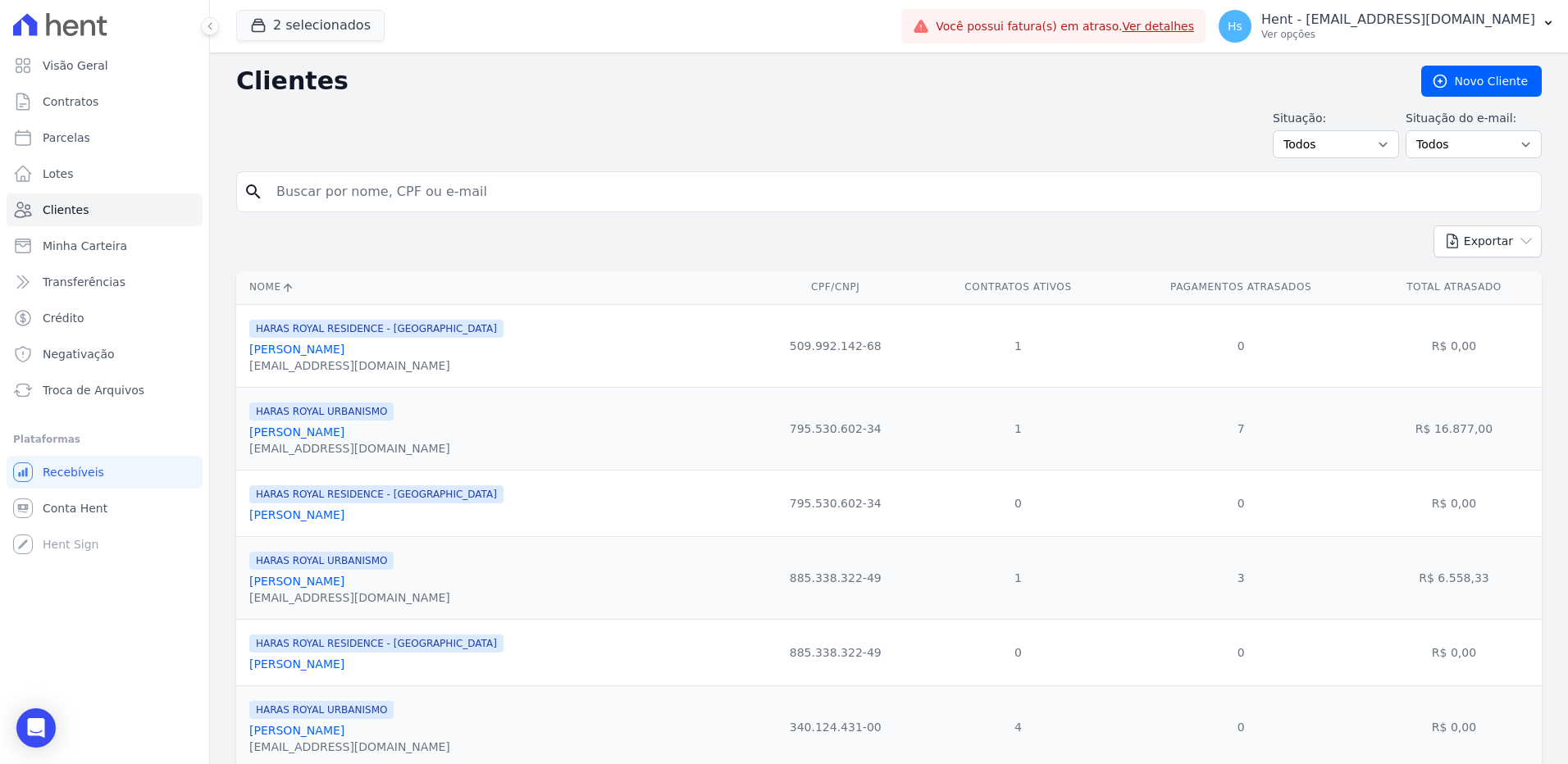
click at [364, 184] on input "search" at bounding box center [900, 192] width 1268 height 33
paste input "[PERSON_NAME] ASSUNÇÃO DE [PERSON_NAME]"
type input "[PERSON_NAME] ASSUNÇÃO DE [PERSON_NAME]"
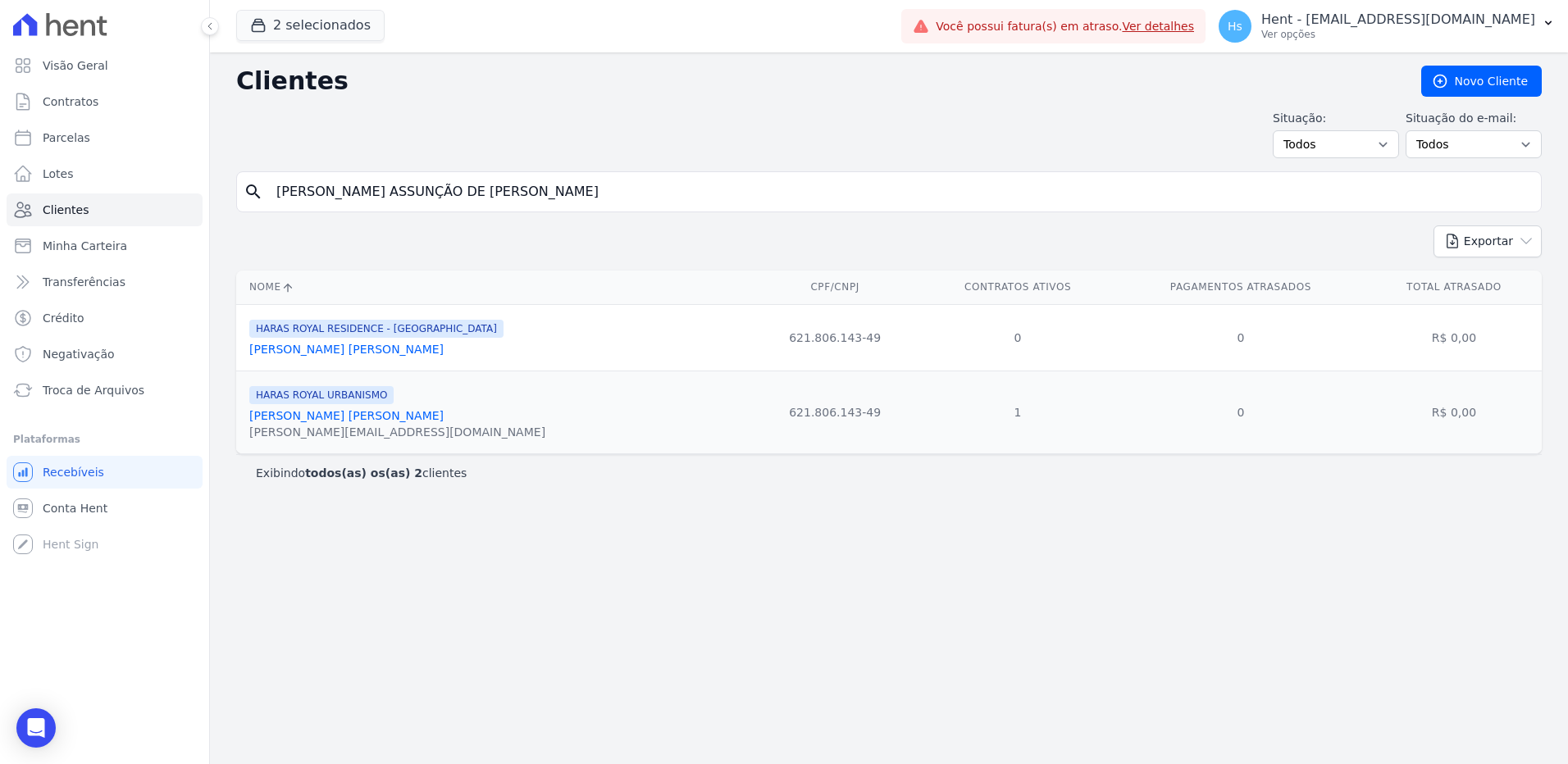
click at [337, 418] on link "[PERSON_NAME] [PERSON_NAME]" at bounding box center [346, 415] width 195 height 13
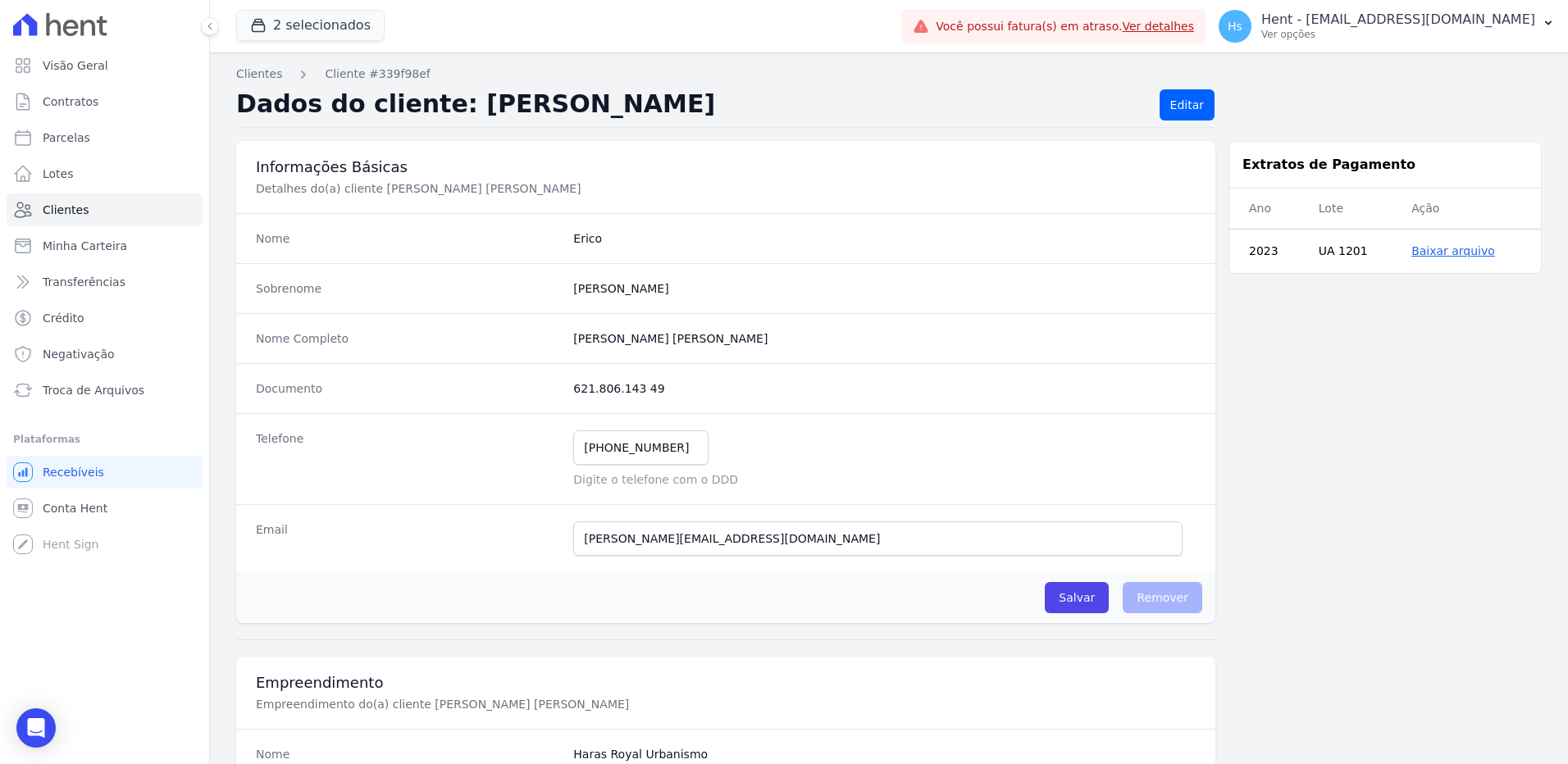
drag, startPoint x: 619, startPoint y: 384, endPoint x: 547, endPoint y: 394, distance: 72.7
click at [547, 394] on div "Documento 621.806.143 49" at bounding box center [725, 388] width 979 height 50
drag, startPoint x: 547, startPoint y: 394, endPoint x: 582, endPoint y: 399, distance: 35.4
copy div "621.806.143 49"
click at [644, 385] on dd "621.806.143 49" at bounding box center [884, 388] width 622 height 16
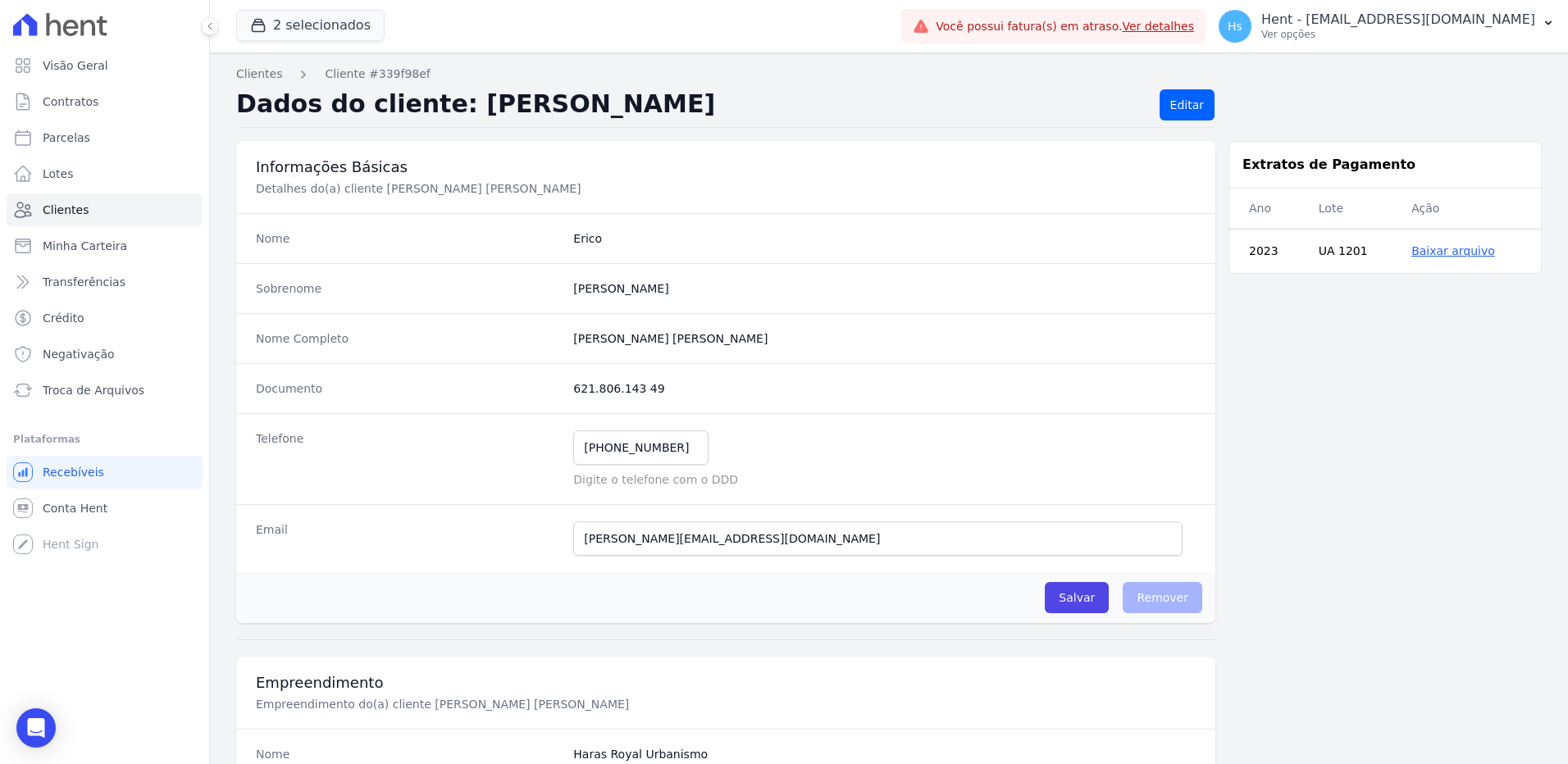
drag, startPoint x: 646, startPoint y: 386, endPoint x: 572, endPoint y: 386, distance: 74.0
click at [573, 386] on dd "621.806.143 49" at bounding box center [884, 388] width 622 height 16
copy dd "621.806.143 49"
drag, startPoint x: 757, startPoint y: 539, endPoint x: 573, endPoint y: 542, distance: 184.0
click at [573, 542] on input "[PERSON_NAME][EMAIL_ADDRESS][DOMAIN_NAME]" at bounding box center [877, 539] width 609 height 35
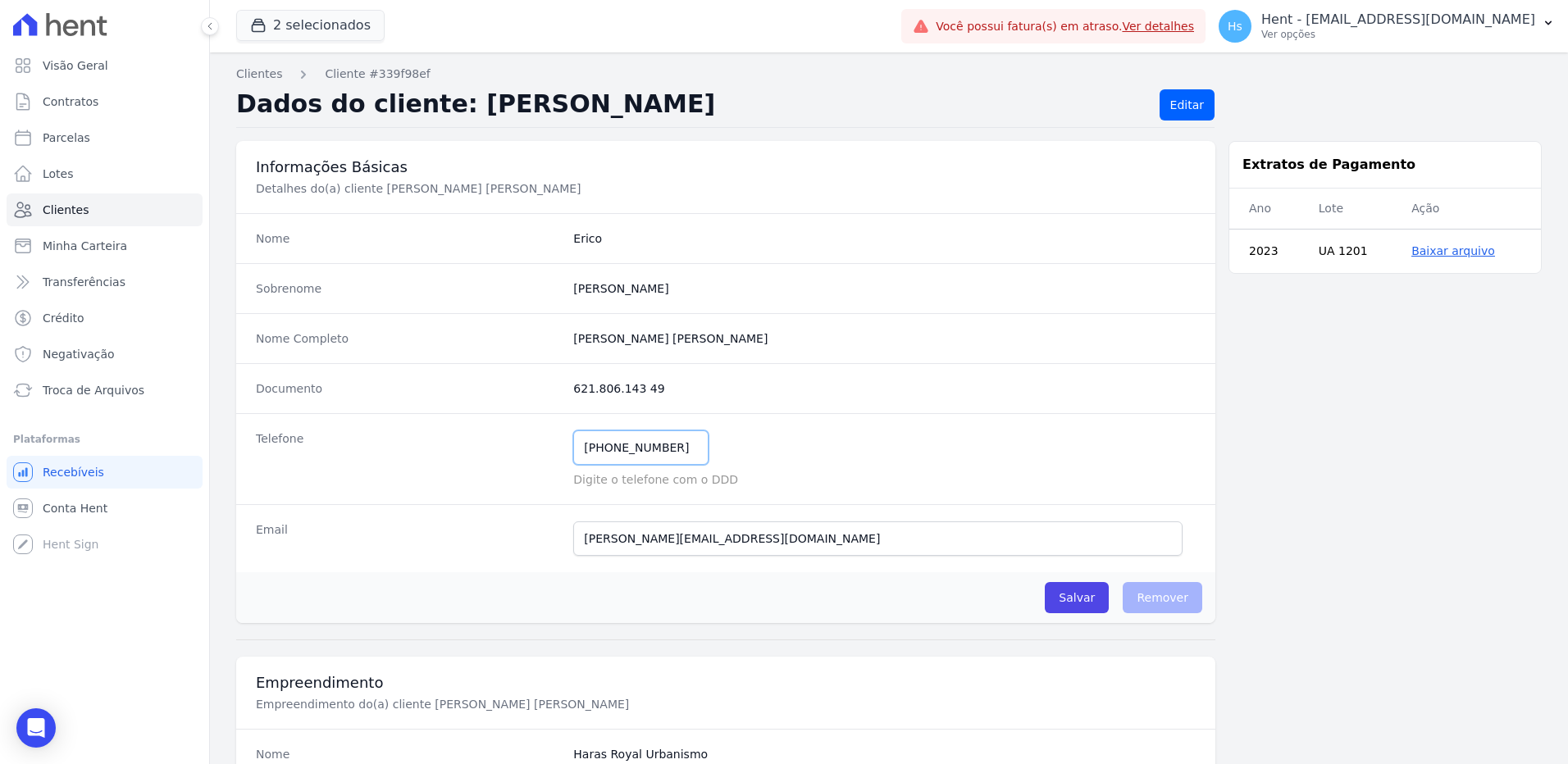
drag, startPoint x: 668, startPoint y: 446, endPoint x: 604, endPoint y: 449, distance: 64.1
click at [604, 449] on input "[PHONE_NUMBER]" at bounding box center [640, 447] width 135 height 35
click at [76, 220] on link "Clientes" at bounding box center [105, 210] width 196 height 33
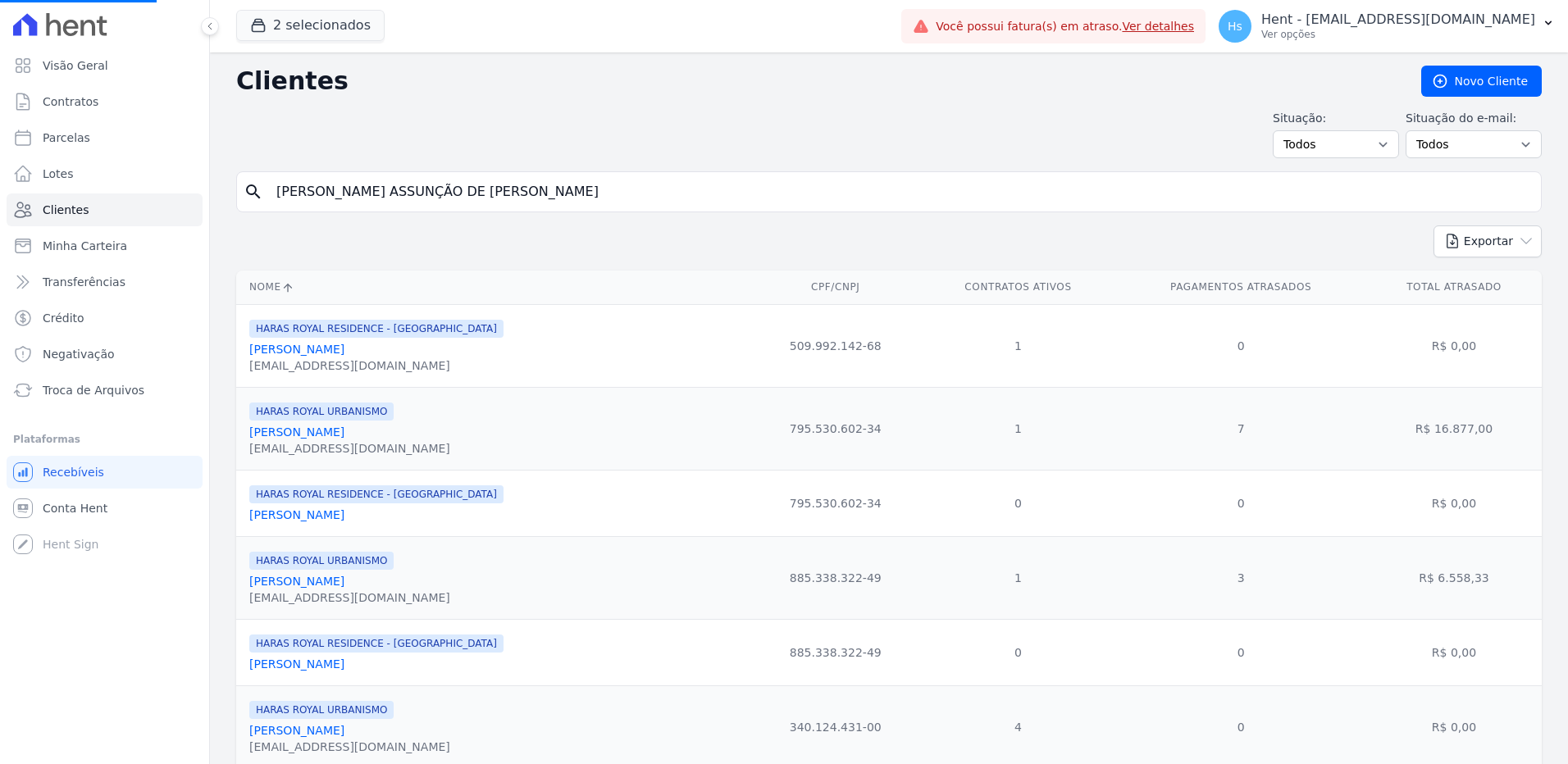
click at [385, 195] on input "[PERSON_NAME] ASSUNÇÃO DE [PERSON_NAME]" at bounding box center [900, 192] width 1268 height 33
paste input "[PERSON_NAME]"
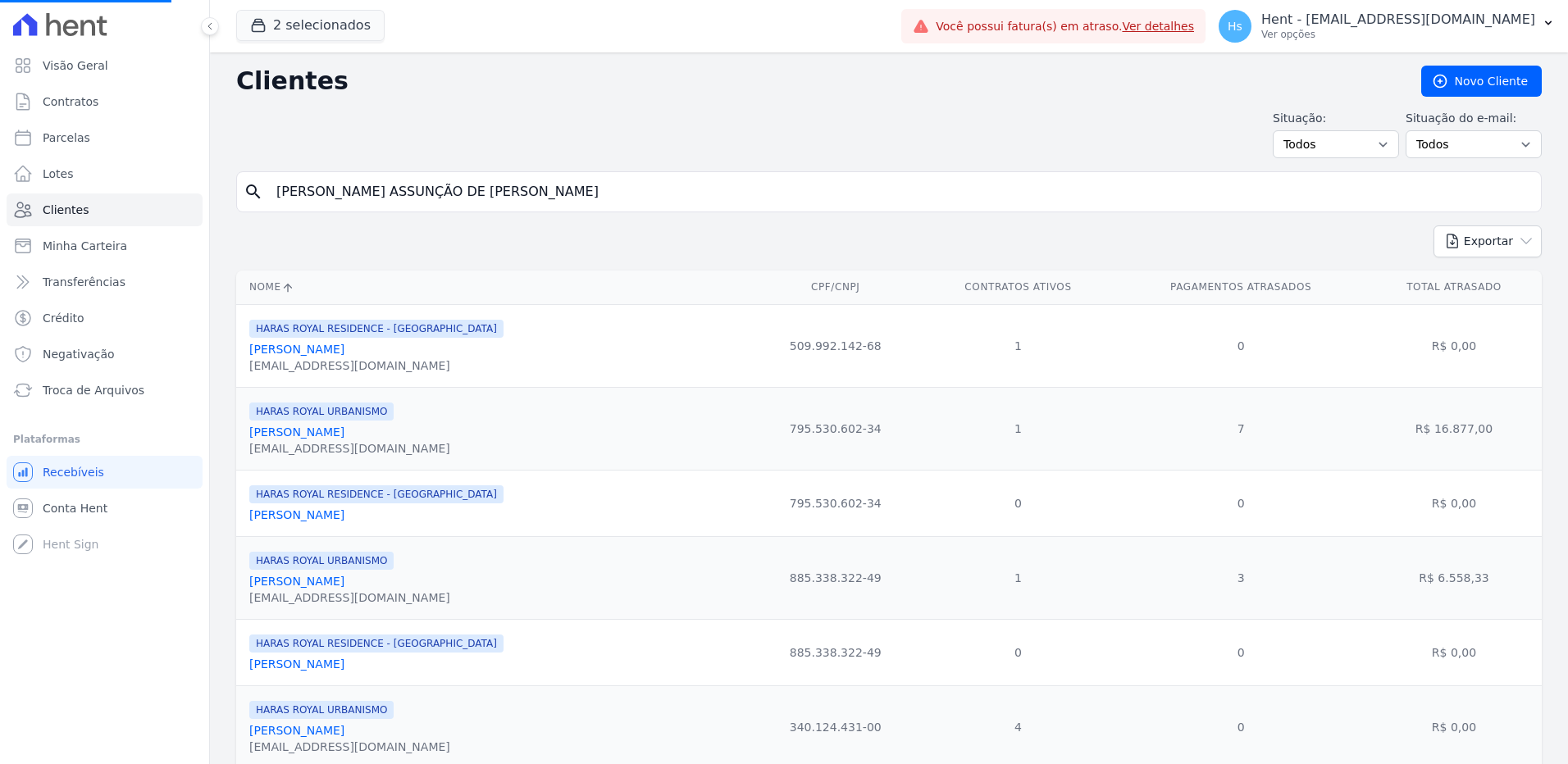
type input "[PERSON_NAME]"
click at [366, 194] on input "search" at bounding box center [900, 192] width 1268 height 33
paste input "[PERSON_NAME]"
type input "[PERSON_NAME]"
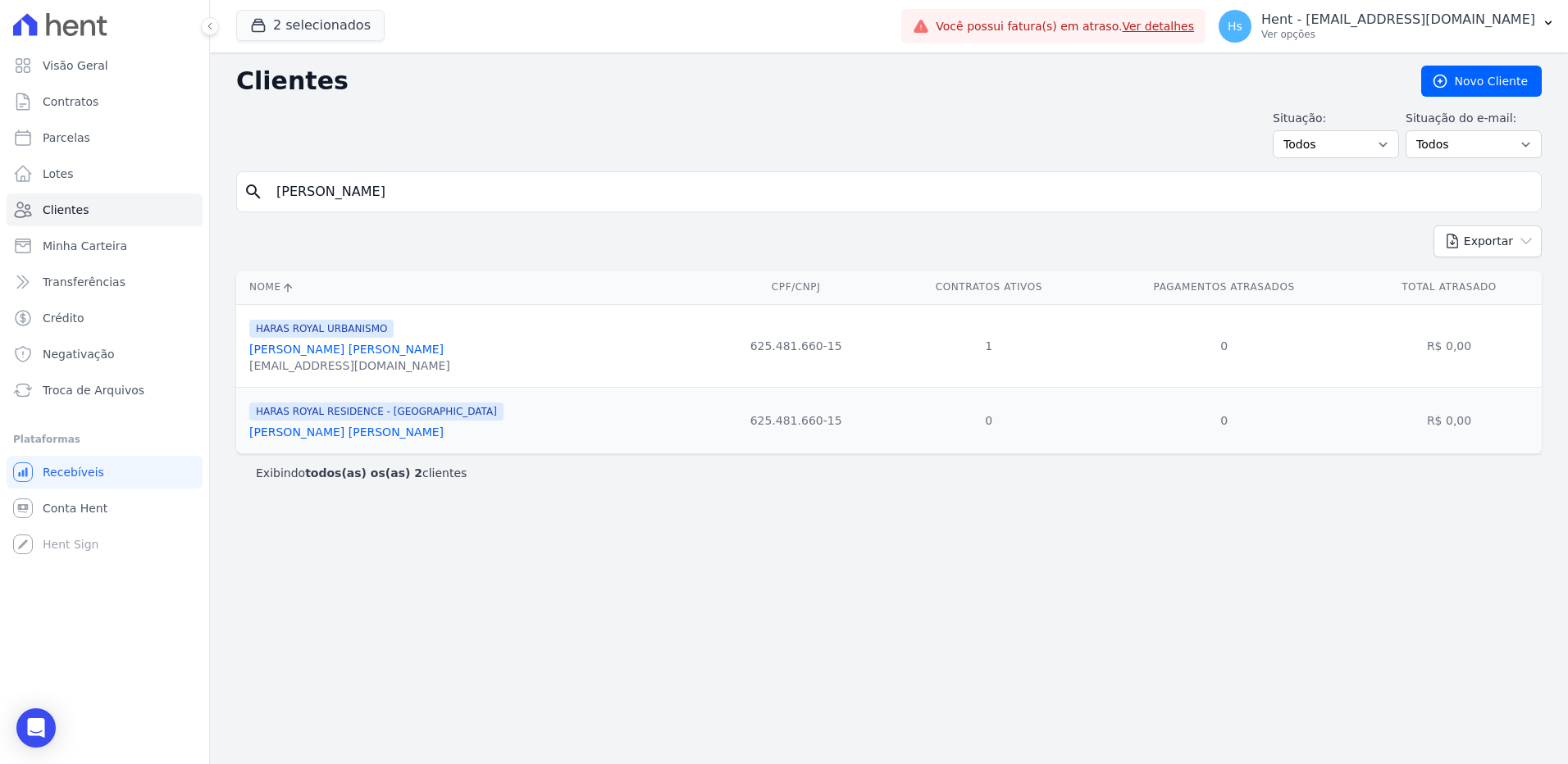
click at [411, 352] on link "[PERSON_NAME] [PERSON_NAME]" at bounding box center [346, 349] width 195 height 13
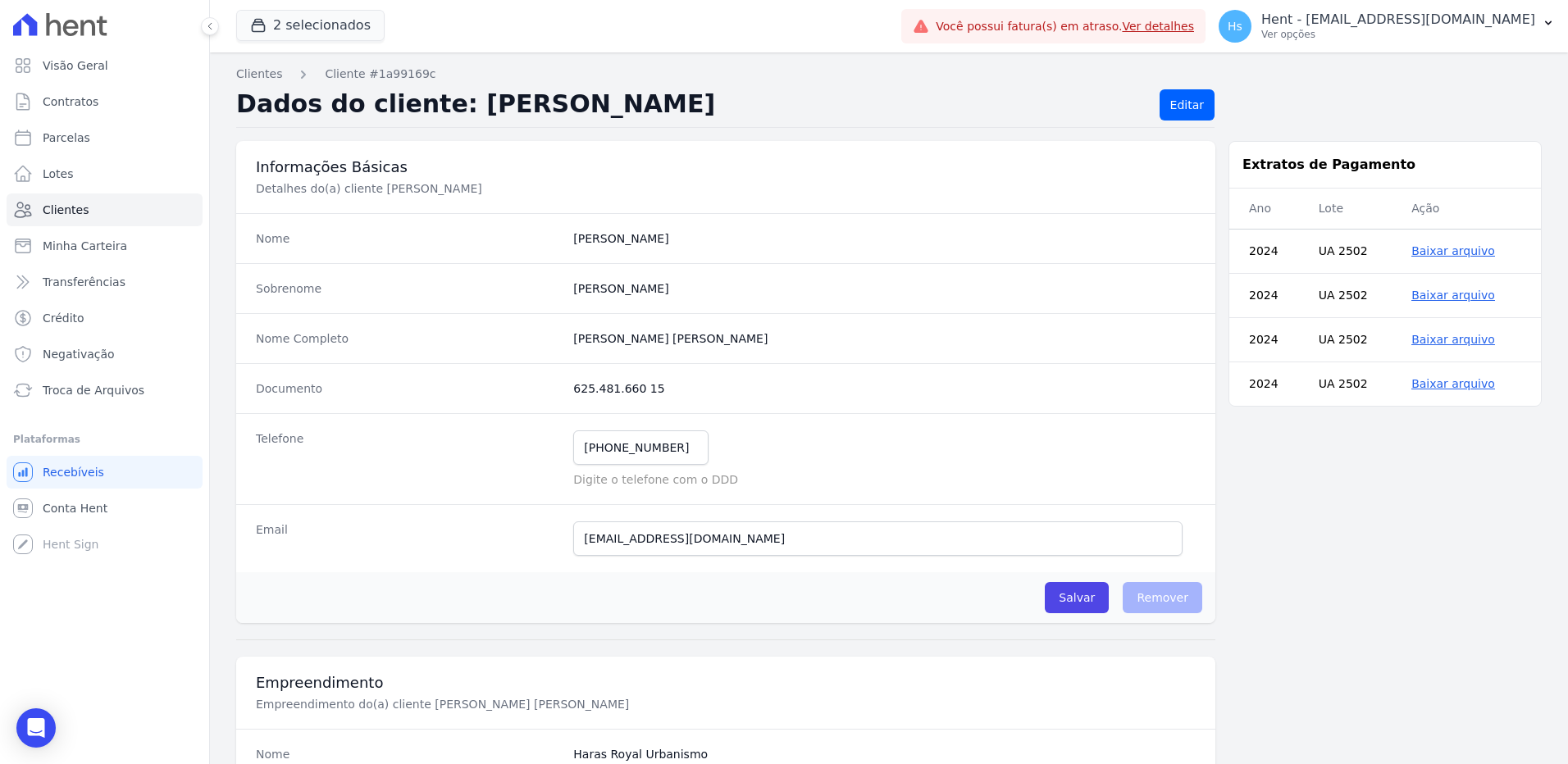
drag, startPoint x: 761, startPoint y: 337, endPoint x: 554, endPoint y: 352, distance: 207.5
click at [554, 352] on div "Nome Completo [PERSON_NAME]" at bounding box center [725, 338] width 979 height 50
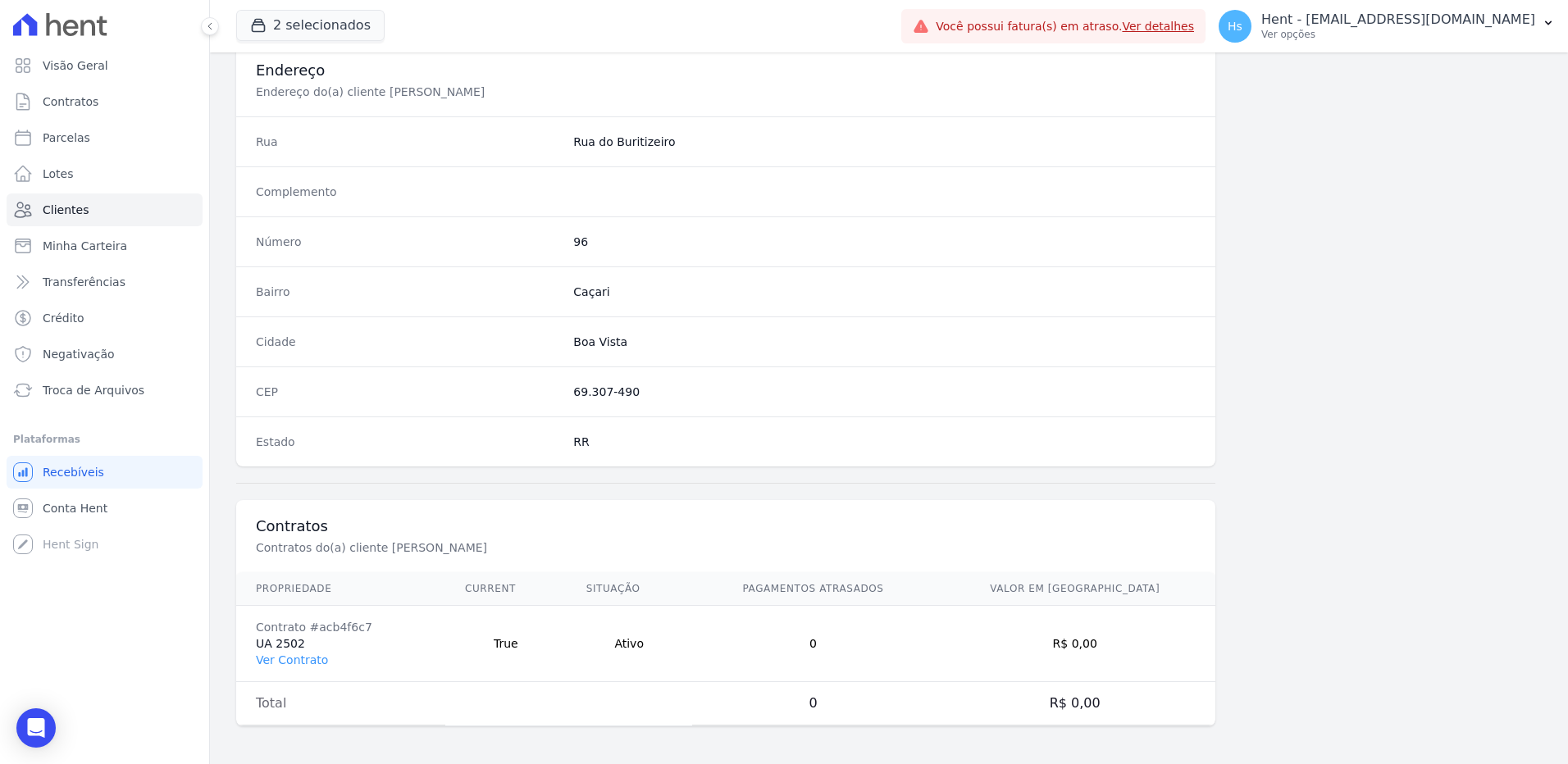
scroll to position [770, 0]
click at [316, 660] on link "Ver Contrato" at bounding box center [292, 658] width 72 height 13
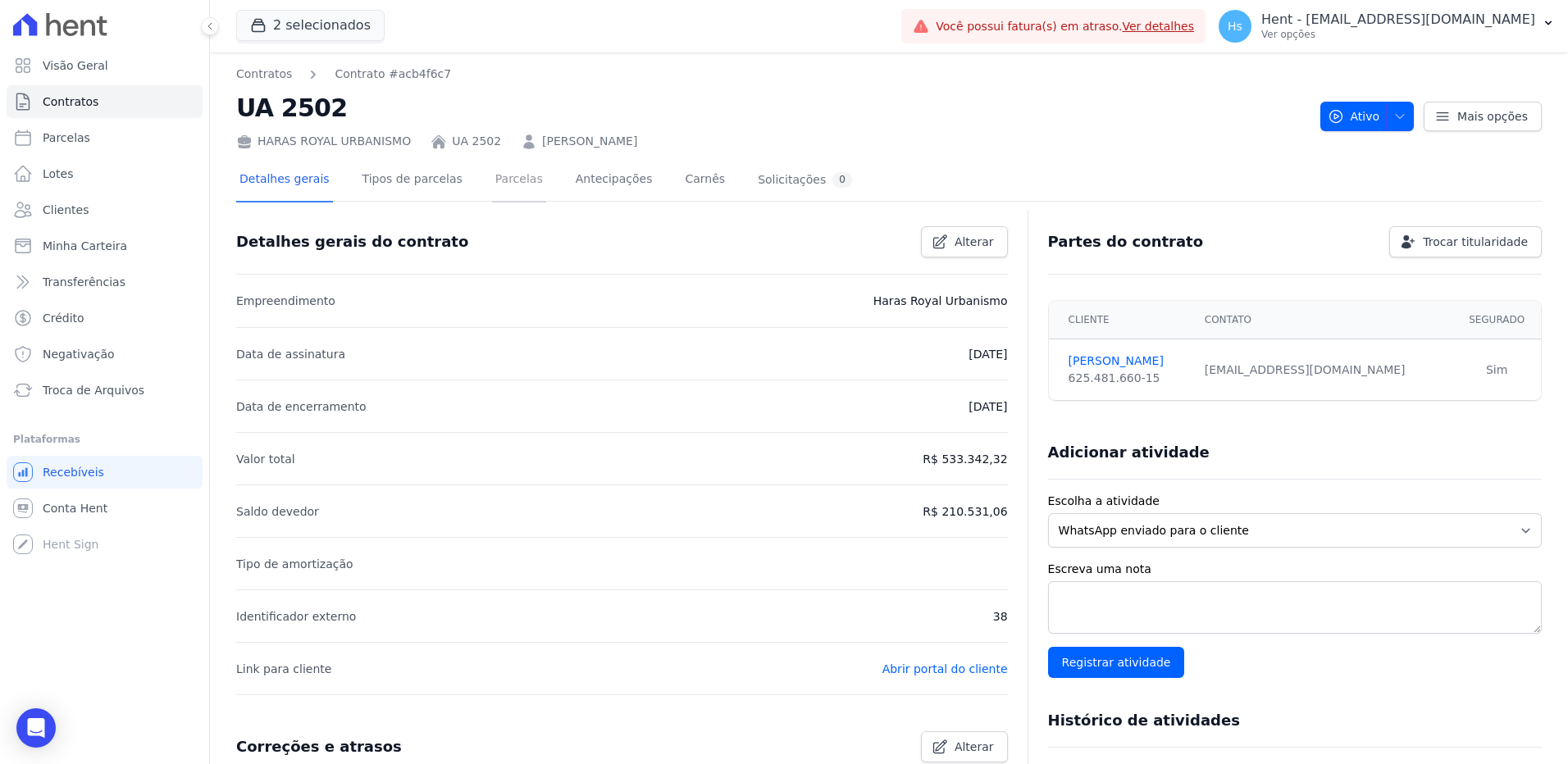
click at [509, 185] on link "Parcelas" at bounding box center [519, 181] width 55 height 43
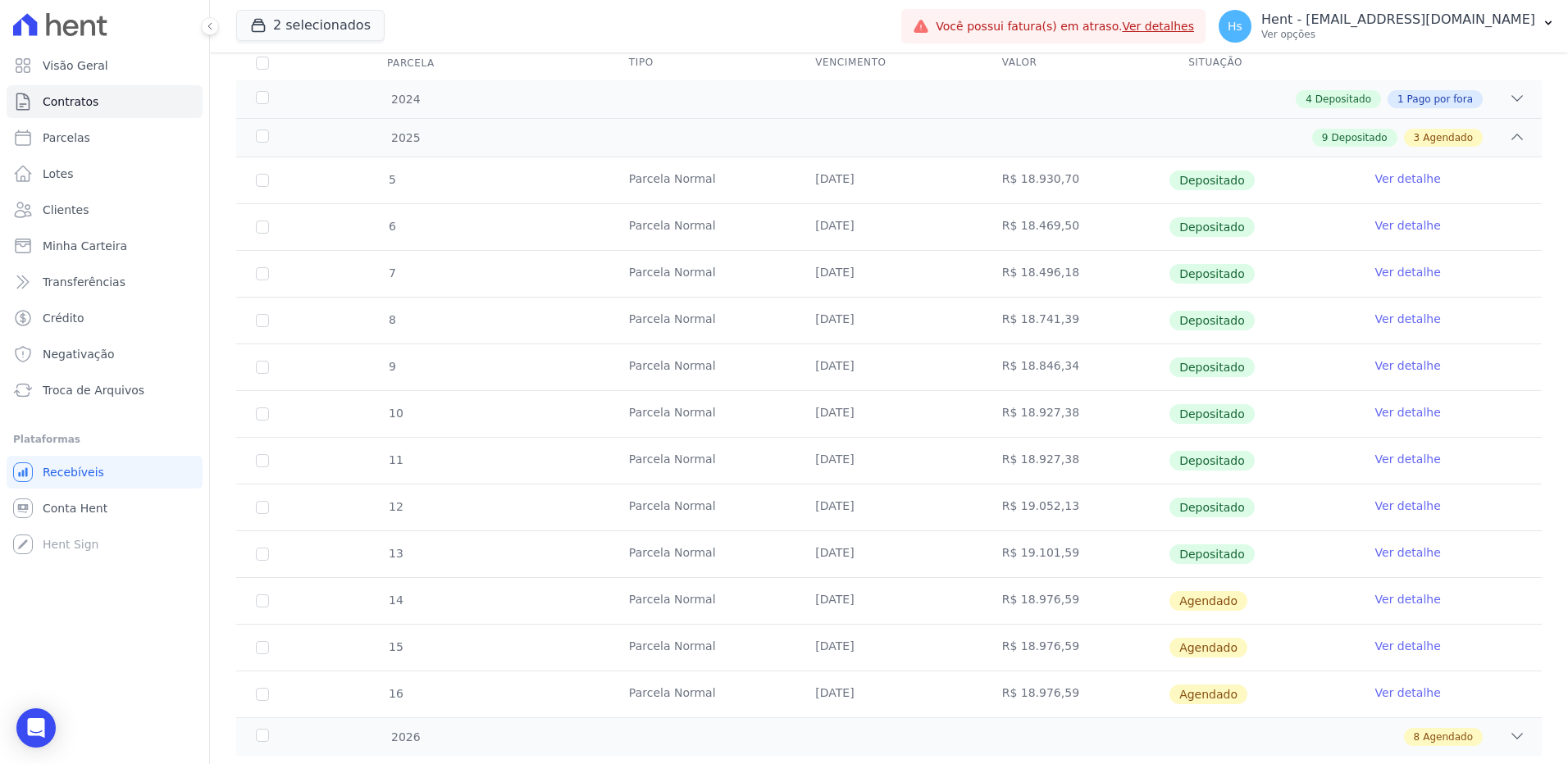
scroll to position [246, 0]
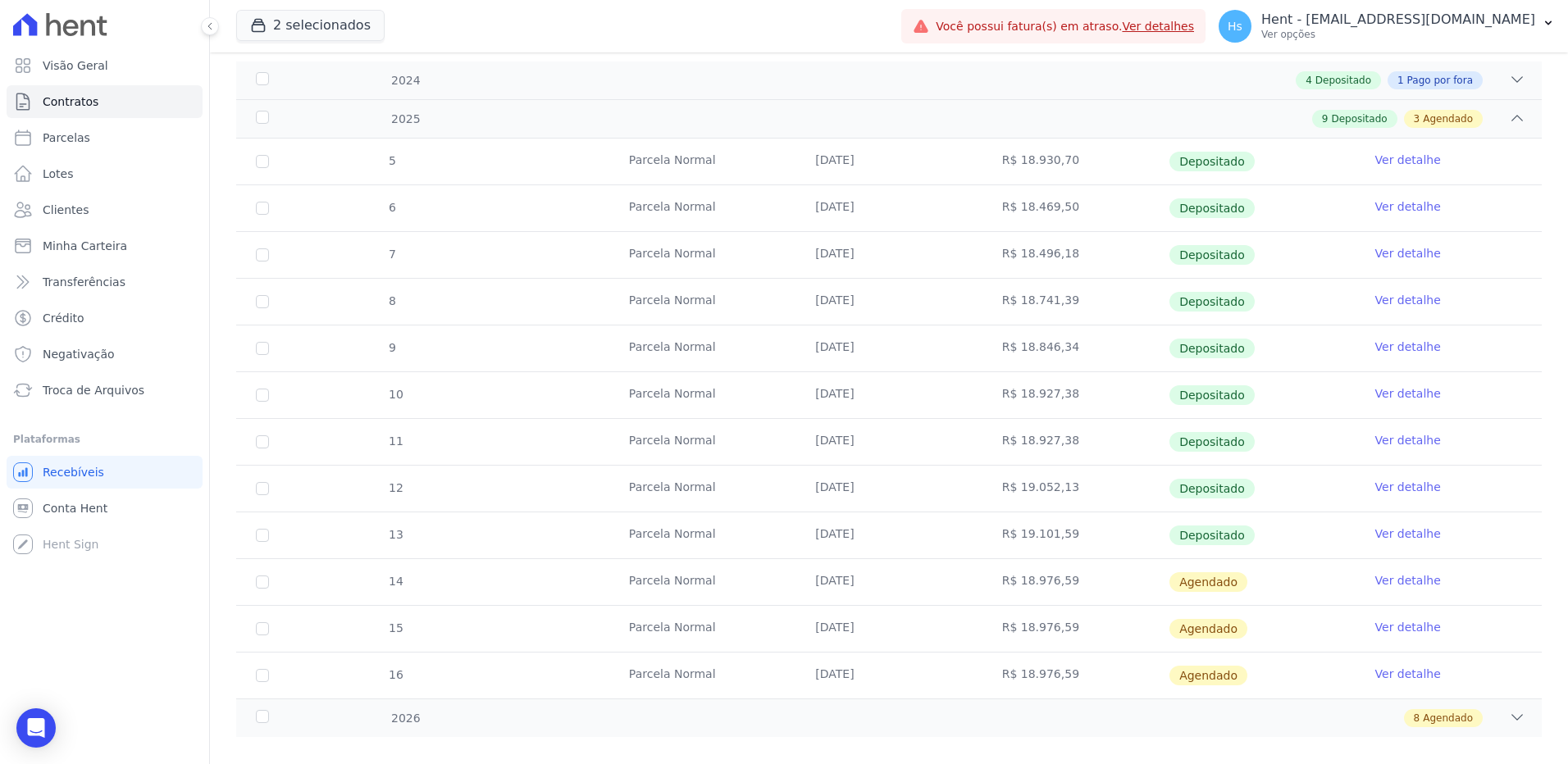
click at [1385, 533] on link "Ver detalhe" at bounding box center [1408, 533] width 66 height 16
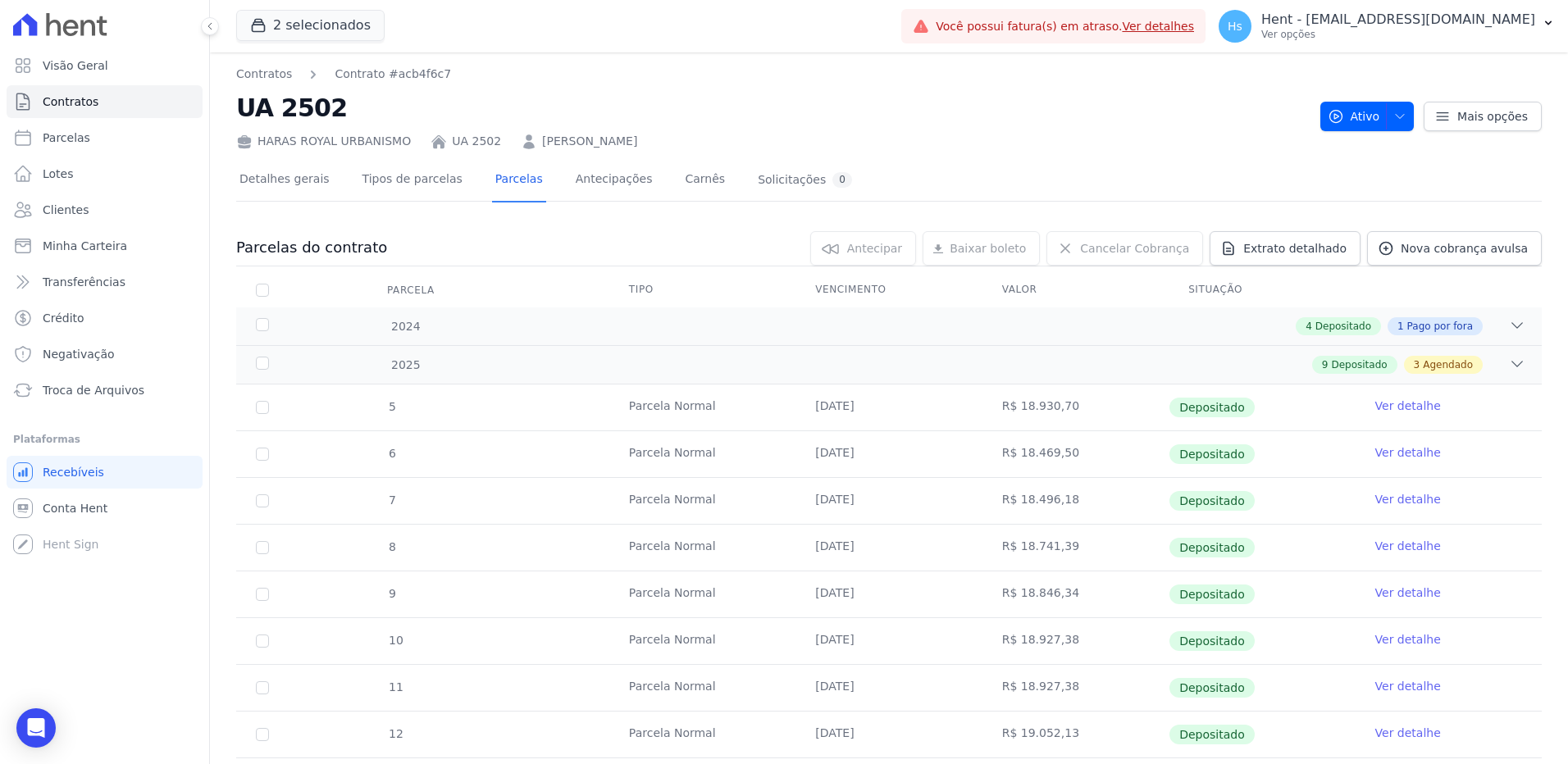
drag, startPoint x: 717, startPoint y: 143, endPoint x: 527, endPoint y: 143, distance: 190.0
click at [527, 143] on div "HARAS ROYAL URBANISMO UA 2502 [PERSON_NAME]" at bounding box center [772, 138] width 1071 height 23
copy link "[PERSON_NAME]"
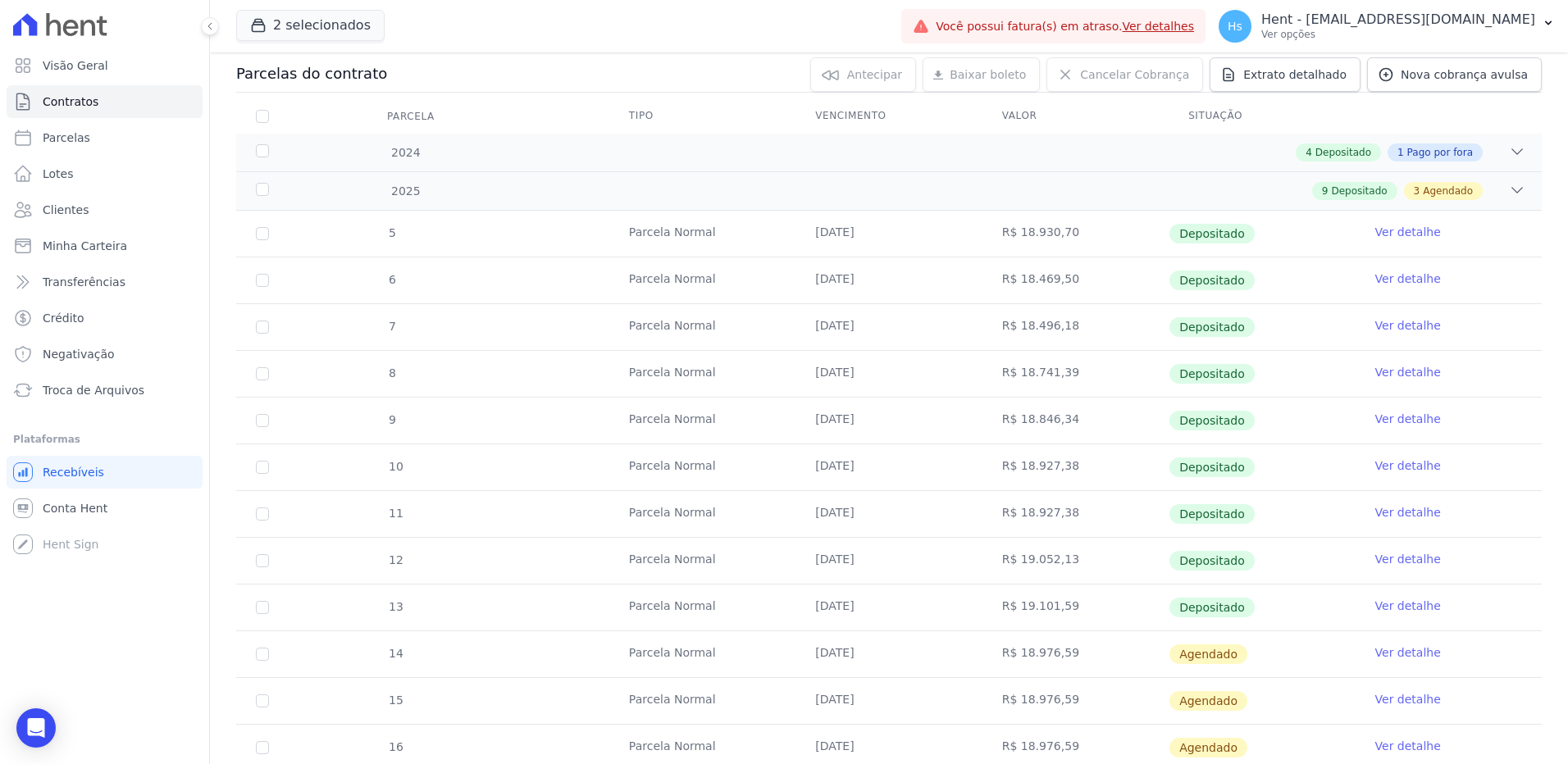
scroll to position [104, 0]
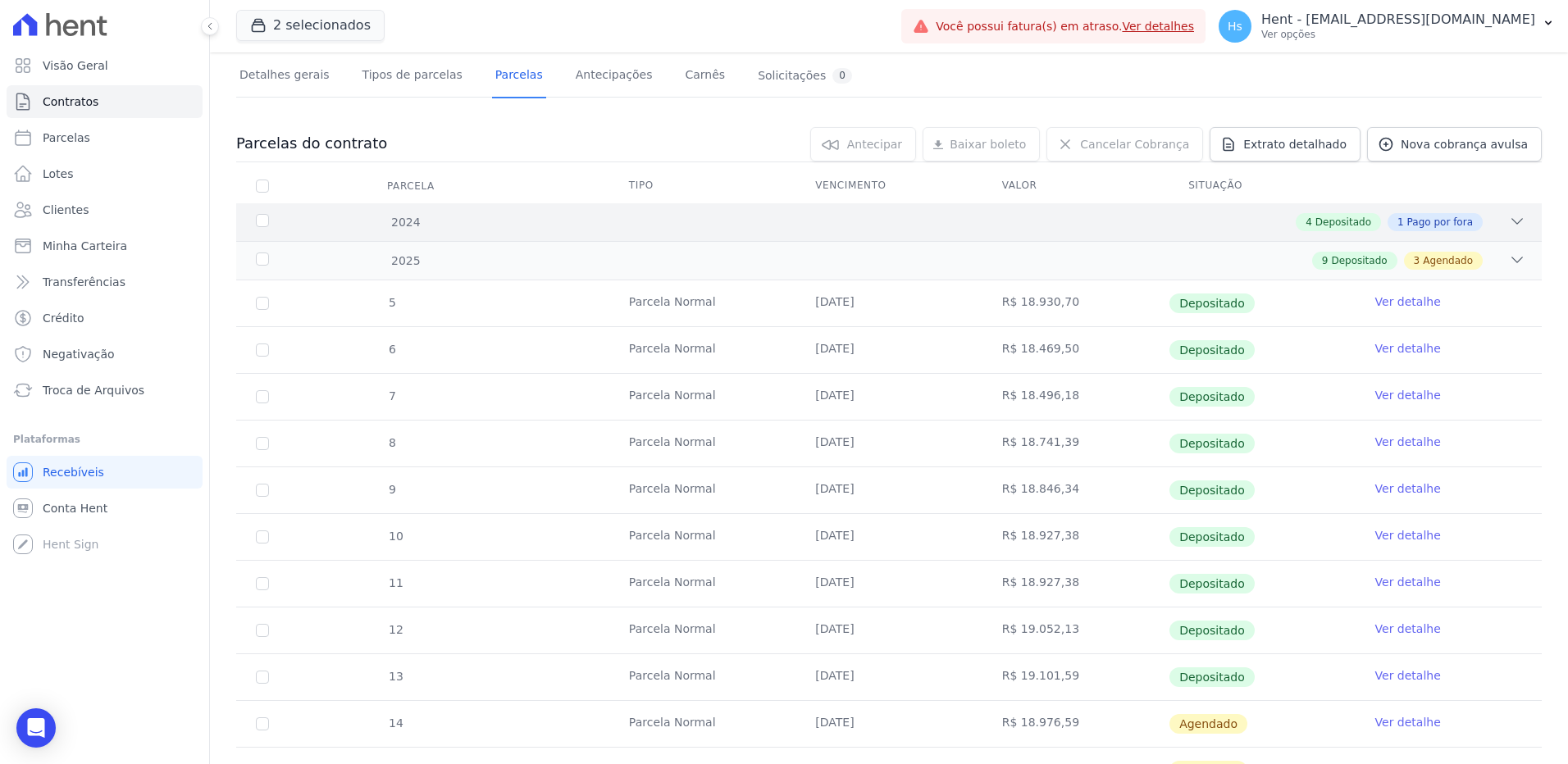
click at [1048, 221] on div "4 Depositado 1 Pago por fora" at bounding box center [953, 221] width 1145 height 18
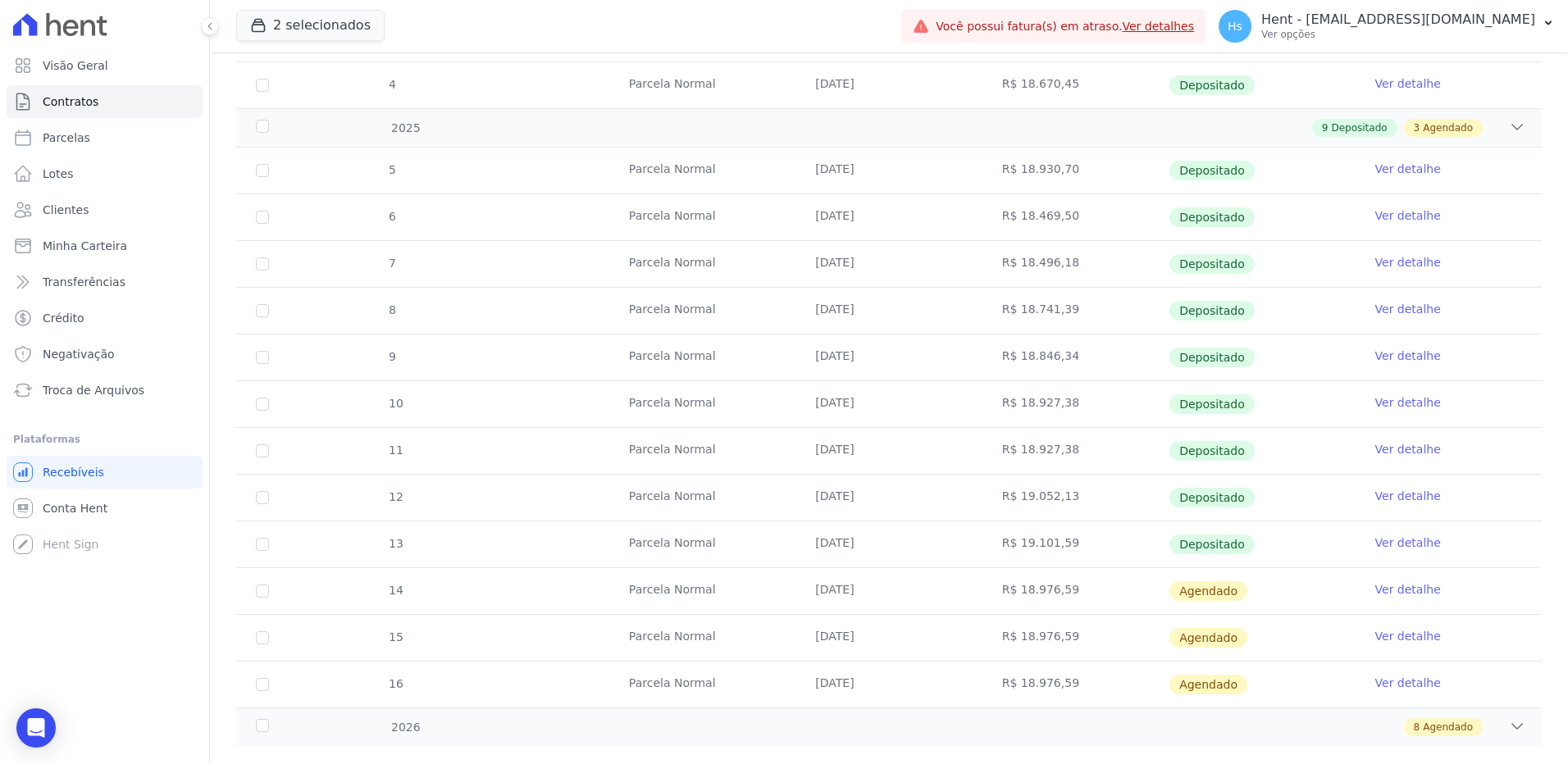
scroll to position [502, 0]
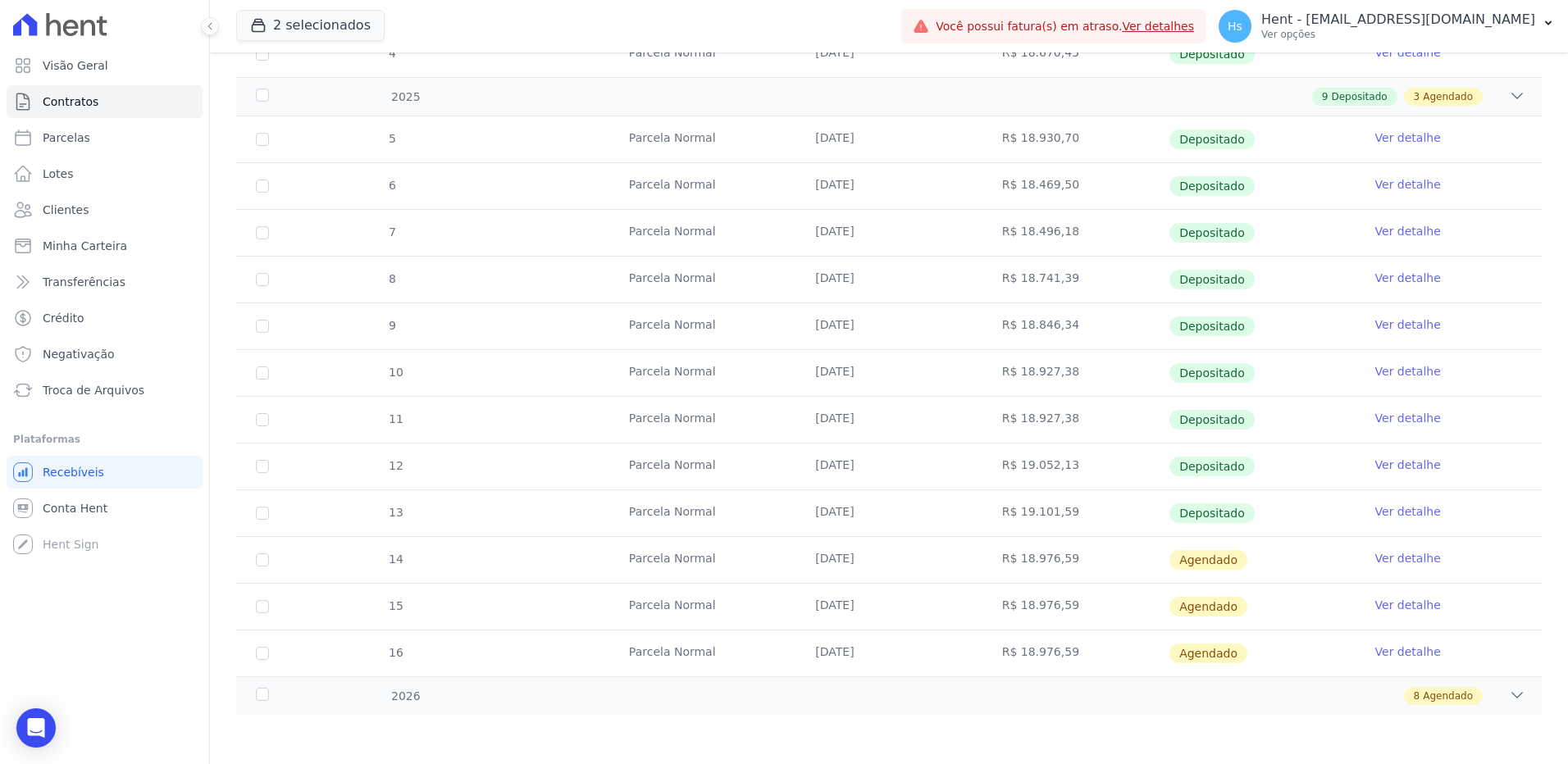
click at [1385, 563] on link "Ver detalhe" at bounding box center [1408, 558] width 66 height 16
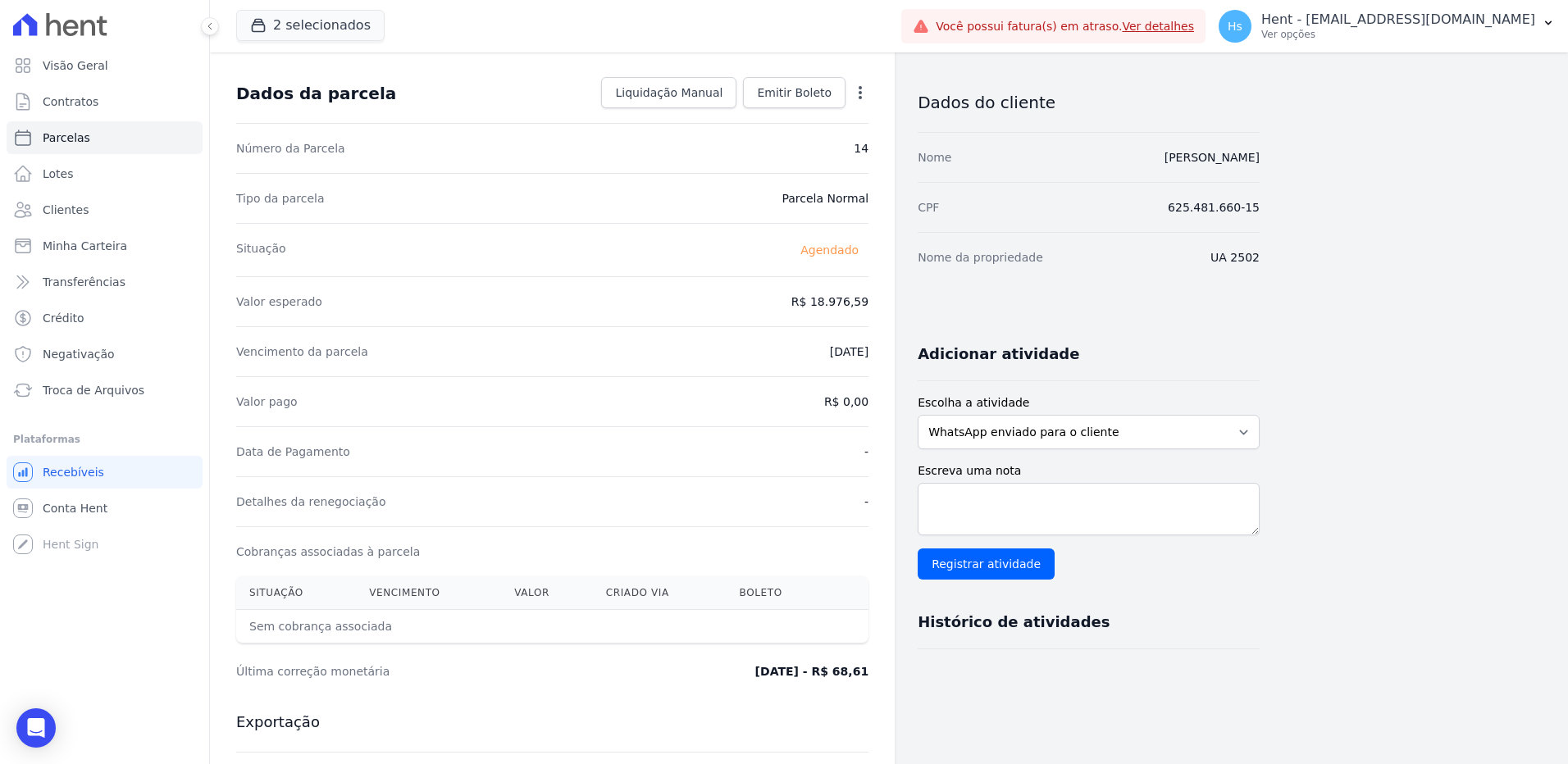
scroll to position [28, 0]
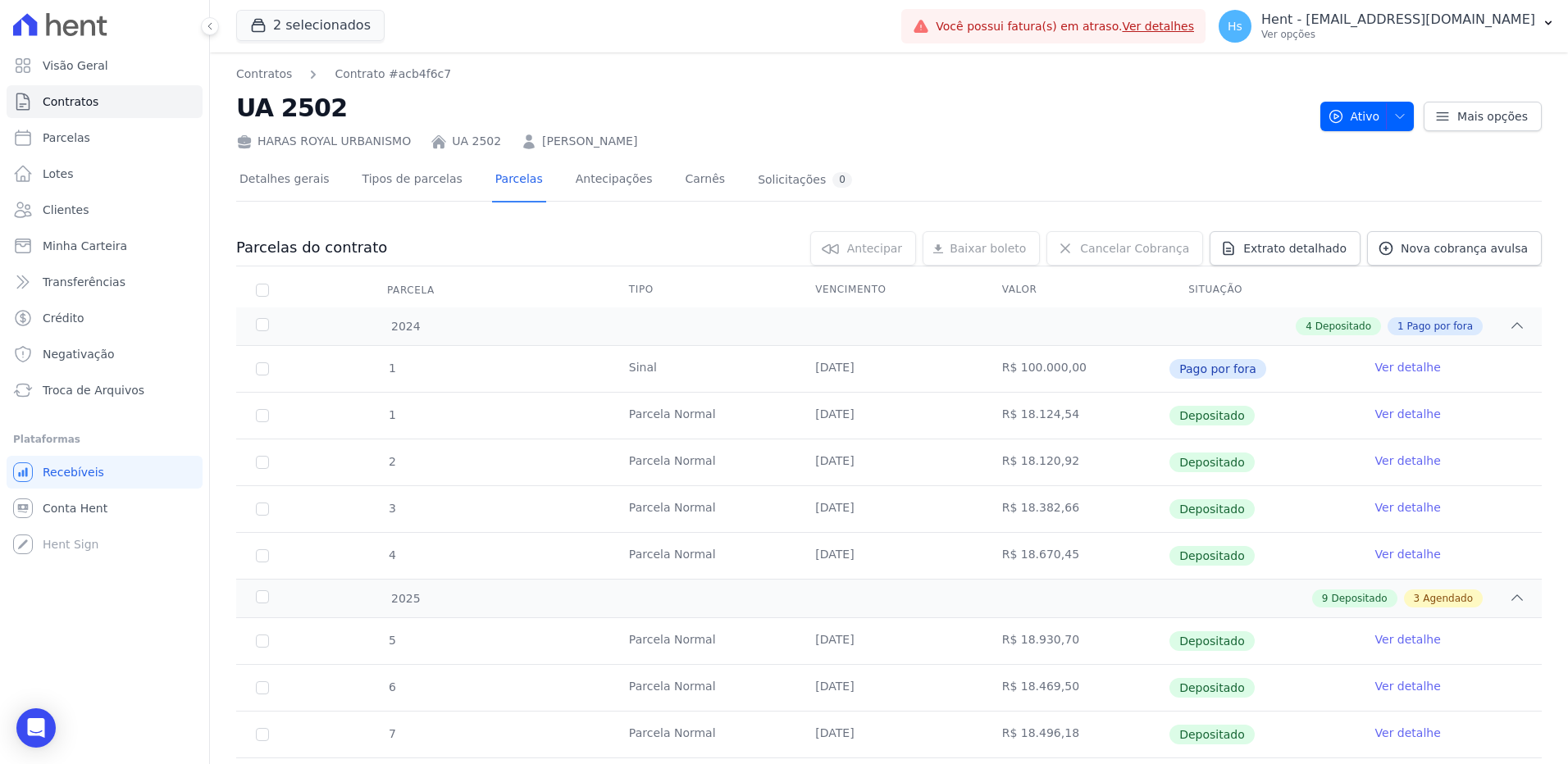
click at [633, 140] on link "[PERSON_NAME]" at bounding box center [589, 142] width 95 height 17
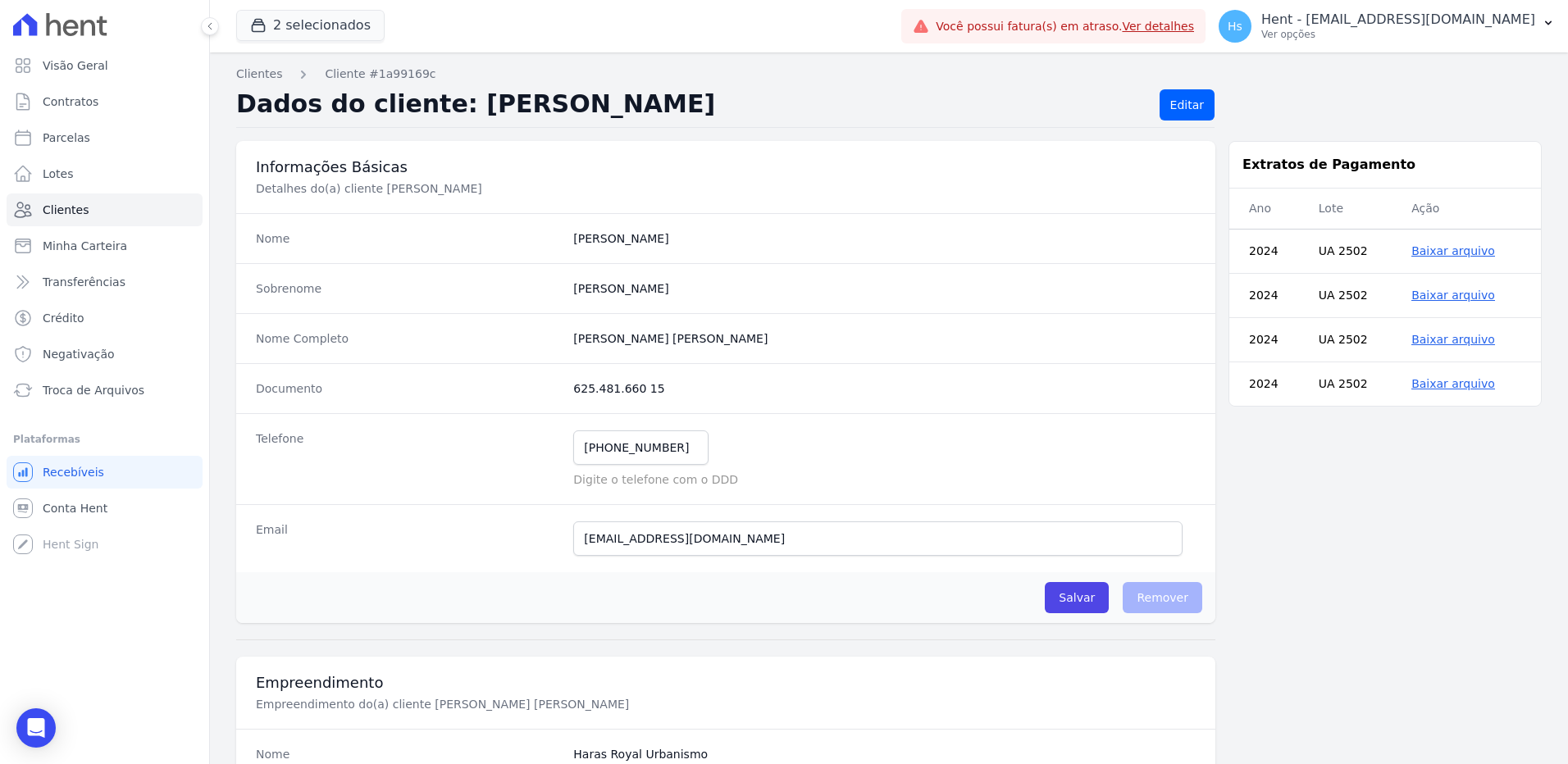
drag, startPoint x: 658, startPoint y: 389, endPoint x: 571, endPoint y: 390, distance: 87.0
click at [573, 390] on dd "625.481.660 15" at bounding box center [884, 388] width 622 height 16
copy dd "625.481.660 15"
drag, startPoint x: 762, startPoint y: 541, endPoint x: 573, endPoint y: 543, distance: 189.0
click at [573, 543] on input "[EMAIL_ADDRESS][DOMAIN_NAME]" at bounding box center [877, 539] width 609 height 35
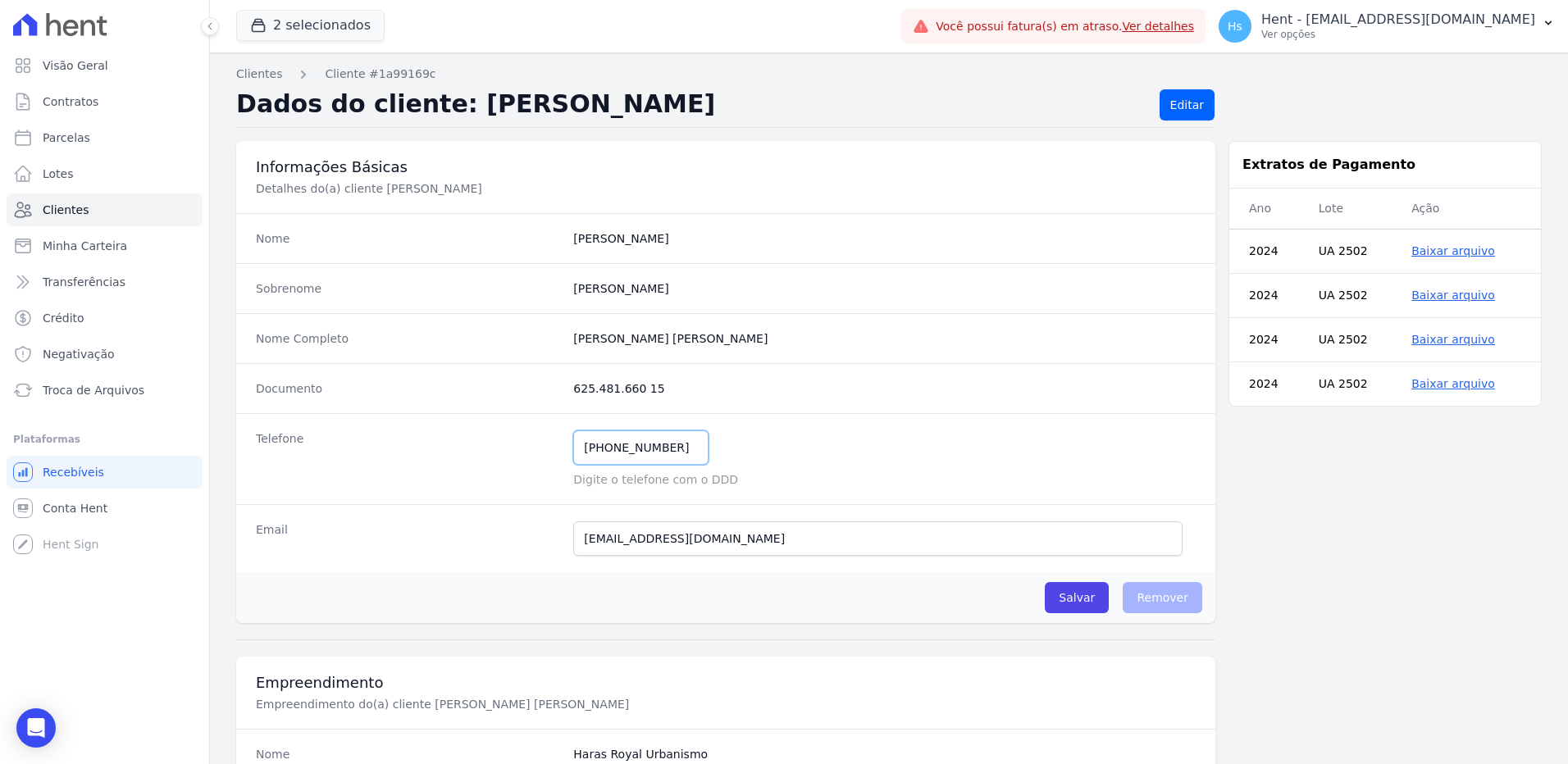
drag, startPoint x: 684, startPoint y: 456, endPoint x: 603, endPoint y: 456, distance: 81.0
click at [603, 456] on input "[PHONE_NUMBER]" at bounding box center [640, 447] width 135 height 35
click at [67, 191] on ul "Visão Geral Contratos [GEOGRAPHIC_DATA] Lotes Clientes Minha Carteira Transferê…" at bounding box center [105, 228] width 196 height 357
click at [71, 209] on span "Clientes" at bounding box center [65, 209] width 46 height 16
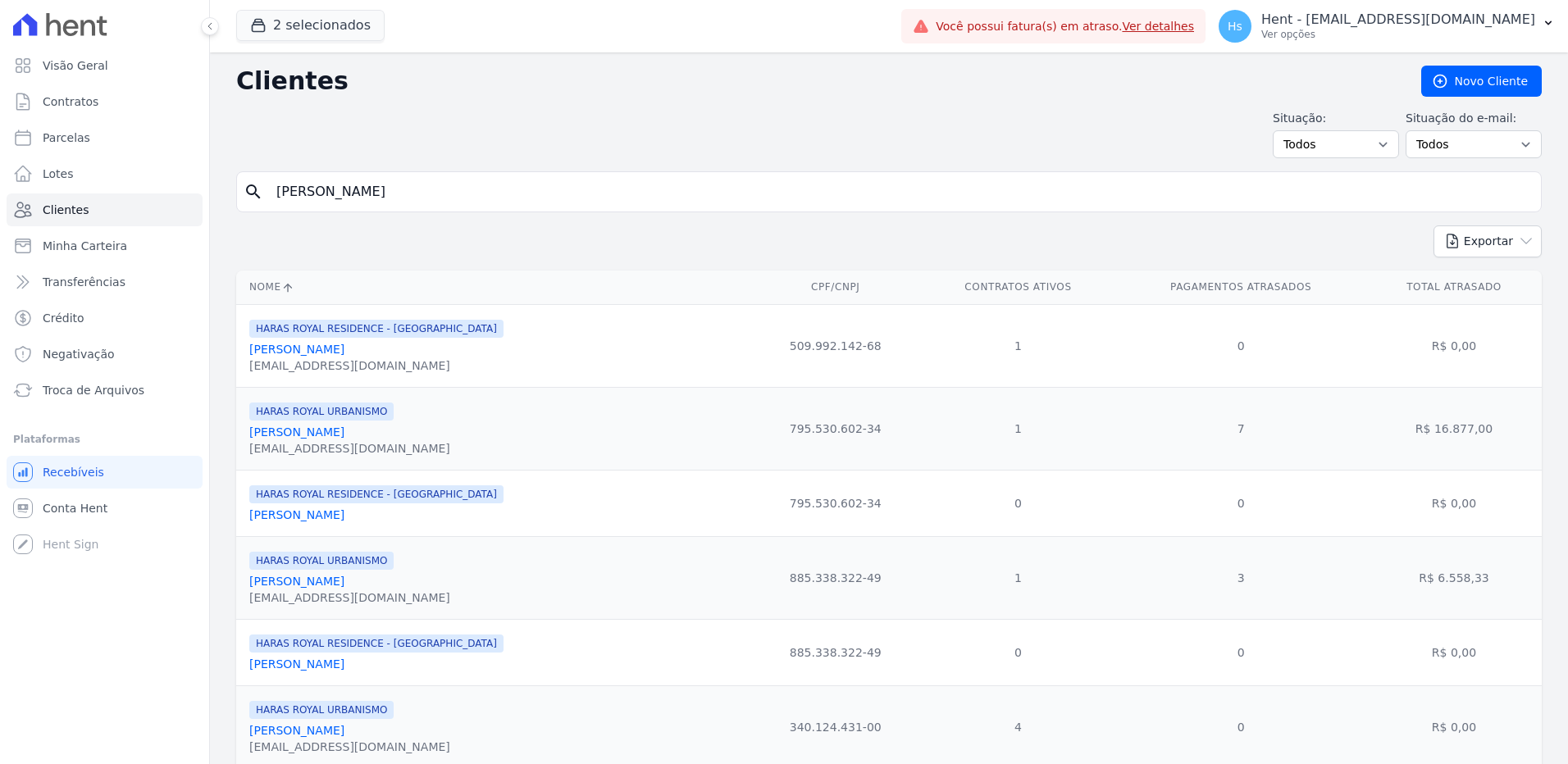
click at [404, 197] on input "[PERSON_NAME]" at bounding box center [900, 192] width 1268 height 33
paste input "EDEIROS, DOMENICO E LIMA LTD"
type input "MEDEIROS, DOMENICO E LIMA LTDA"
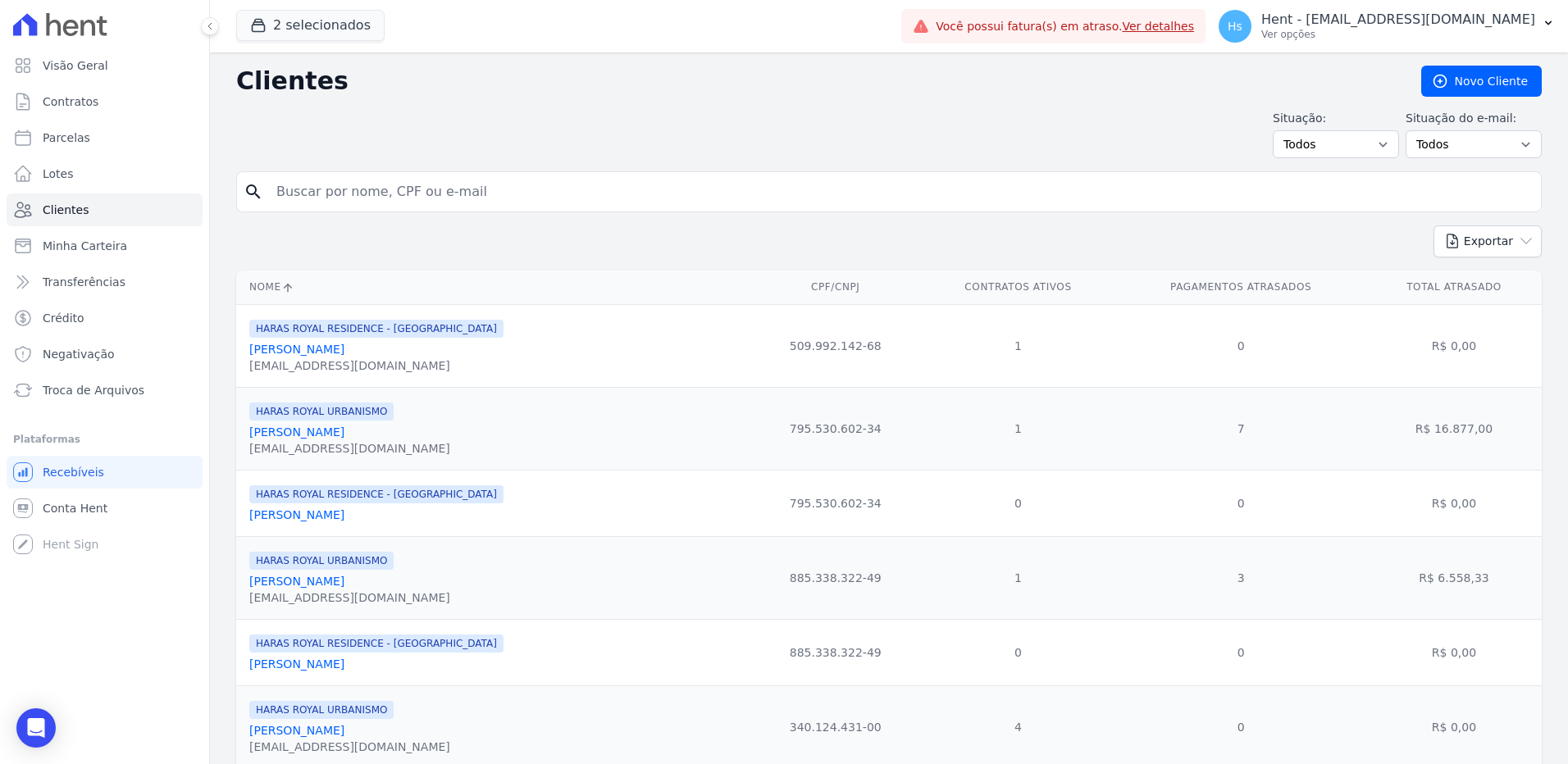
click at [404, 197] on input "search" at bounding box center [900, 192] width 1268 height 33
paste input "MEDEIROS, DOMENICO E LIMA LTDA"
type input "MEDEIROS, DOMENICO E LIMA LTDA"
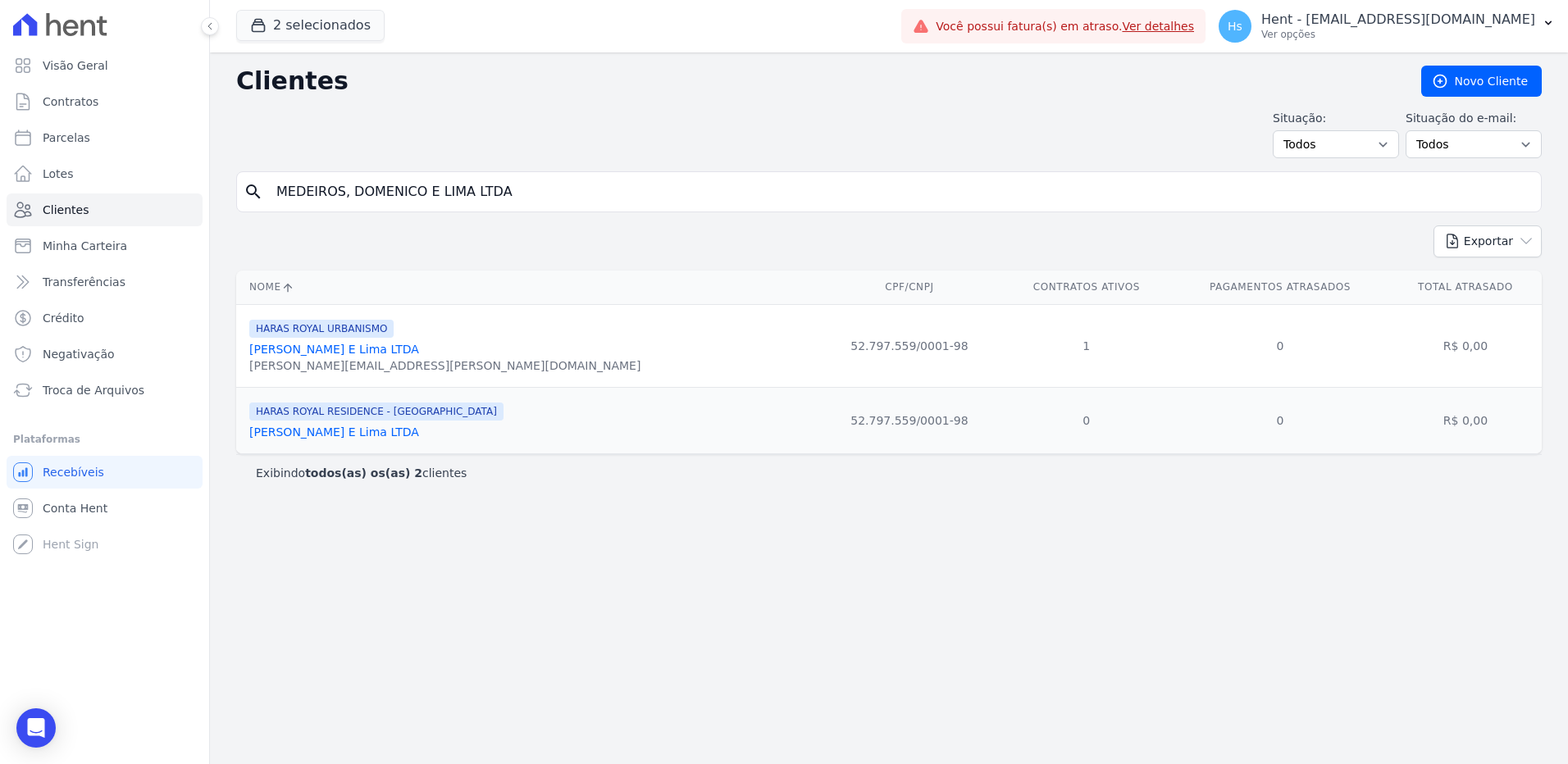
click at [381, 349] on link "[PERSON_NAME] E Lima LTDA" at bounding box center [334, 349] width 170 height 13
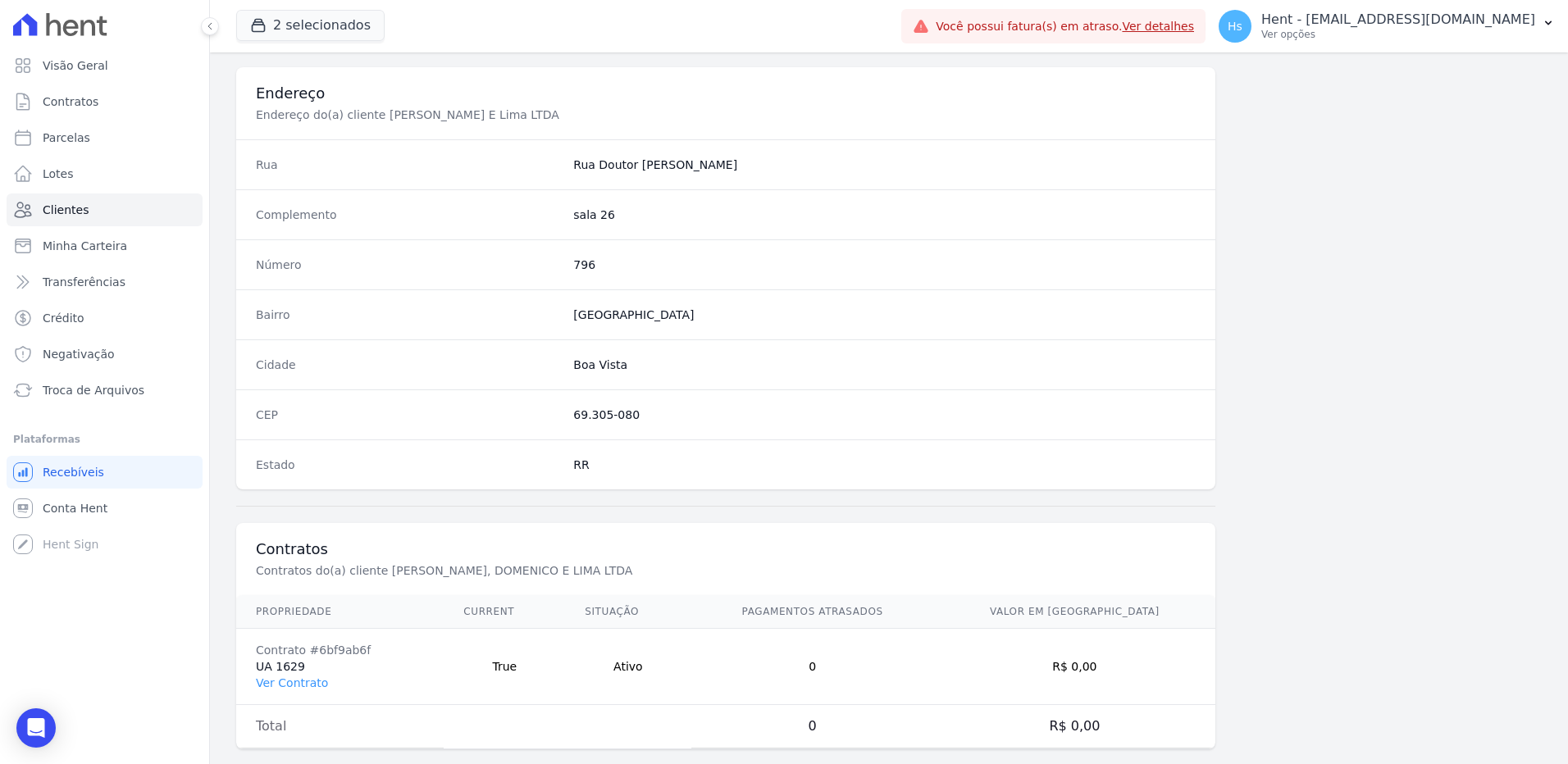
scroll to position [770, 0]
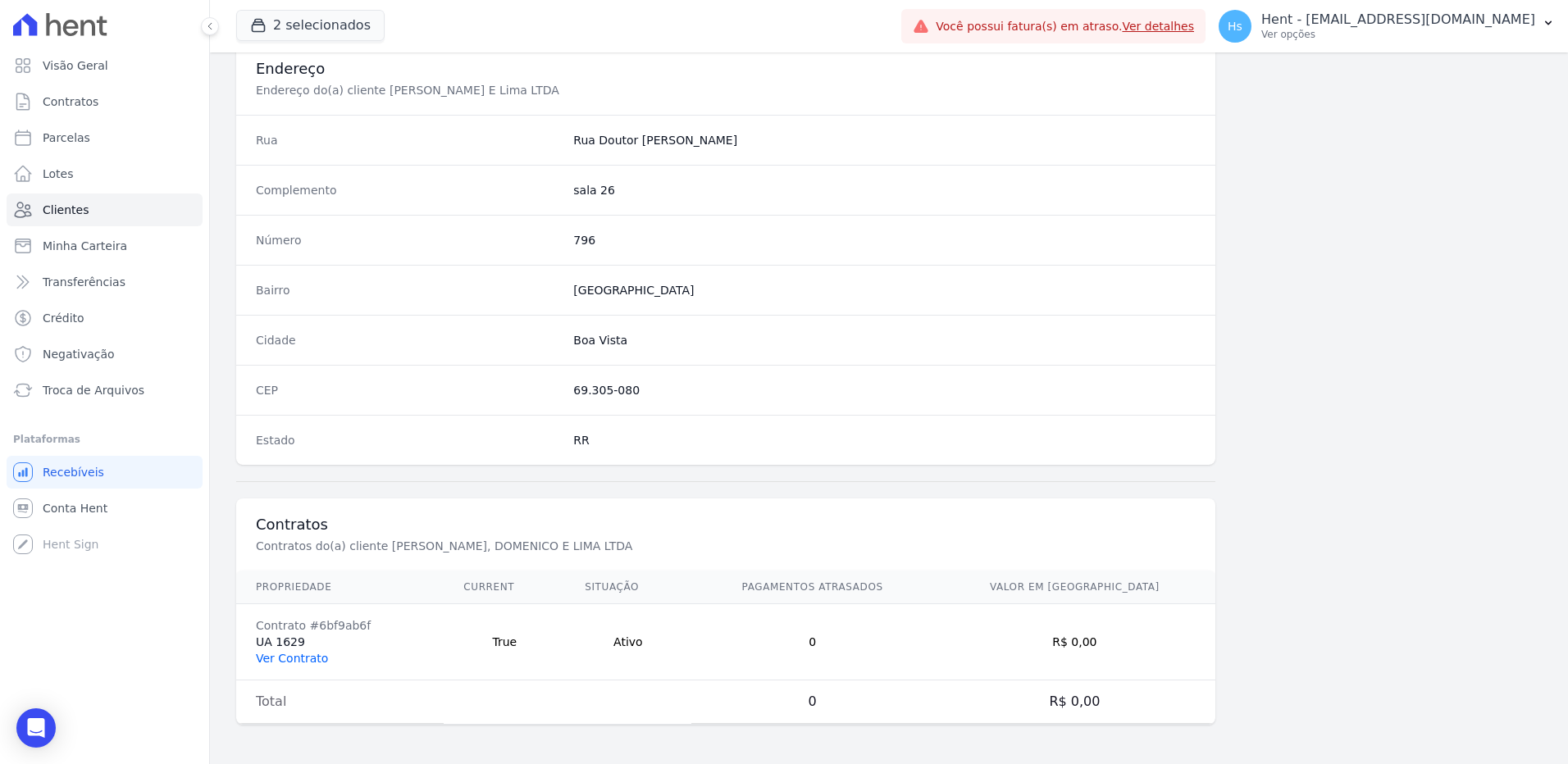
click at [308, 663] on link "Ver Contrato" at bounding box center [292, 658] width 72 height 13
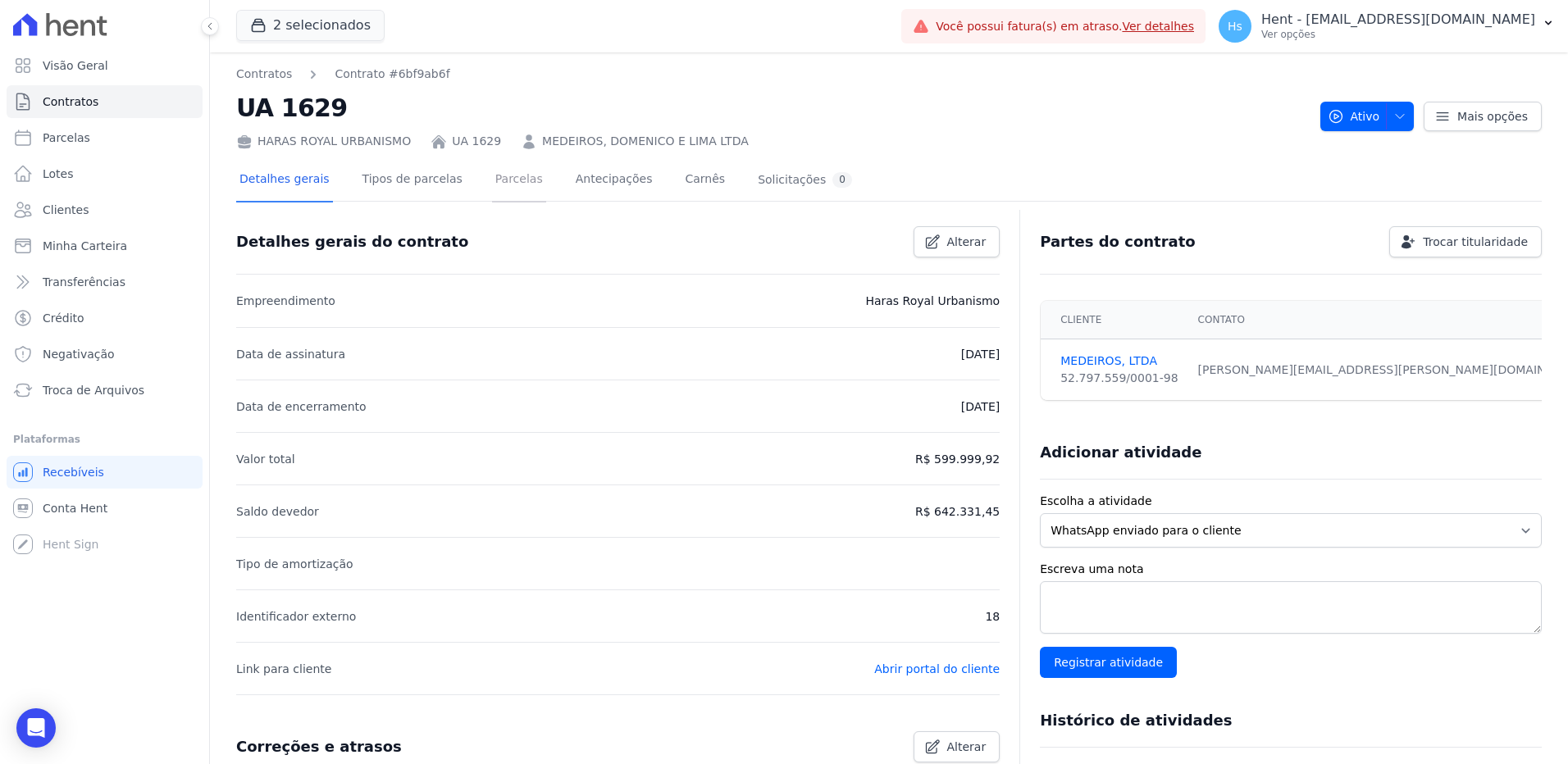
click at [492, 182] on link "Parcelas" at bounding box center [519, 181] width 55 height 43
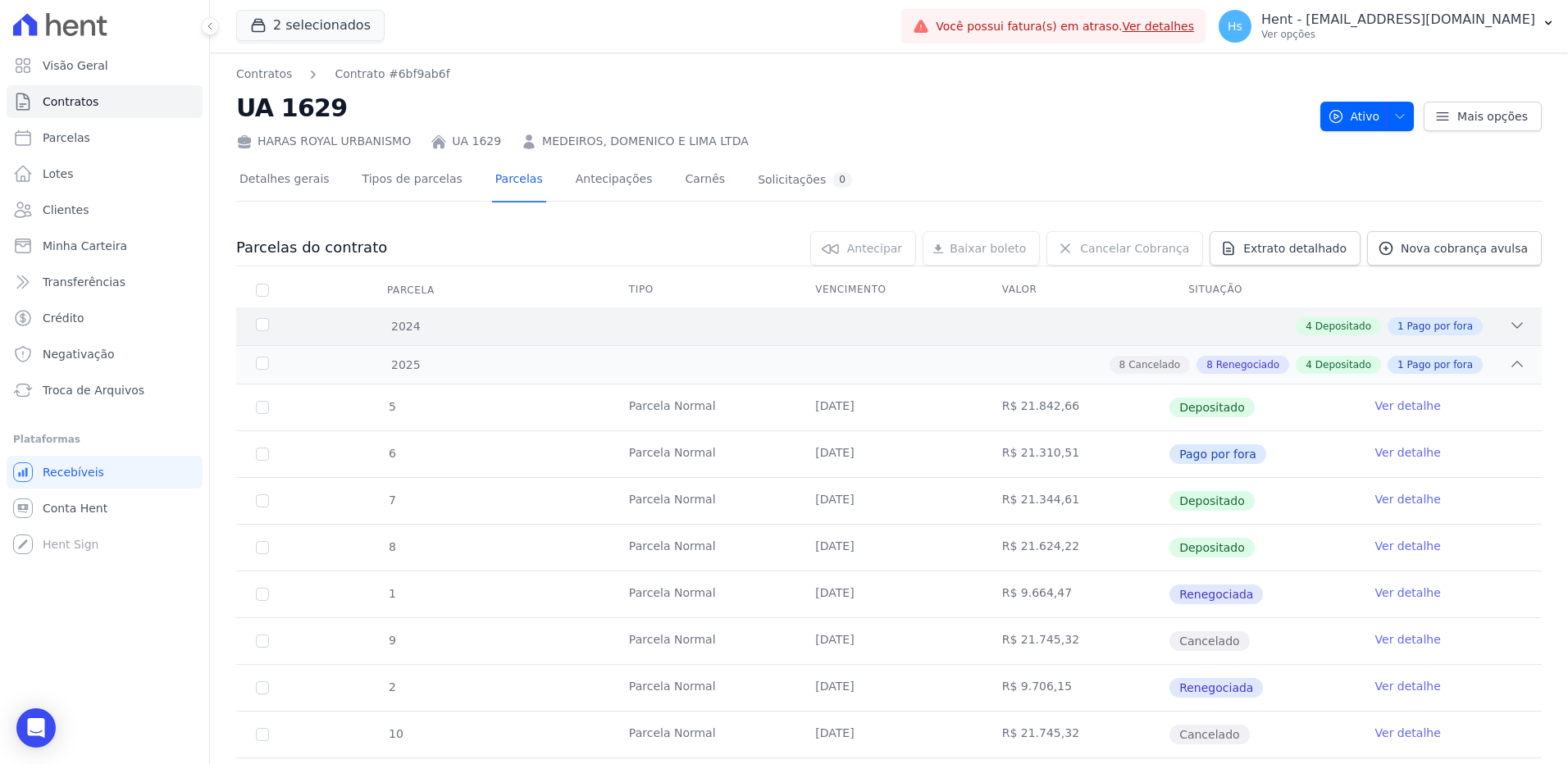
click at [776, 341] on div "2024 4 Depositado 1 Pago por fora" at bounding box center [889, 326] width 1306 height 38
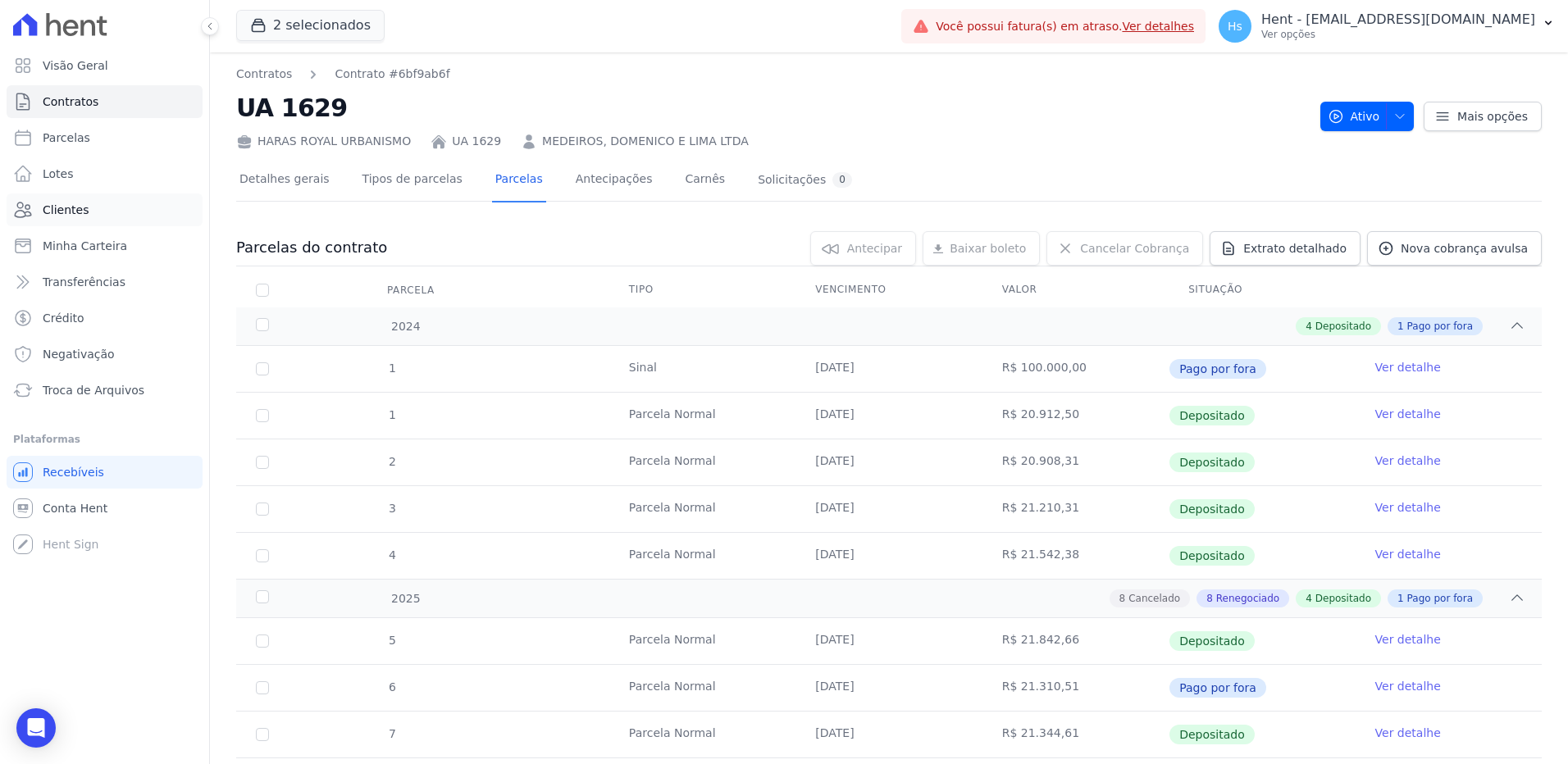
click at [81, 212] on span "Clientes" at bounding box center [65, 209] width 46 height 16
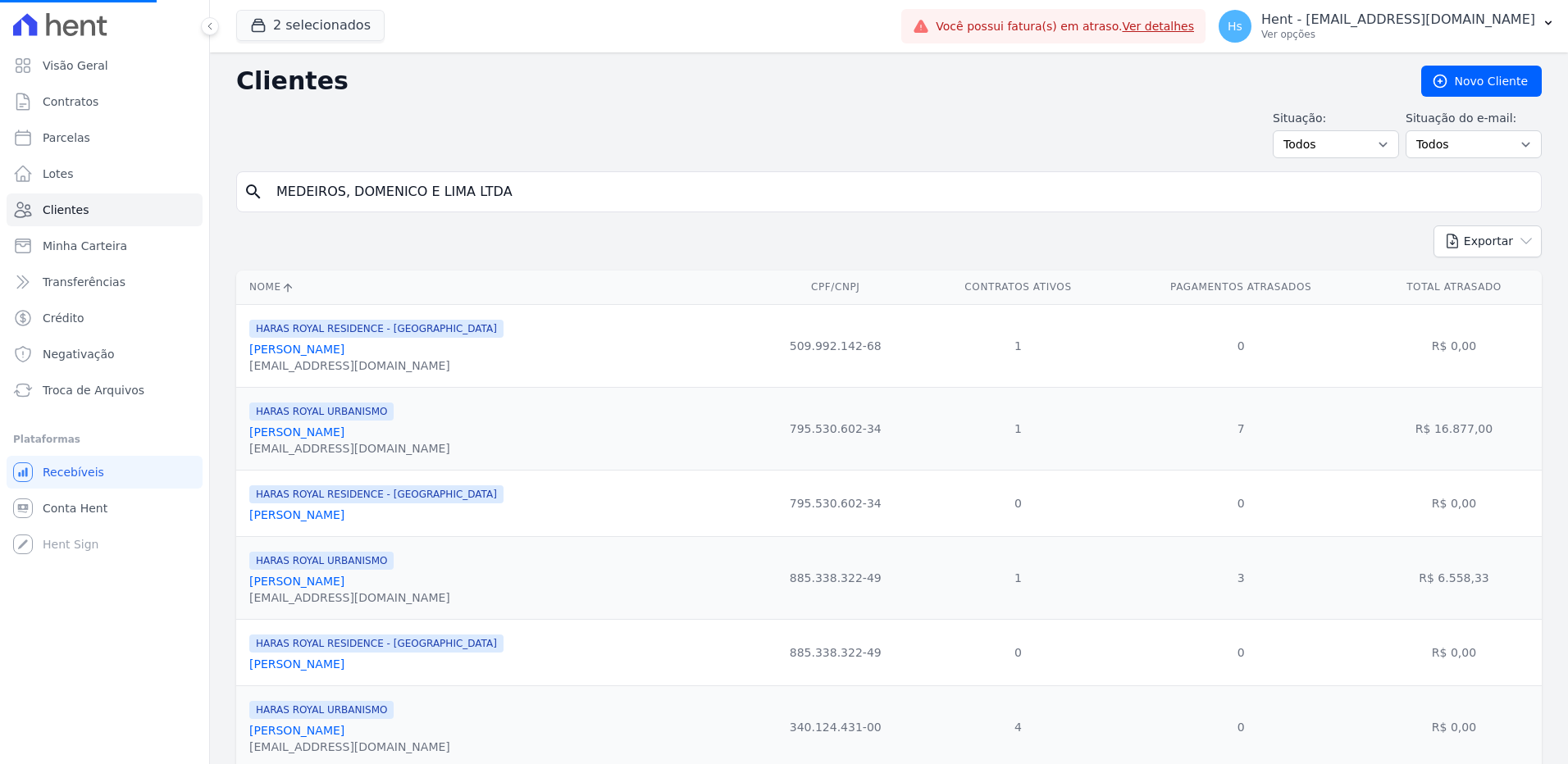
click at [395, 183] on input "MEDEIROS, DOMENICO E LIMA LTDA" at bounding box center [900, 192] width 1268 height 33
click at [339, 194] on input "search" at bounding box center [900, 192] width 1268 height 33
paste input "[PERSON_NAME] DE ALCANTARA"
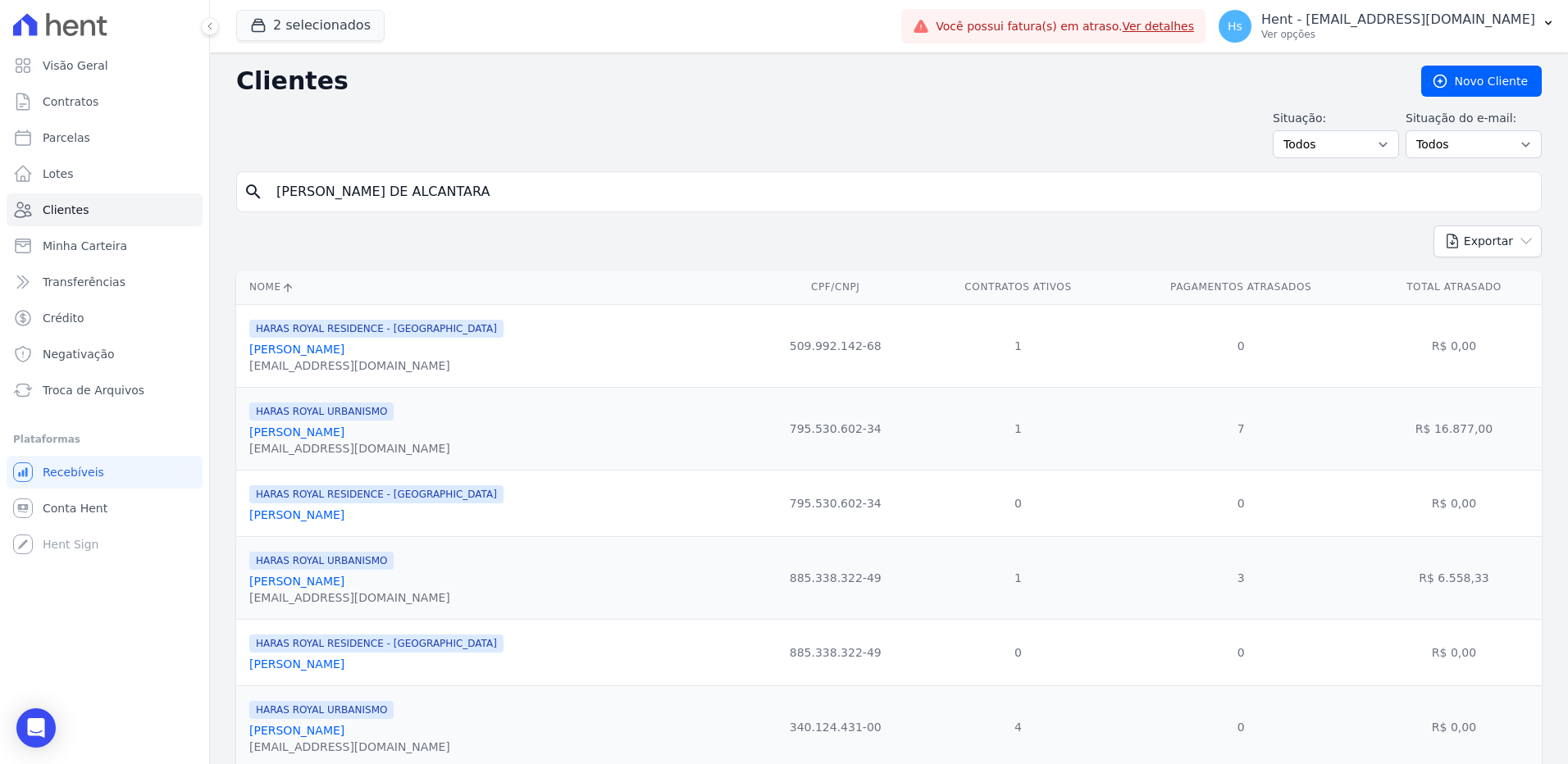
type input "[PERSON_NAME] DE ALCANTARA"
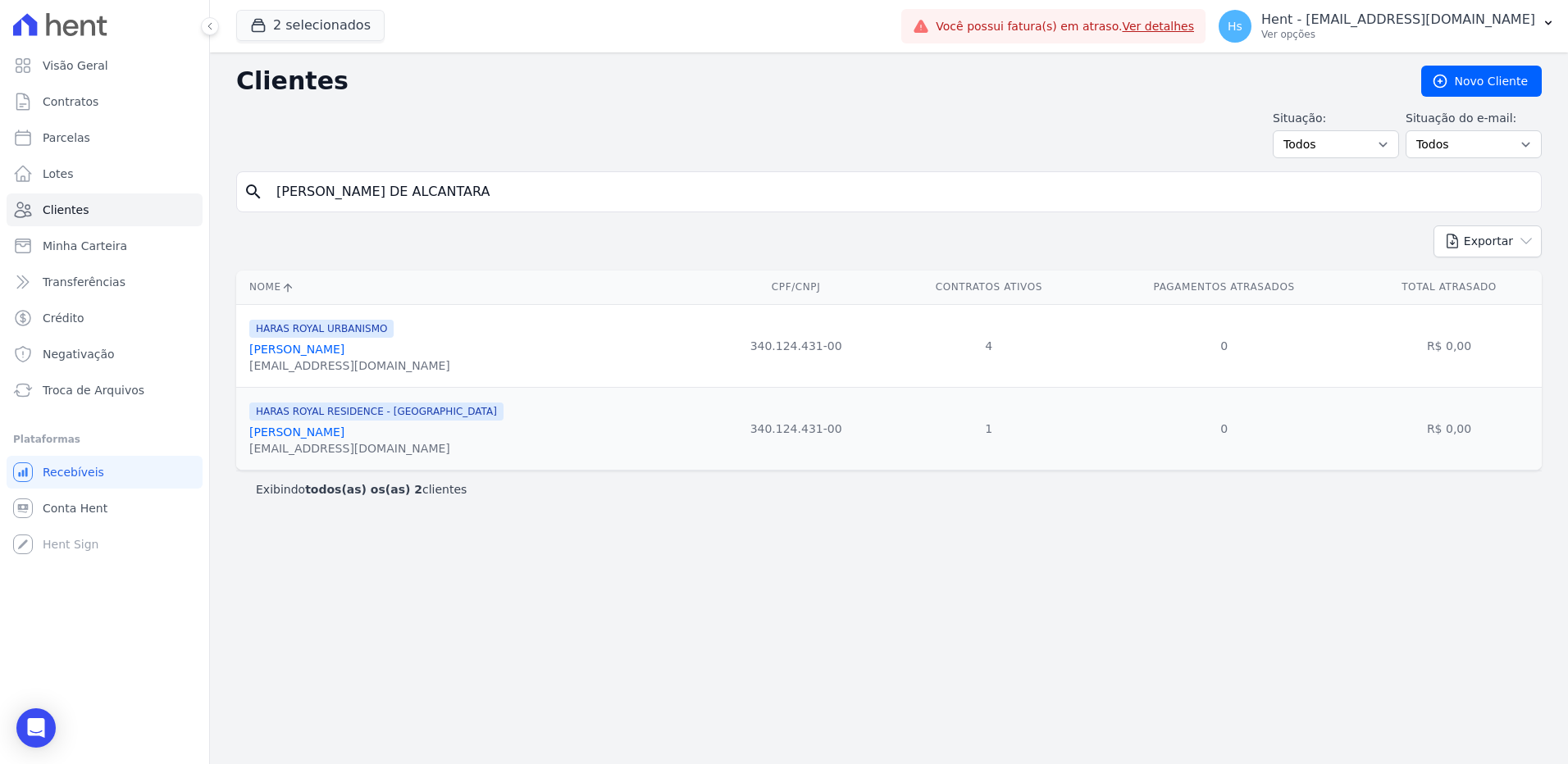
click at [344, 352] on link "[PERSON_NAME]" at bounding box center [297, 349] width 95 height 13
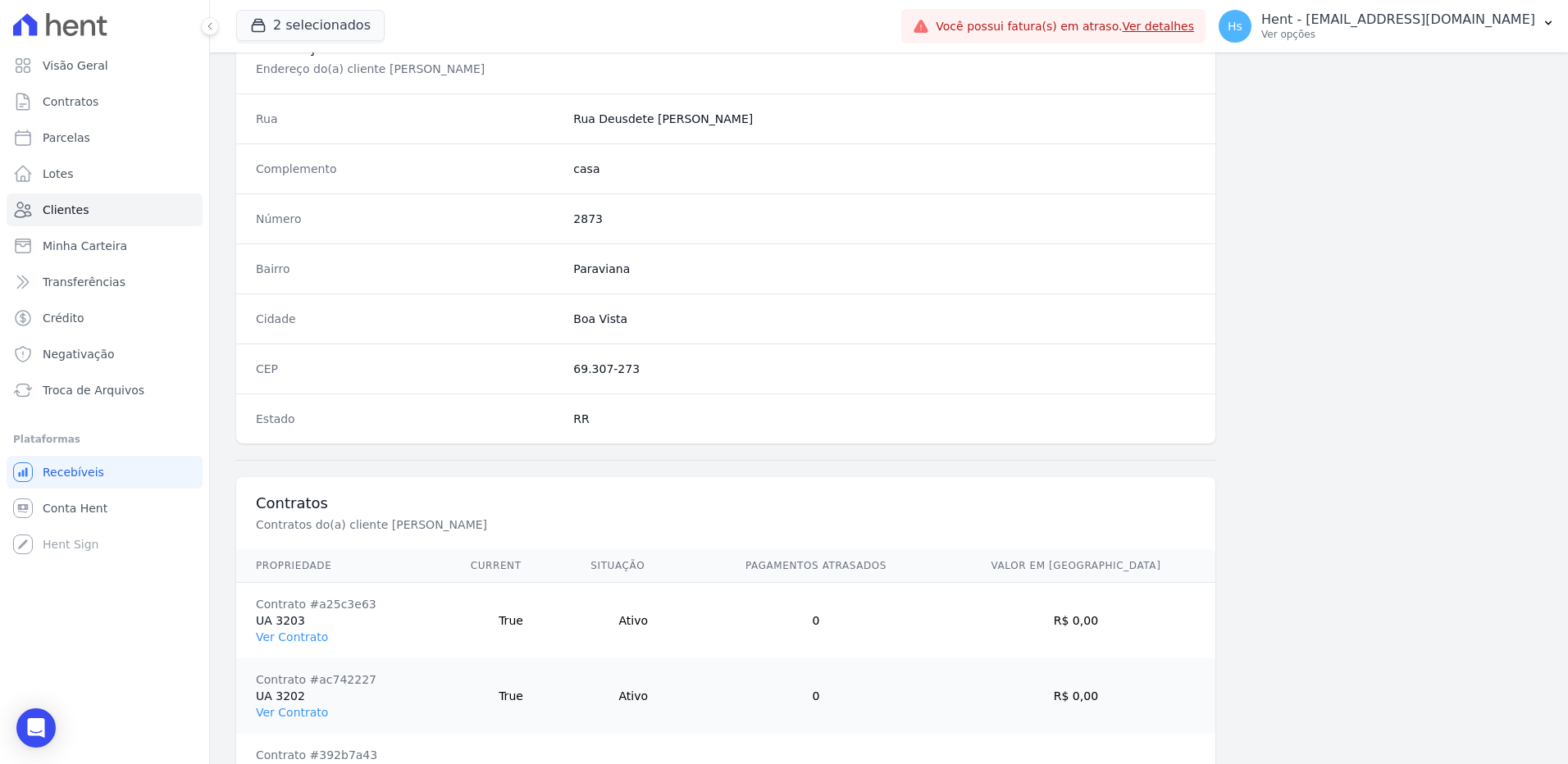
scroll to position [820, 0]
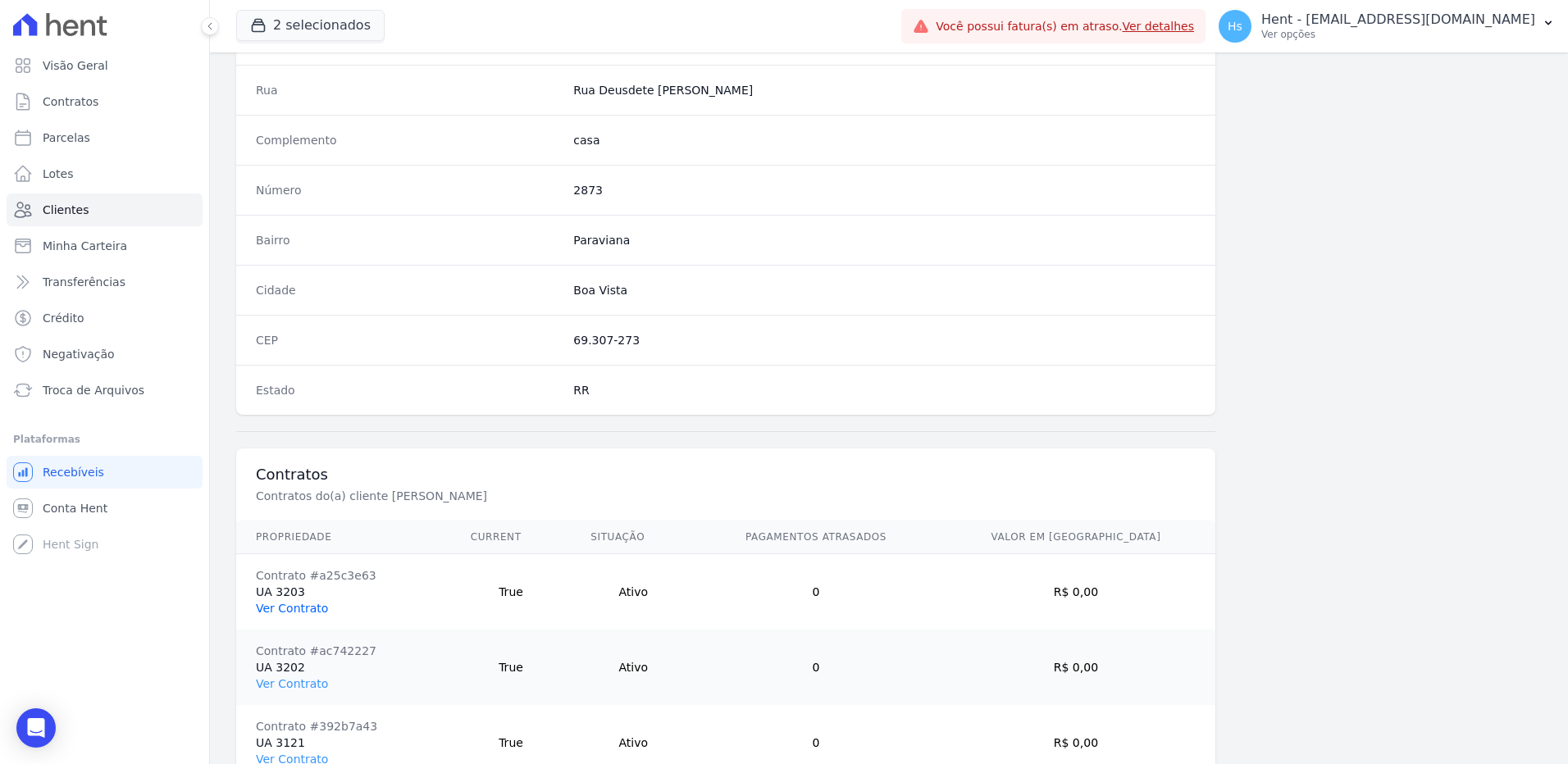
click at [304, 612] on link "Ver Contrato" at bounding box center [292, 608] width 72 height 13
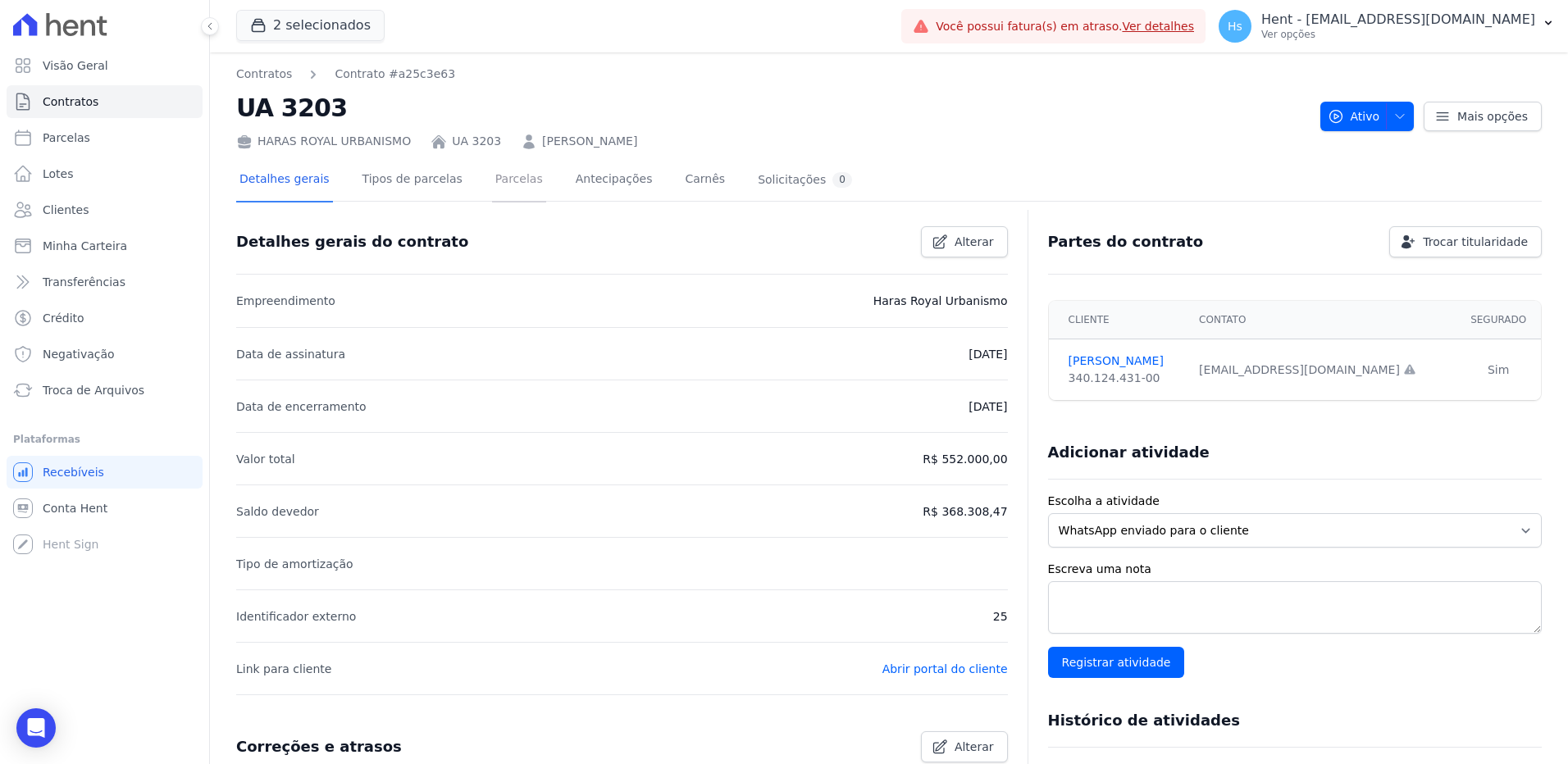
click at [493, 180] on link "Parcelas" at bounding box center [519, 181] width 55 height 43
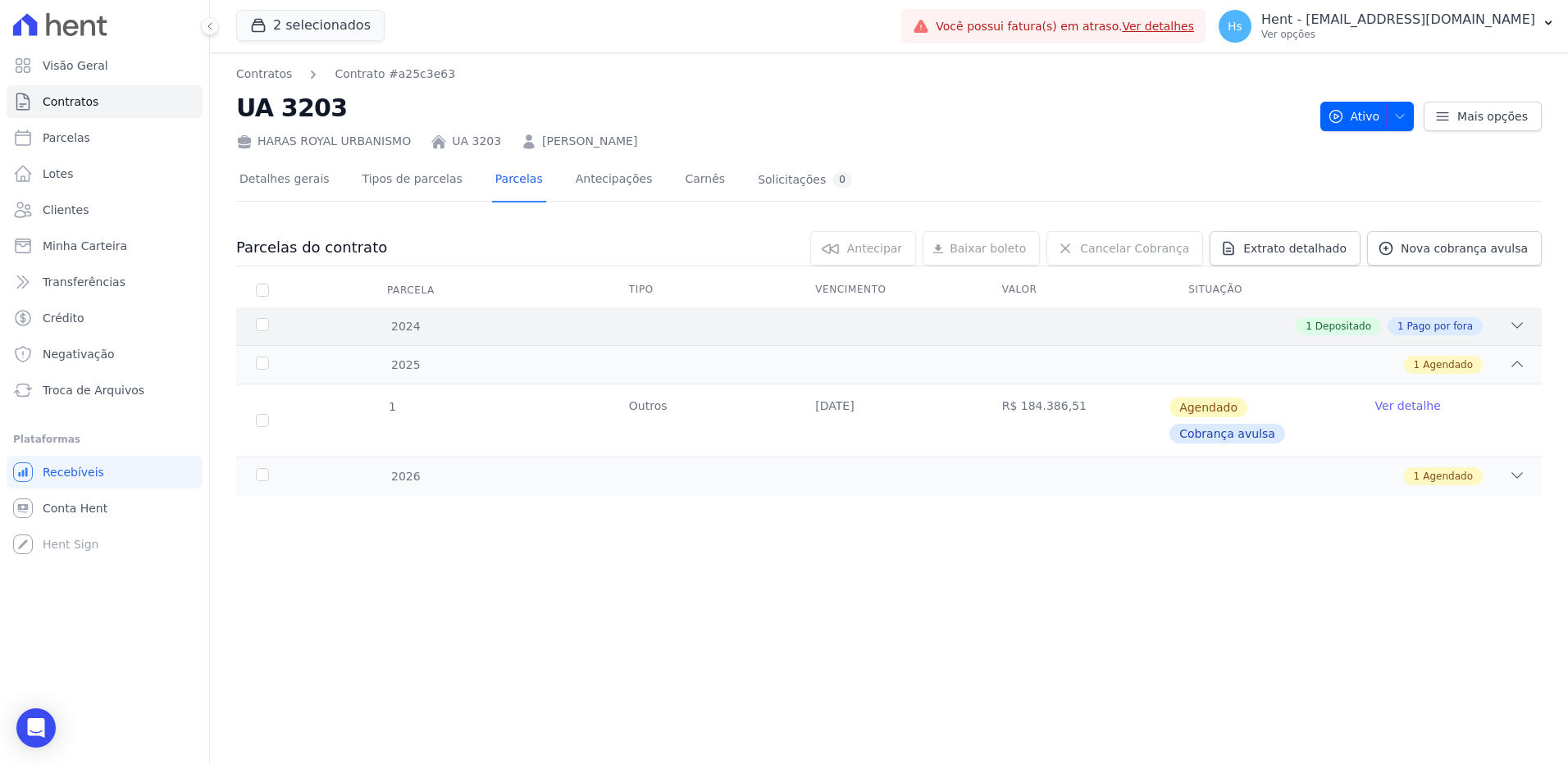
click at [1503, 323] on div "1 Depositado 1 Pago por fora" at bounding box center [953, 326] width 1145 height 18
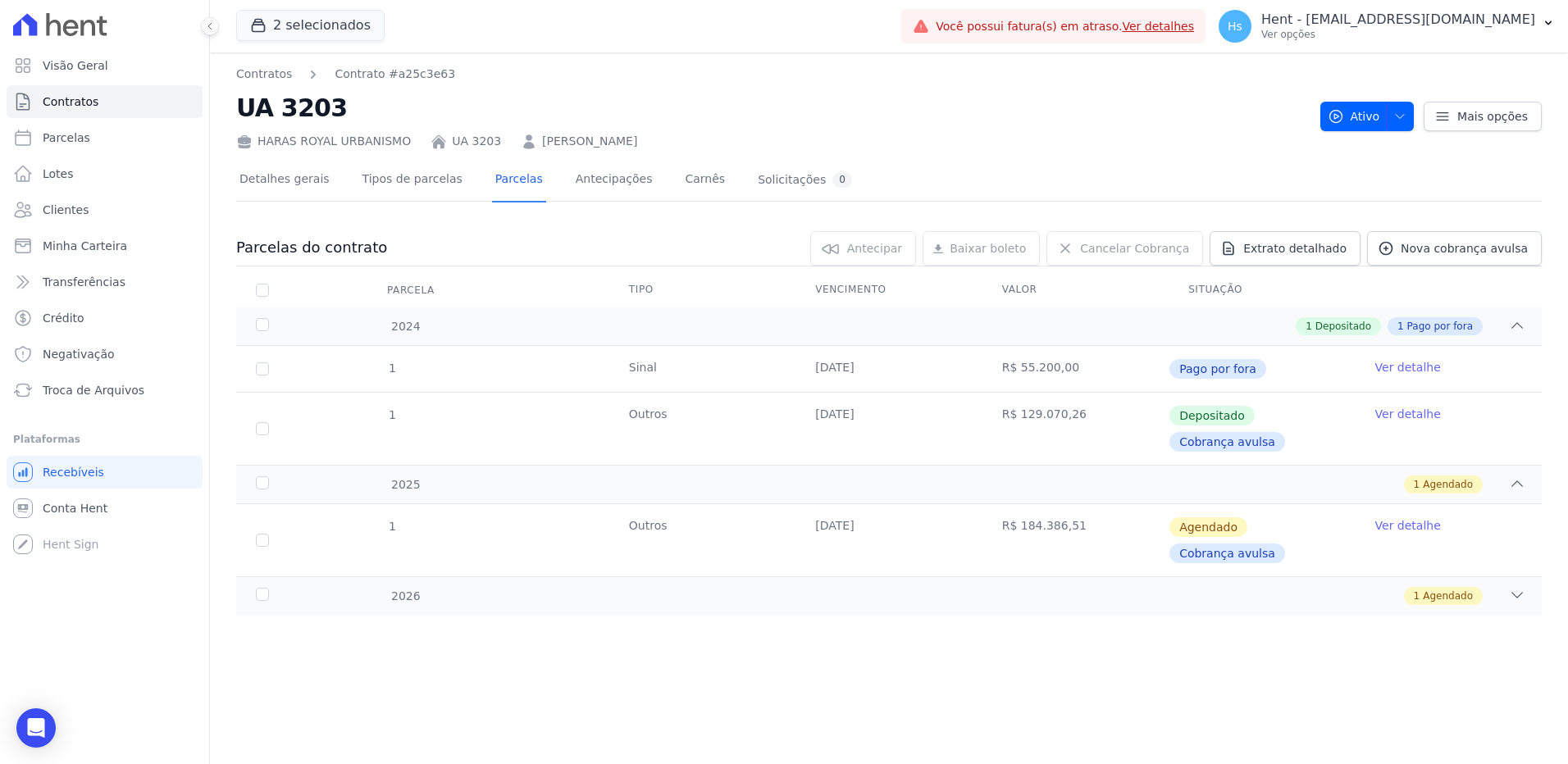
click at [1407, 421] on link "Ver detalhe" at bounding box center [1408, 414] width 66 height 16
